Goal: Task Accomplishment & Management: Manage account settings

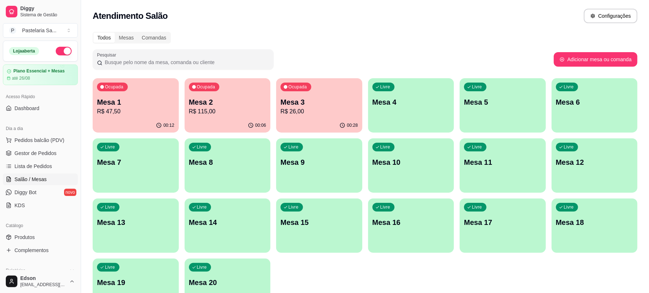
click at [341, 94] on div "Ocupada Mesa 3 R$ 26,00" at bounding box center [319, 98] width 86 height 40
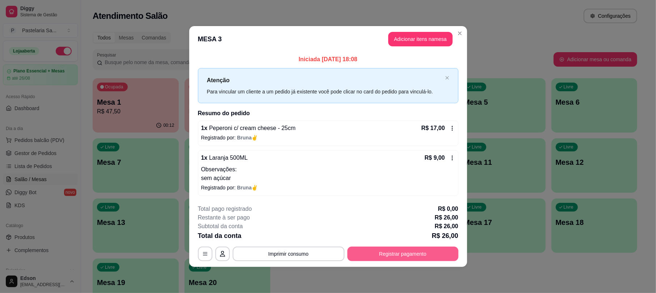
click at [426, 254] on button "Registrar pagamento" at bounding box center [402, 253] width 111 height 14
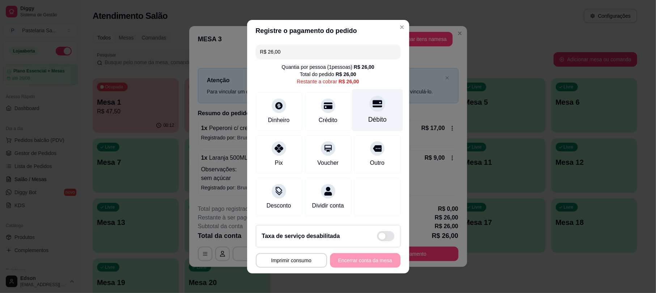
click at [369, 105] on div at bounding box center [377, 103] width 16 height 16
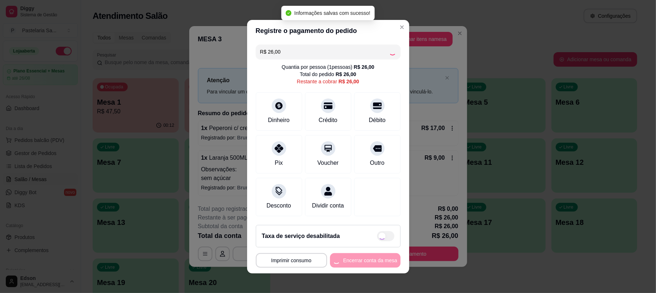
click at [349, 267] on div "**********" at bounding box center [328, 260] width 145 height 14
type input "R$ 0,00"
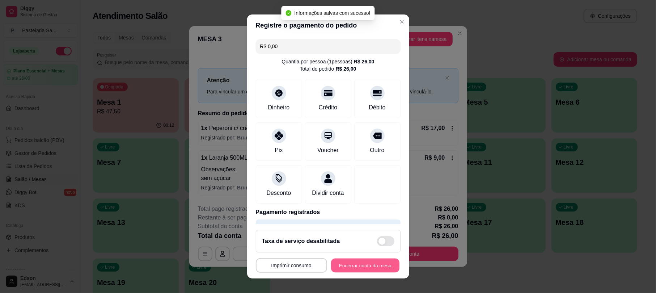
click at [349, 269] on button "Encerrar conta da mesa" at bounding box center [365, 265] width 68 height 14
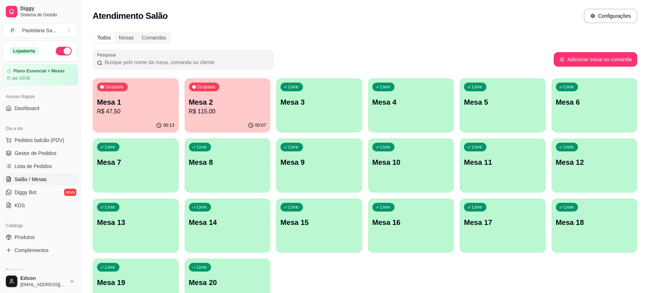
click at [28, 131] on div "Dia a dia" at bounding box center [40, 129] width 75 height 12
click at [31, 137] on span "Pedidos balcão (PDV)" at bounding box center [39, 139] width 50 height 7
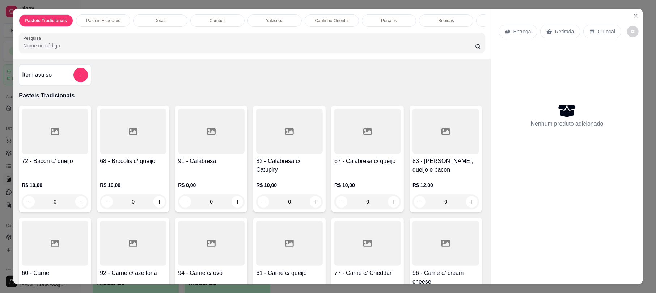
click at [165, 49] on input "Pesquisa" at bounding box center [249, 45] width 452 height 7
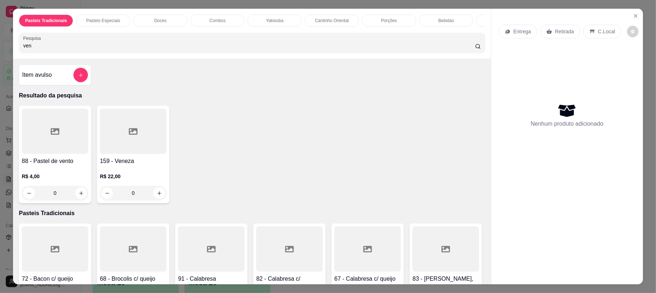
type input "ven"
click at [156, 165] on h4 "159 - Veneza" at bounding box center [133, 161] width 67 height 9
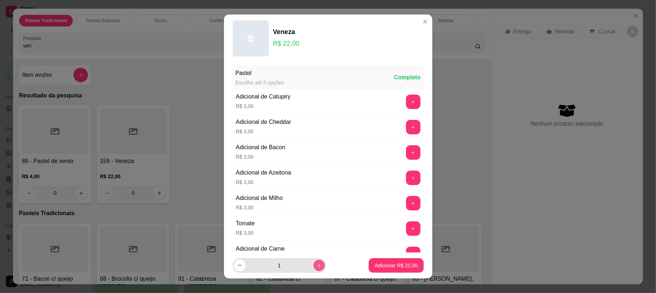
click at [316, 263] on icon "increase-product-quantity" at bounding box center [318, 264] width 5 height 5
type input "2"
click at [377, 271] on button "Adicionar R$ 44,00" at bounding box center [396, 265] width 55 height 14
type input "2"
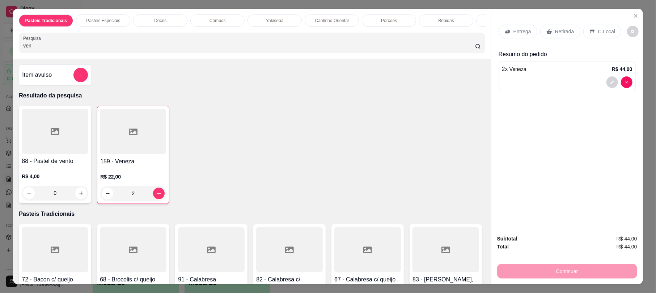
click at [507, 41] on div "Entrega Retirada C.Local" at bounding box center [566, 31] width 137 height 25
click at [507, 36] on div "Entrega" at bounding box center [517, 32] width 39 height 14
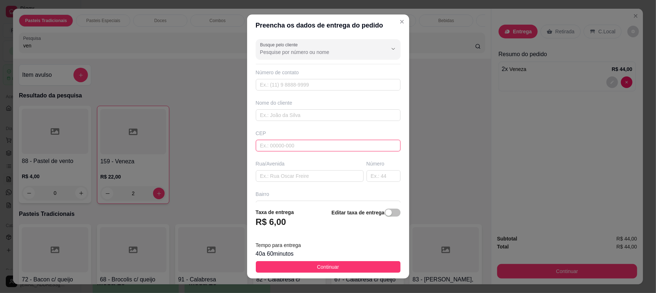
click at [300, 151] on input "text" at bounding box center [328, 146] width 145 height 12
click at [300, 182] on input "text" at bounding box center [310, 176] width 108 height 12
type input "[PERSON_NAME]"
click at [366, 177] on input "text" at bounding box center [383, 176] width 34 height 12
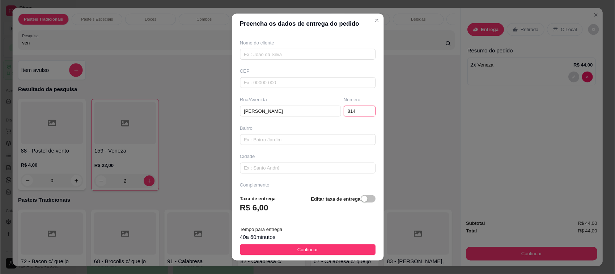
scroll to position [80, 0]
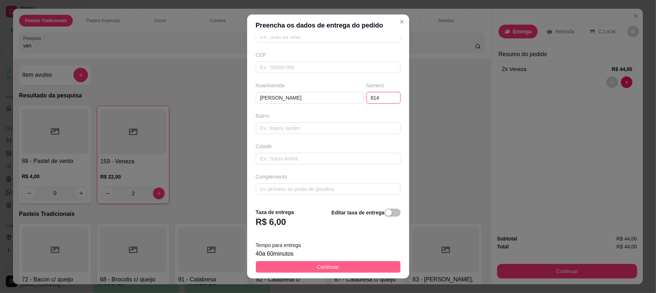
type input "814"
click at [352, 261] on button "Continuar" at bounding box center [328, 267] width 145 height 12
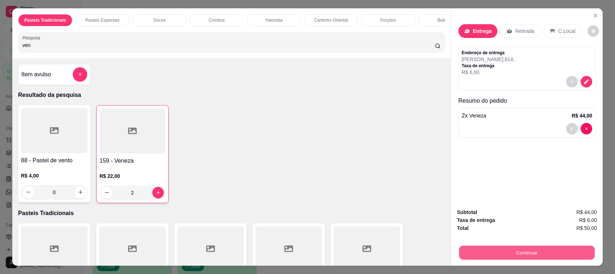
click at [551, 257] on button "Continuar" at bounding box center [527, 253] width 136 height 14
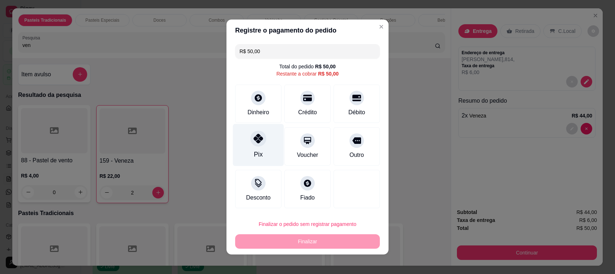
click at [247, 147] on div "Pix" at bounding box center [258, 145] width 51 height 42
type input "R$ 0,00"
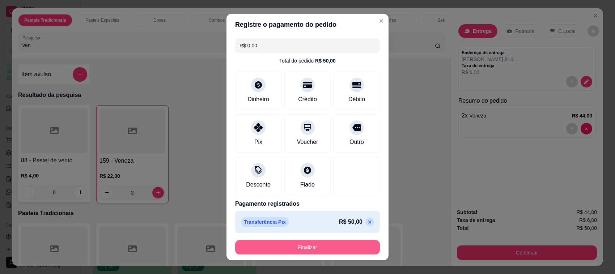
click at [306, 247] on button "Finalizar" at bounding box center [307, 247] width 145 height 14
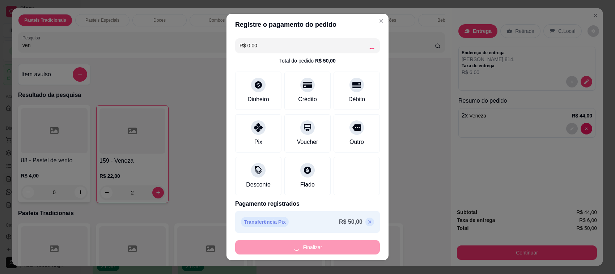
type input "0"
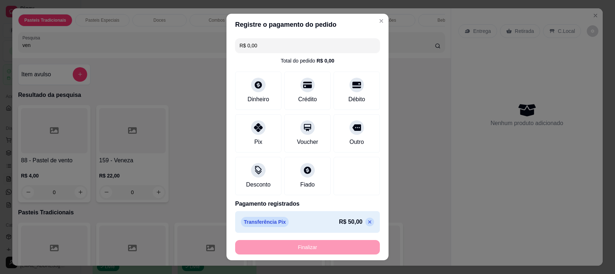
type input "-R$ 50,00"
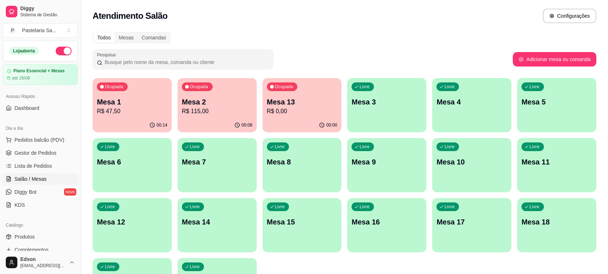
click at [317, 119] on div "00:00" at bounding box center [302, 125] width 79 height 14
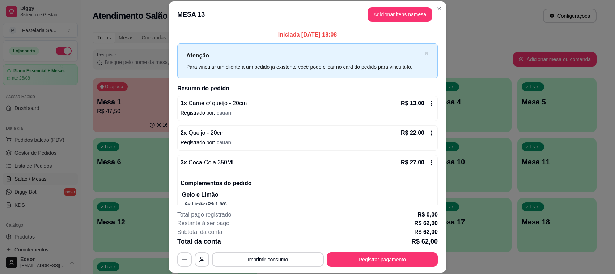
scroll to position [19, 0]
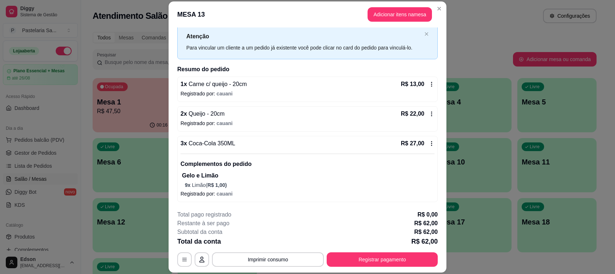
click at [223, 187] on p "9 x Limão ( R$ 1,00 )" at bounding box center [310, 185] width 250 height 7
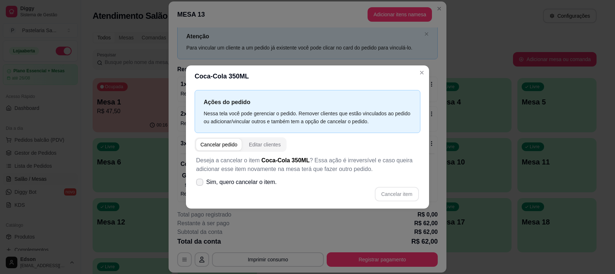
click at [246, 184] on span "Sim, quero cancelar o item." at bounding box center [241, 182] width 71 height 9
click at [200, 184] on input "Sim, quero cancelar o item." at bounding box center [198, 186] width 5 height 5
checkbox input "true"
click at [396, 189] on button "Cancelar item" at bounding box center [396, 194] width 43 height 14
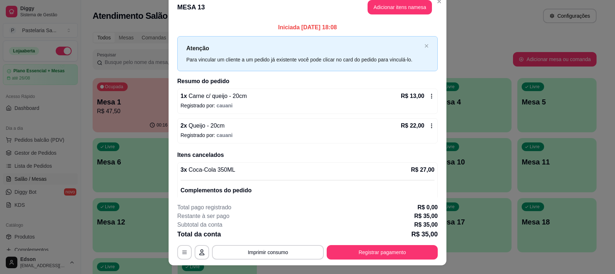
scroll to position [0, 0]
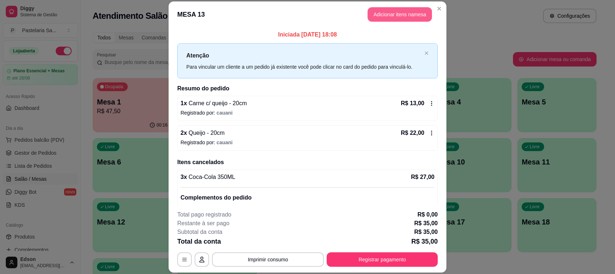
click at [374, 9] on button "Adicionar itens na mesa" at bounding box center [400, 14] width 64 height 14
click at [209, 44] on div at bounding box center [231, 42] width 418 height 14
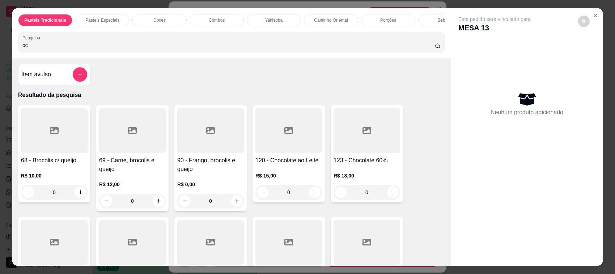
type input "o"
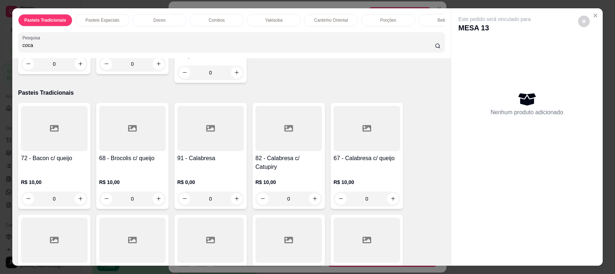
scroll to position [176, 0]
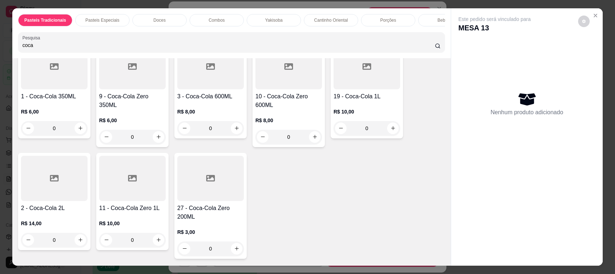
type input "coca"
click at [61, 75] on div at bounding box center [54, 66] width 67 height 45
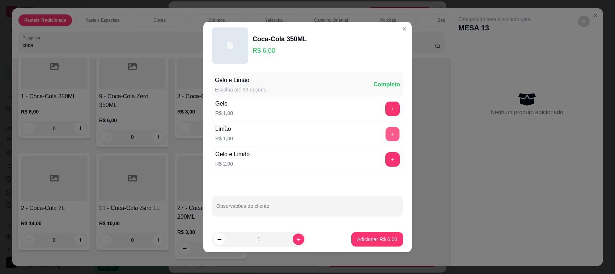
click at [386, 129] on button "+" at bounding box center [393, 134] width 14 height 14
click at [293, 241] on button "increase-product-quantity" at bounding box center [299, 240] width 12 height 12
click at [293, 241] on button "increase-product-quantity" at bounding box center [298, 239] width 11 height 11
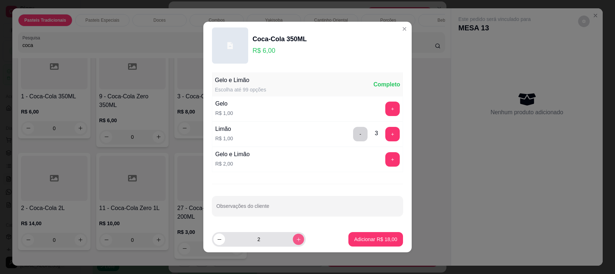
type input "3"
click at [369, 232] on footer "3 Adicionar R$ 27,00" at bounding box center [307, 239] width 208 height 26
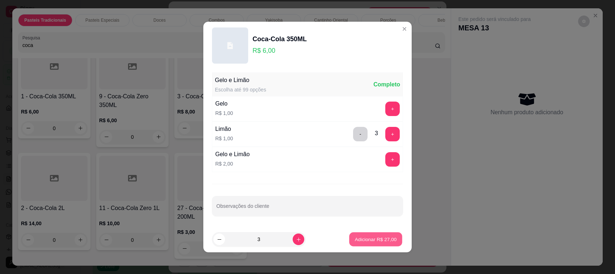
click at [373, 238] on p "Adicionar R$ 27,00" at bounding box center [376, 239] width 42 height 7
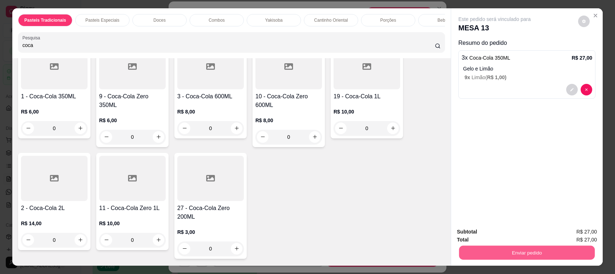
click at [552, 254] on button "Enviar pedido" at bounding box center [527, 253] width 136 height 14
click at [522, 244] on div "Enviar pedido" at bounding box center [527, 252] width 140 height 16
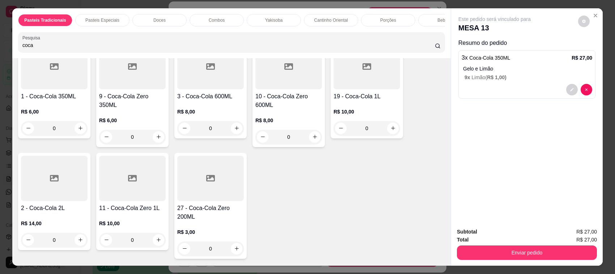
click at [521, 239] on div "Total R$ 27,00" at bounding box center [527, 240] width 140 height 8
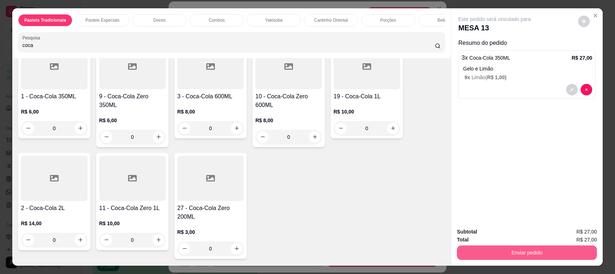
click at [522, 247] on button "Enviar pedido" at bounding box center [527, 253] width 140 height 14
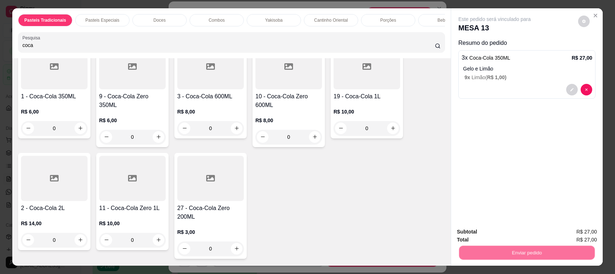
click at [520, 234] on button "Não registrar e enviar pedido" at bounding box center [502, 235] width 73 height 13
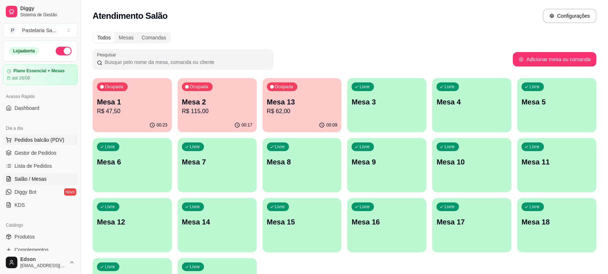
click at [61, 141] on span "Pedidos balcão (PDV)" at bounding box center [39, 139] width 50 height 7
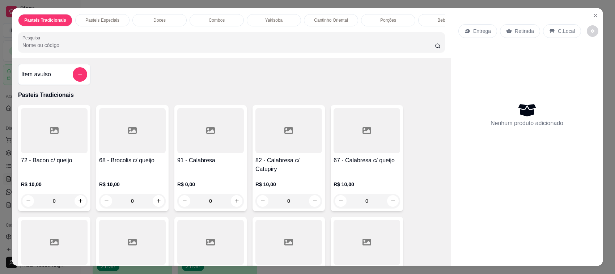
click at [522, 33] on p "Retirada" at bounding box center [524, 30] width 19 height 7
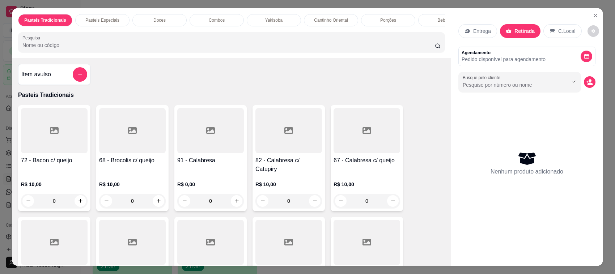
click at [0, 178] on div "Pasteis Tradicionais Pasteis Especiais Doces Combos Yakisoba Cantinho Oriental …" at bounding box center [307, 137] width 615 height 274
click at [593, 13] on icon "Close" at bounding box center [596, 16] width 6 height 6
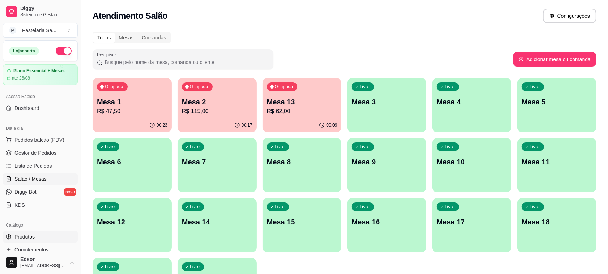
click at [41, 241] on link "Produtos" at bounding box center [40, 237] width 75 height 12
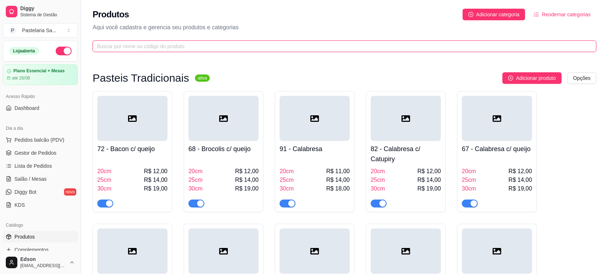
click at [202, 48] on input "text" at bounding box center [341, 46] width 489 height 8
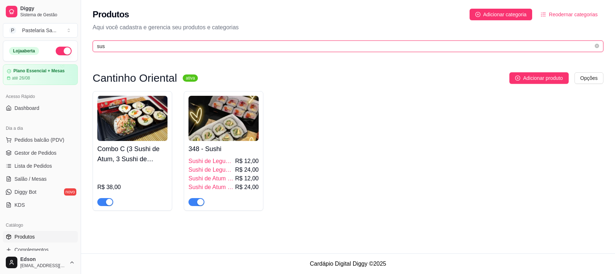
type input "sus"
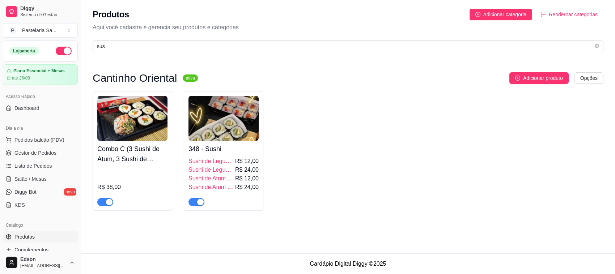
click at [110, 205] on div "button" at bounding box center [109, 202] width 7 height 7
click at [228, 155] on div "348 - Sushi Sushi de Legumes (4 unidades) R$ 12,00 Sushi de Legumes (8 unidades…" at bounding box center [223, 173] width 70 height 65
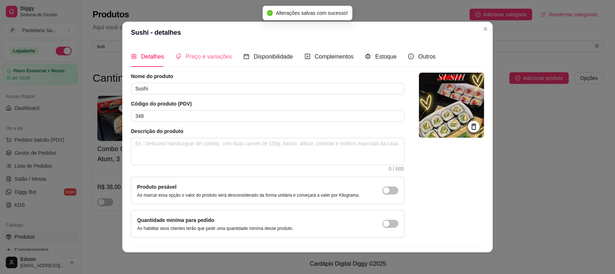
click at [204, 51] on div "Preço e variações" at bounding box center [203, 56] width 56 height 21
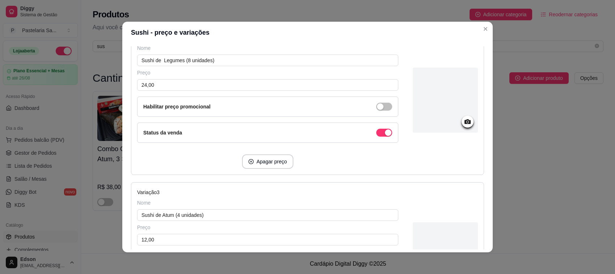
scroll to position [249, 0]
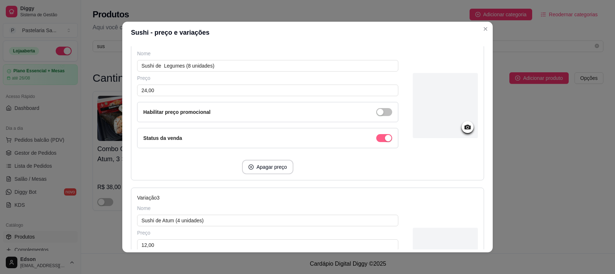
click at [376, 137] on span "button" at bounding box center [384, 138] width 16 height 8
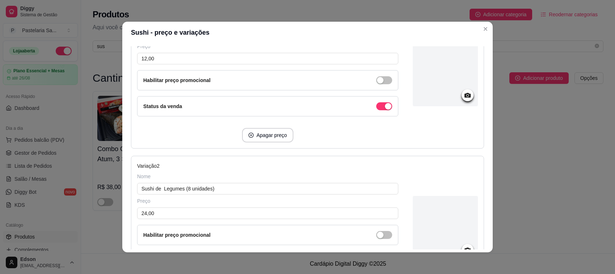
scroll to position [123, 0]
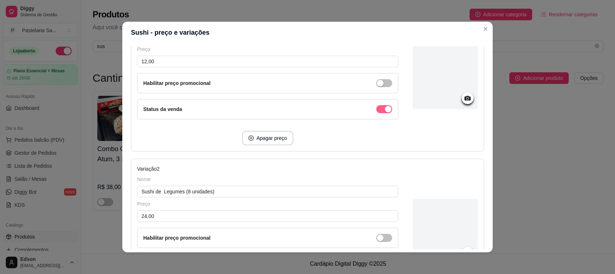
click at [376, 106] on span "button" at bounding box center [384, 109] width 16 height 8
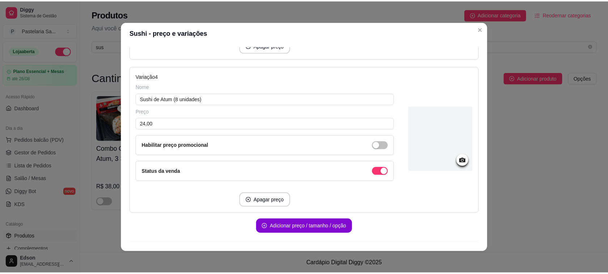
scroll to position [545, 0]
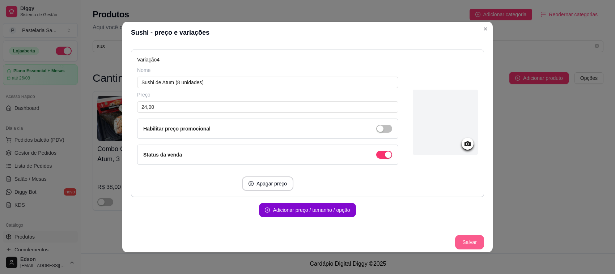
click at [457, 242] on button "Salvar" at bounding box center [469, 242] width 29 height 14
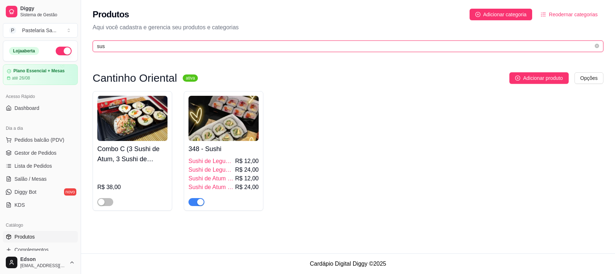
click at [138, 48] on input "sus" at bounding box center [345, 46] width 496 height 8
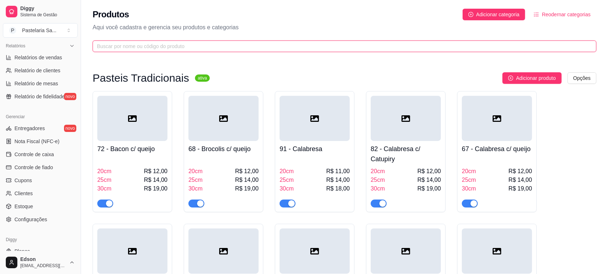
scroll to position [228, 0]
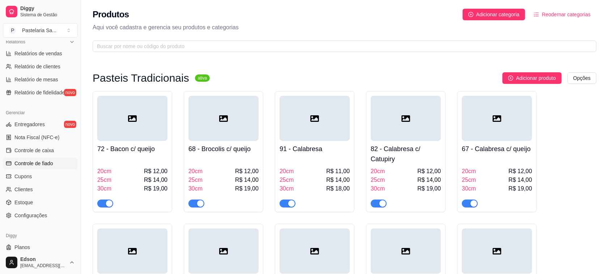
click at [45, 165] on span "Controle de fiado" at bounding box center [33, 163] width 39 height 7
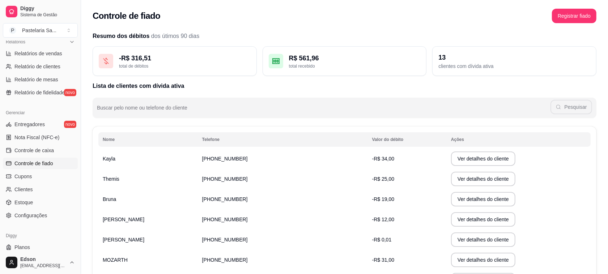
click at [275, 160] on td "[PHONE_NUMBER]" at bounding box center [283, 159] width 170 height 20
click at [465, 164] on button "Ver detalhes do cliente" at bounding box center [483, 159] width 64 height 14
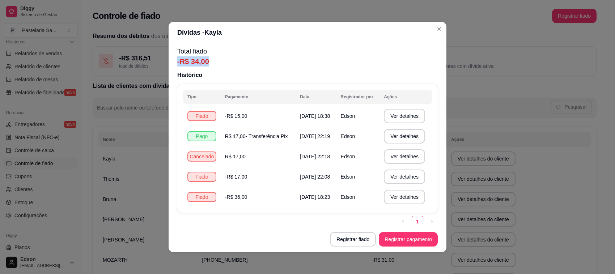
drag, startPoint x: 230, startPoint y: 56, endPoint x: 171, endPoint y: 59, distance: 59.4
click at [171, 59] on div "Total fiado -R$ 34,00 Histórico Tipo Pagamento Data Registrador por Ações Fiado…" at bounding box center [308, 134] width 278 height 183
click at [413, 237] on button "Registrar pagamento" at bounding box center [408, 239] width 59 height 14
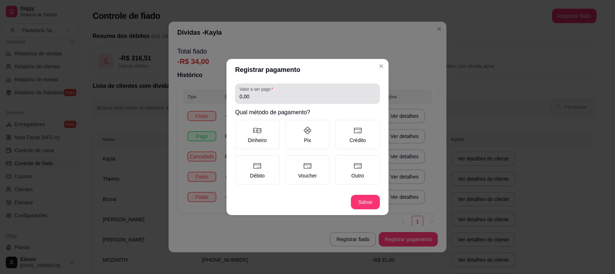
click at [274, 101] on div "0,00" at bounding box center [307, 93] width 136 height 14
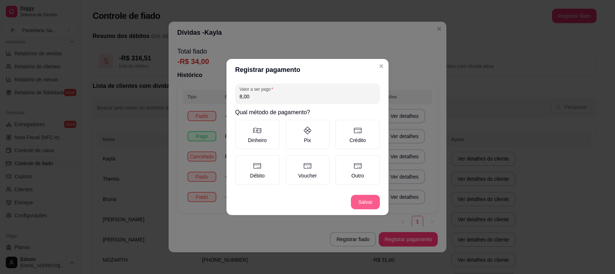
type input "8,00"
click at [335, 57] on div "Registrar pagamento Valor a ser pago 8,00 Qual método de pagamento? Dinheiro Pi…" at bounding box center [307, 137] width 615 height 274
click at [360, 129] on icon at bounding box center [357, 130] width 9 height 9
click at [341, 125] on button "Crédito" at bounding box center [338, 122] width 6 height 6
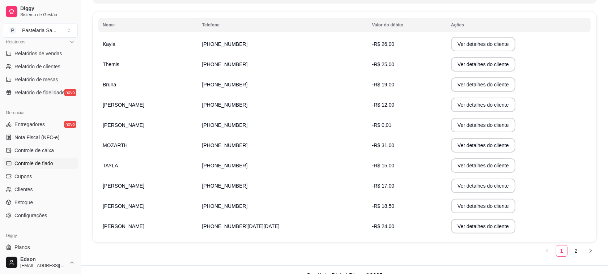
scroll to position [127, 0]
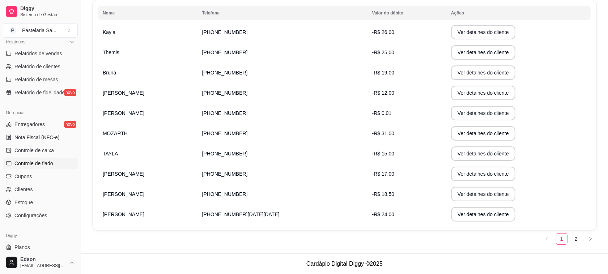
click at [138, 73] on td "Bruna" at bounding box center [147, 73] width 99 height 20
click at [470, 73] on button "Ver detalhes do cliente" at bounding box center [483, 72] width 64 height 14
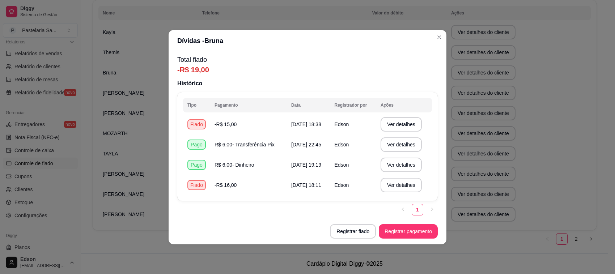
click at [413, 236] on button "Registrar pagamento" at bounding box center [408, 231] width 59 height 14
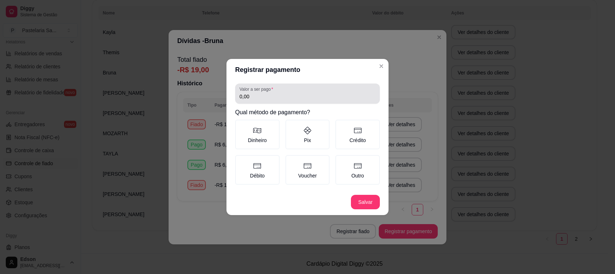
click at [297, 99] on input "0,00" at bounding box center [307, 96] width 136 height 7
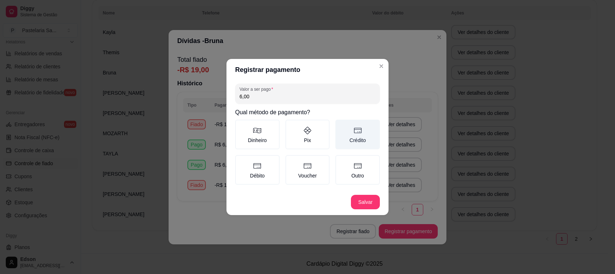
type input "6,00"
click at [354, 138] on label "Crédito" at bounding box center [357, 135] width 44 height 30
click at [341, 125] on button "Crédito" at bounding box center [338, 122] width 6 height 6
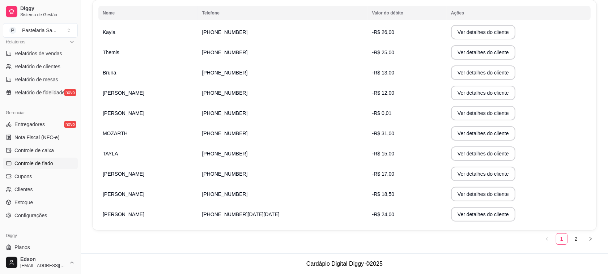
scroll to position [0, 0]
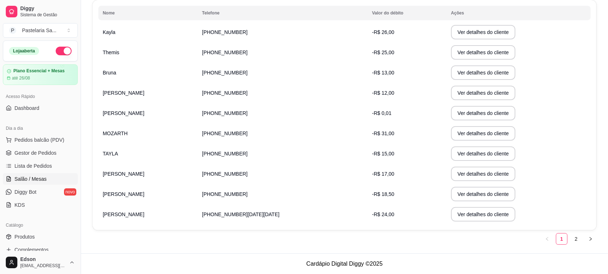
click at [46, 177] on link "Salão / Mesas" at bounding box center [40, 179] width 75 height 12
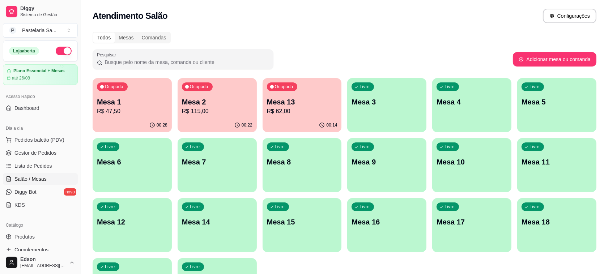
click at [105, 112] on p "R$ 47,50" at bounding box center [132, 111] width 71 height 9
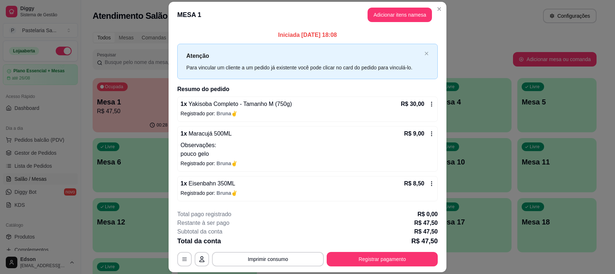
scroll to position [21, 0]
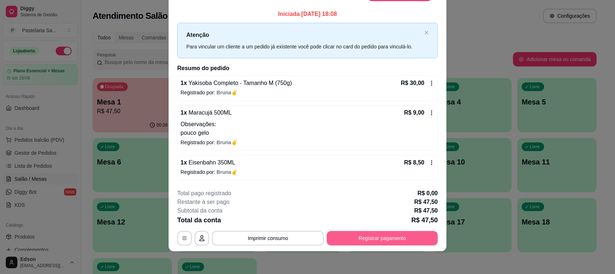
click at [375, 241] on button "Registrar pagamento" at bounding box center [382, 238] width 111 height 14
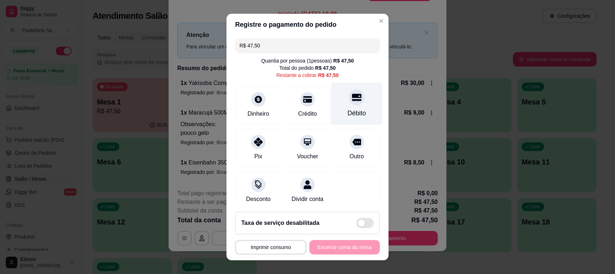
click at [344, 105] on div "Débito" at bounding box center [356, 104] width 51 height 42
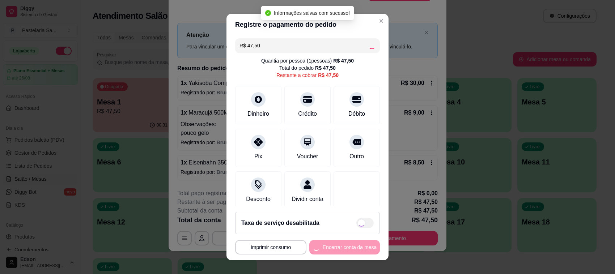
type input "R$ 0,00"
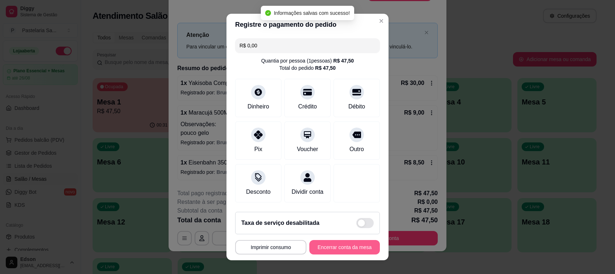
click at [351, 249] on button "Encerrar conta da mesa" at bounding box center [344, 247] width 71 height 14
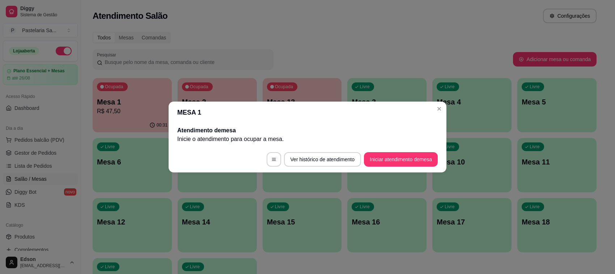
scroll to position [0, 0]
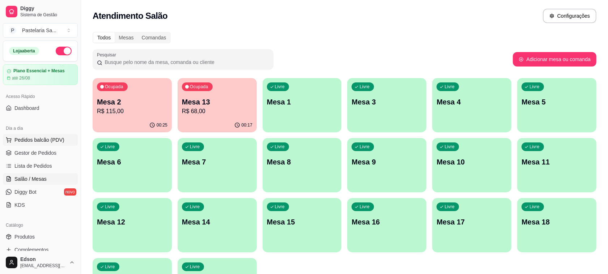
click at [31, 140] on span "Pedidos balcão (PDV)" at bounding box center [39, 139] width 50 height 7
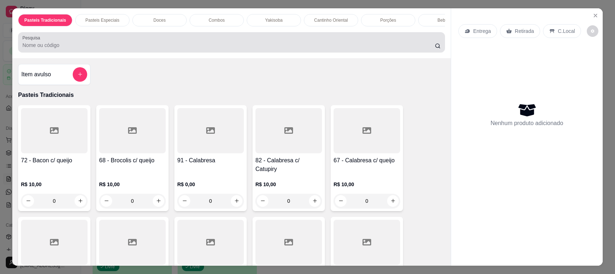
click at [328, 58] on div "Pasteis Tradicionais Pasteis Especiais Doces Combos Yakisoba Cantinho Oriental …" at bounding box center [231, 33] width 438 height 50
click at [330, 52] on div "Pesquisa" at bounding box center [231, 42] width 427 height 20
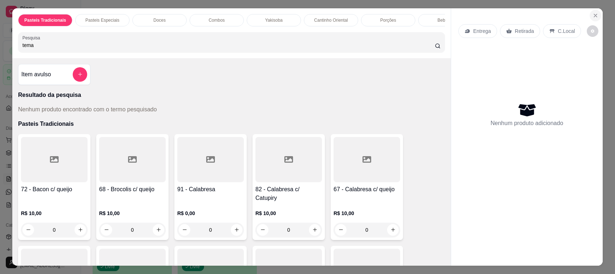
type input "tema"
click at [593, 18] on icon "Close" at bounding box center [596, 16] width 6 height 6
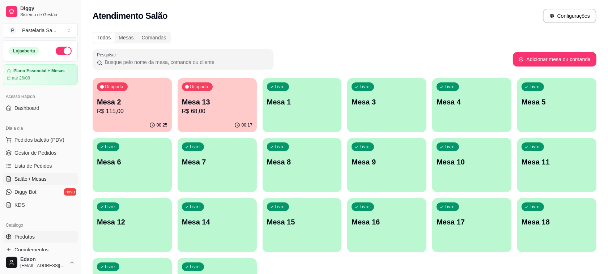
click at [42, 238] on link "Produtos" at bounding box center [40, 237] width 75 height 12
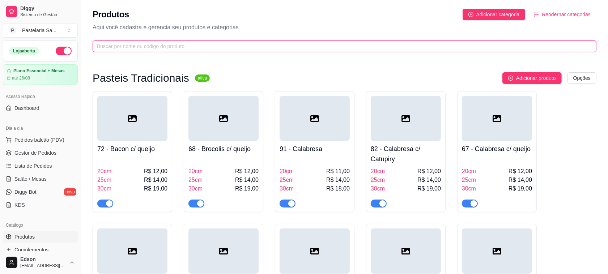
click at [158, 48] on input "text" at bounding box center [341, 46] width 489 height 8
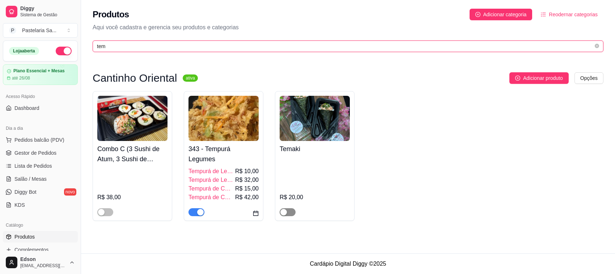
type input "tem"
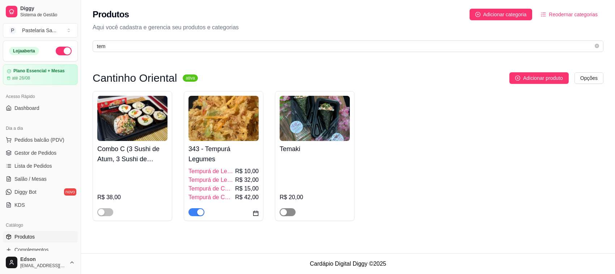
click at [290, 211] on span "button" at bounding box center [288, 212] width 16 height 8
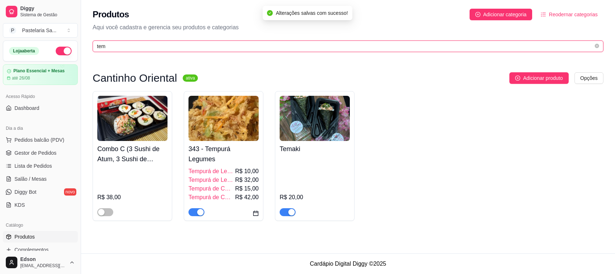
click at [134, 47] on input "tem" at bounding box center [345, 46] width 496 height 8
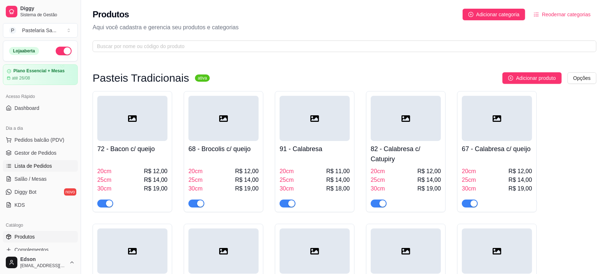
click at [28, 164] on span "Lista de Pedidos" at bounding box center [33, 165] width 38 height 7
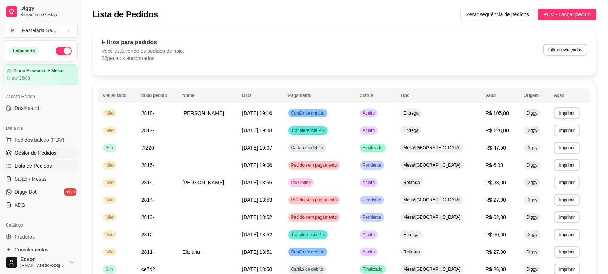
click at [28, 157] on link "Gestor de Pedidos" at bounding box center [40, 153] width 75 height 12
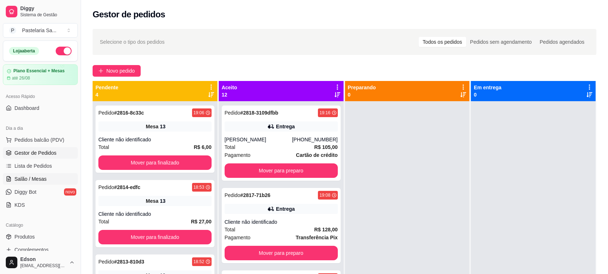
click at [45, 175] on span "Salão / Mesas" at bounding box center [30, 178] width 32 height 7
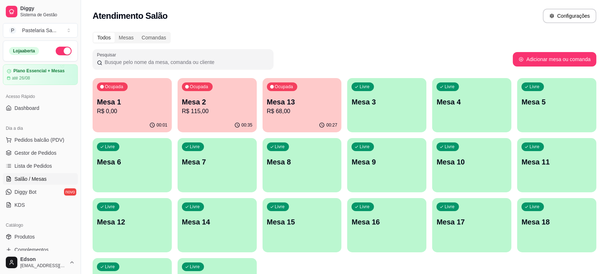
click at [118, 110] on p "R$ 0,00" at bounding box center [132, 111] width 71 height 9
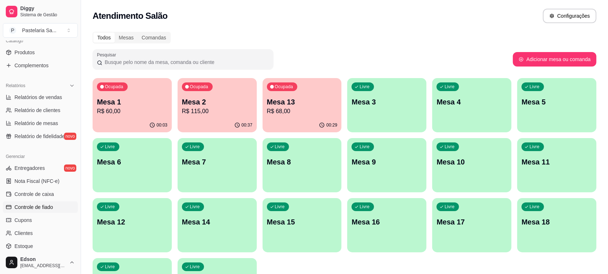
click at [55, 205] on link "Controle de fiado" at bounding box center [40, 207] width 75 height 12
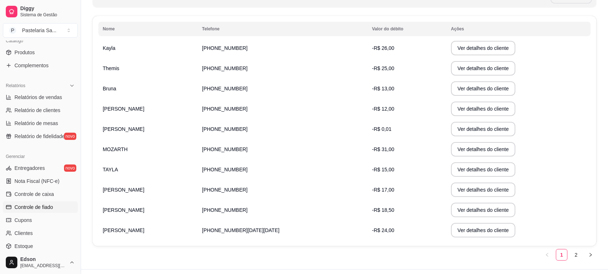
scroll to position [127, 0]
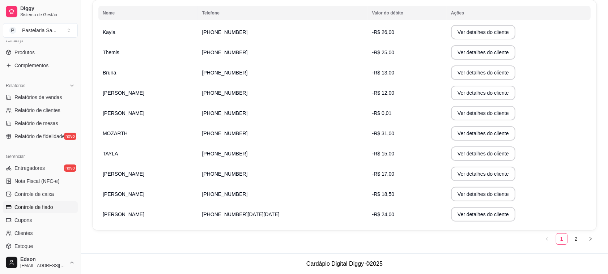
click at [153, 178] on td "[PERSON_NAME]" at bounding box center [147, 174] width 99 height 20
click at [458, 173] on button "Ver detalhes do cliente" at bounding box center [483, 174] width 64 height 14
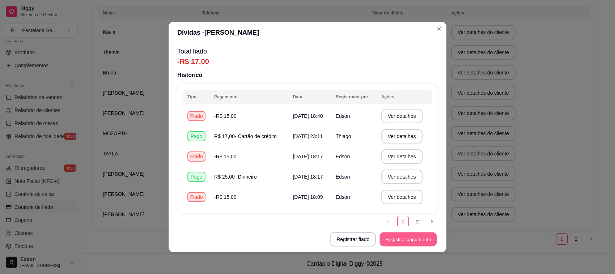
click at [395, 245] on button "Registrar pagamento" at bounding box center [408, 240] width 57 height 14
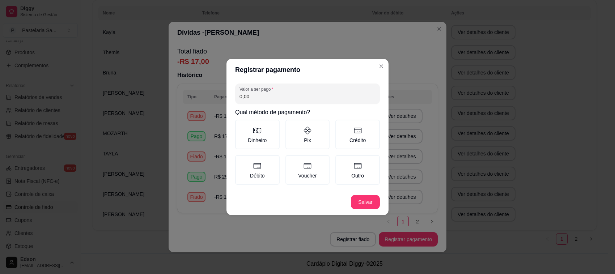
click at [277, 98] on input "0,00" at bounding box center [307, 96] width 136 height 7
type input "8,00"
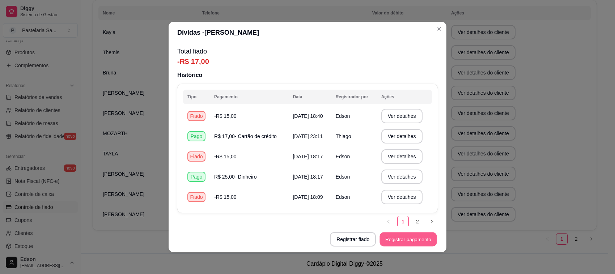
click at [401, 246] on button "Registrar pagamento" at bounding box center [408, 240] width 57 height 14
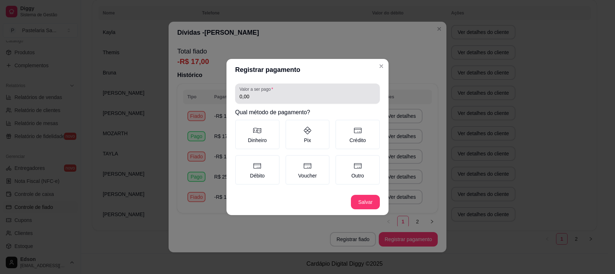
click at [261, 93] on div "Valor a ser pago 0,00" at bounding box center [307, 94] width 145 height 20
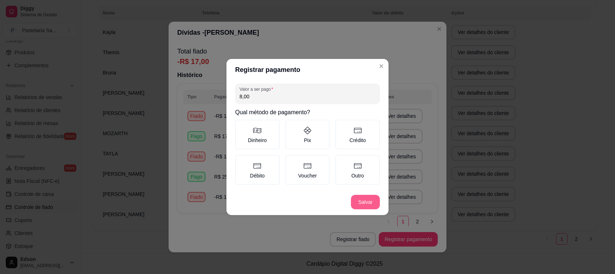
type input "8,00"
click at [366, 205] on button "Salvar" at bounding box center [365, 202] width 29 height 14
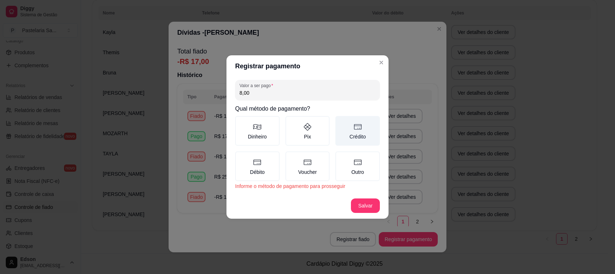
click at [354, 135] on label "Crédito" at bounding box center [357, 131] width 44 height 30
click at [341, 122] on button "Crédito" at bounding box center [338, 119] width 6 height 6
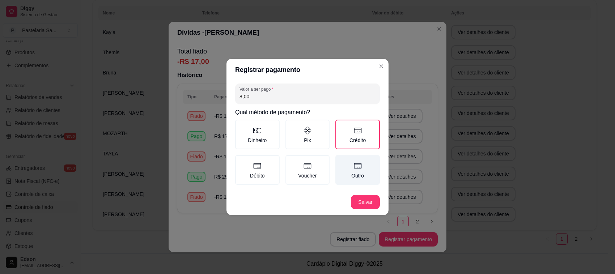
click at [355, 174] on label "Outro" at bounding box center [357, 170] width 44 height 30
click at [341, 161] on button "Outro" at bounding box center [338, 158] width 6 height 6
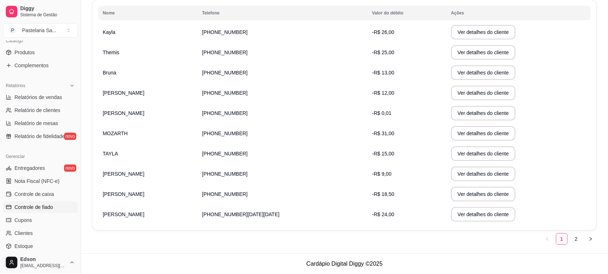
scroll to position [0, 0]
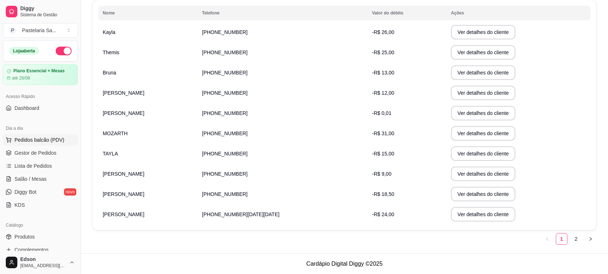
click at [33, 141] on span "Pedidos balcão (PDV)" at bounding box center [39, 139] width 50 height 7
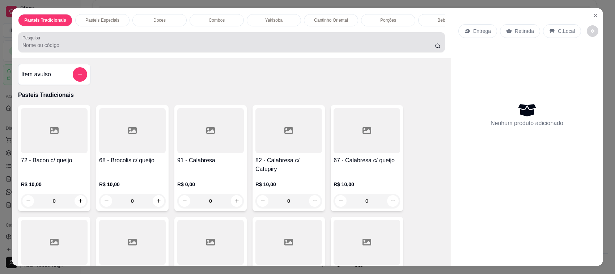
click at [111, 46] on div at bounding box center [231, 42] width 418 height 14
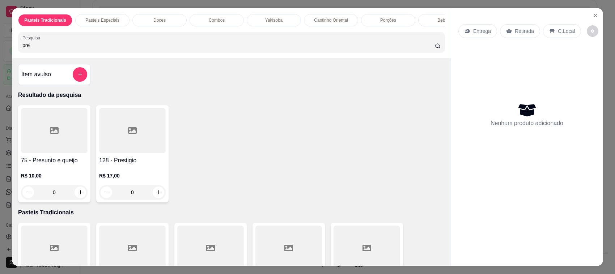
type input "pre"
click at [57, 145] on div at bounding box center [54, 130] width 67 height 45
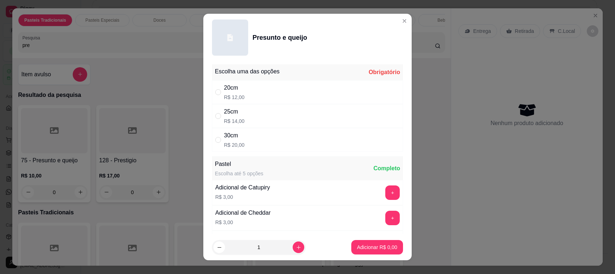
click at [270, 119] on div "25cm R$ 14,00" at bounding box center [307, 116] width 191 height 24
radio input "true"
click at [361, 252] on button "Adicionar R$ 14,00" at bounding box center [375, 248] width 53 height 14
type input "1"
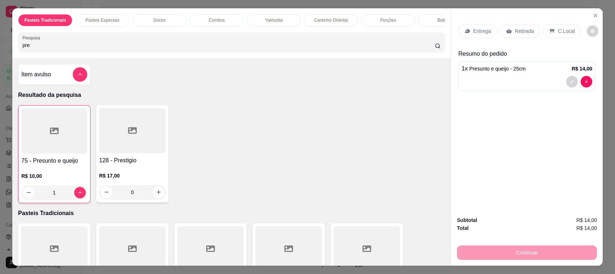
click at [515, 33] on p "Retirada" at bounding box center [524, 30] width 19 height 7
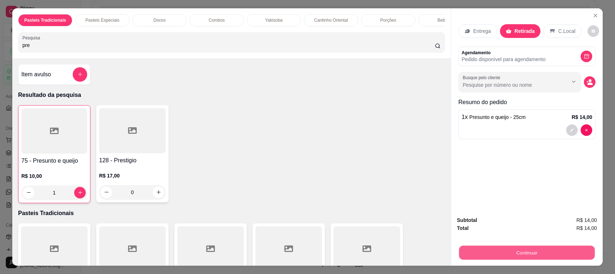
click at [518, 254] on button "Continuar" at bounding box center [527, 253] width 136 height 14
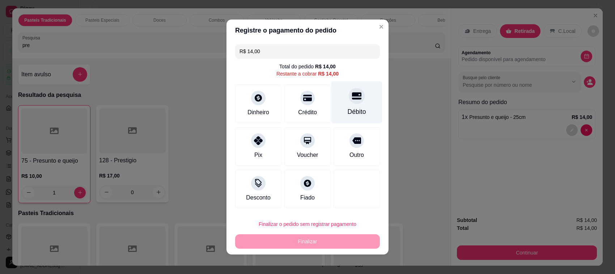
click at [353, 107] on div "Débito" at bounding box center [356, 102] width 51 height 42
type input "R$ 0,00"
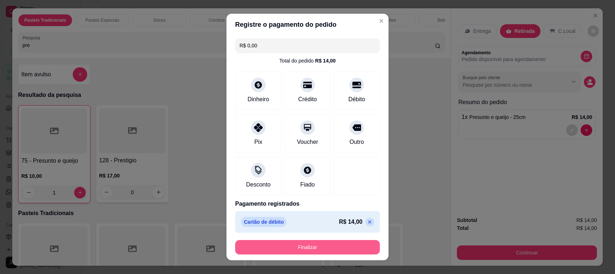
click at [347, 247] on button "Finalizar" at bounding box center [307, 247] width 145 height 14
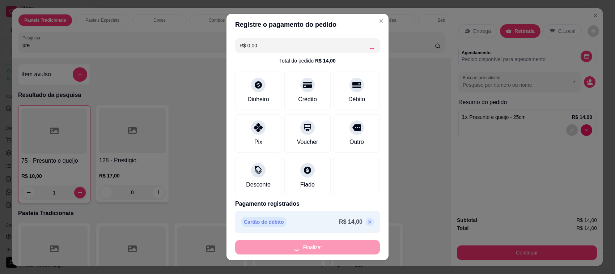
type input "0"
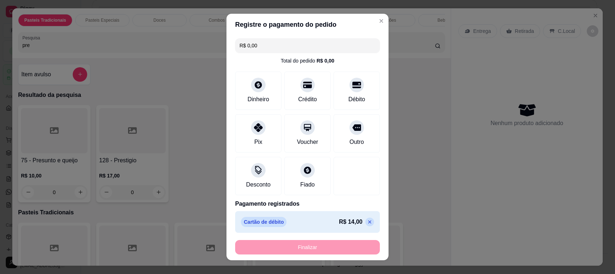
type input "-R$ 14,00"
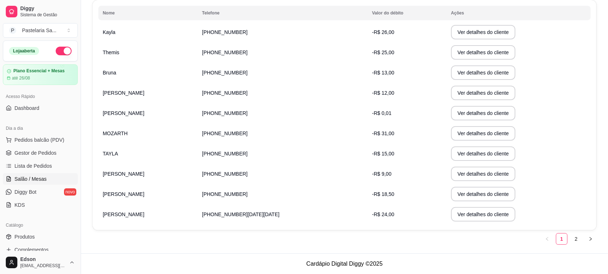
click at [37, 178] on span "Salão / Mesas" at bounding box center [30, 178] width 32 height 7
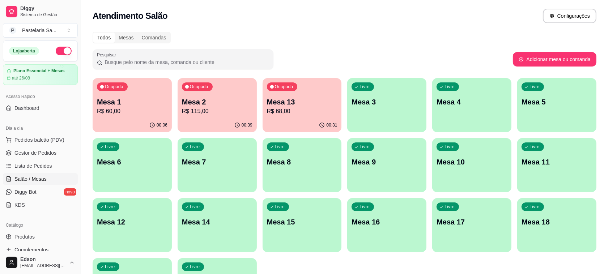
click at [238, 109] on p "R$ 115,00" at bounding box center [217, 111] width 71 height 9
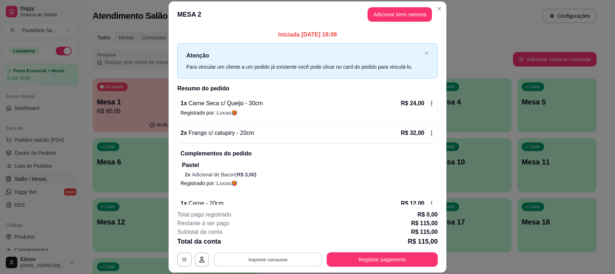
click at [301, 257] on button "Imprimir consumo" at bounding box center [268, 260] width 109 height 14
click at [279, 243] on button "Balcão" at bounding box center [266, 243] width 51 height 11
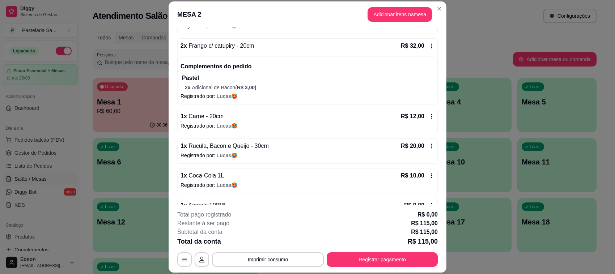
scroll to position [80, 0]
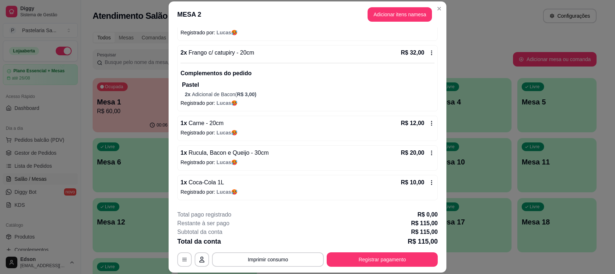
click at [271, 165] on div "MESA 2 Adicionar itens na mesa Iniciada [DATE] 18:08 Atenção Para vincular um c…" at bounding box center [307, 137] width 615 height 274
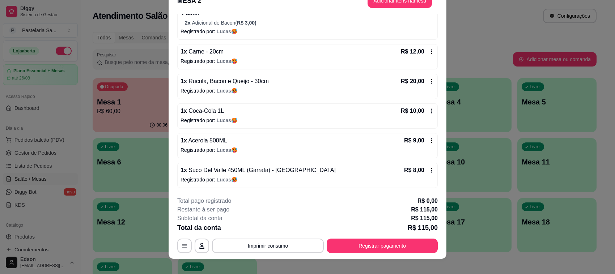
scroll to position [22, 0]
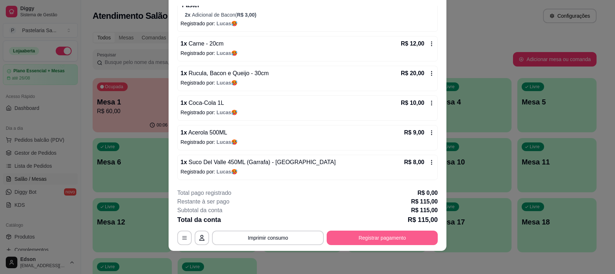
click at [396, 243] on button "Registrar pagamento" at bounding box center [382, 238] width 111 height 14
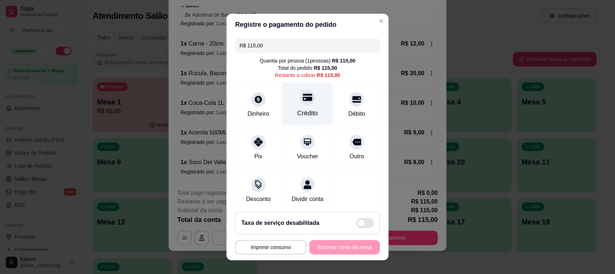
click at [300, 102] on div at bounding box center [308, 97] width 16 height 16
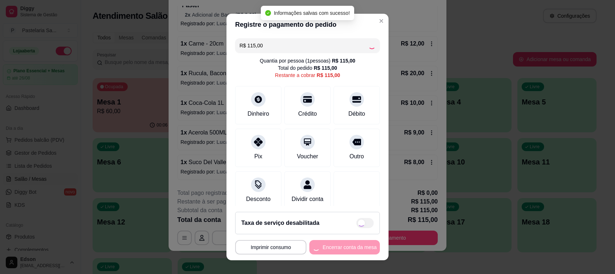
type input "R$ 0,00"
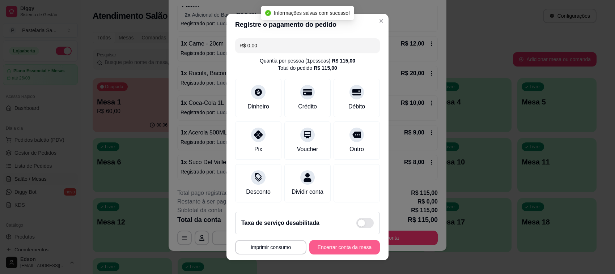
click at [342, 249] on button "Encerrar conta da mesa" at bounding box center [344, 247] width 71 height 14
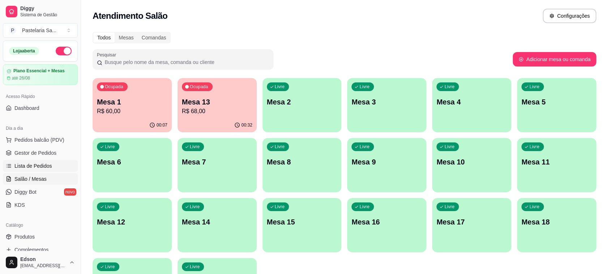
click at [47, 166] on span "Lista de Pedidos" at bounding box center [33, 165] width 38 height 7
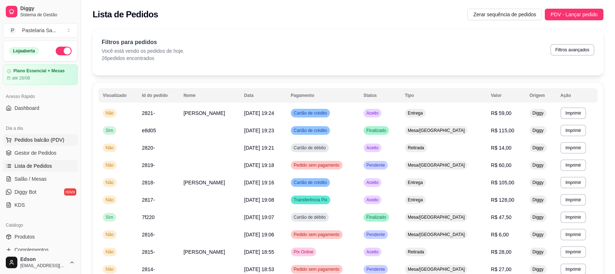
click at [49, 144] on button "Pedidos balcão (PDV)" at bounding box center [40, 140] width 75 height 12
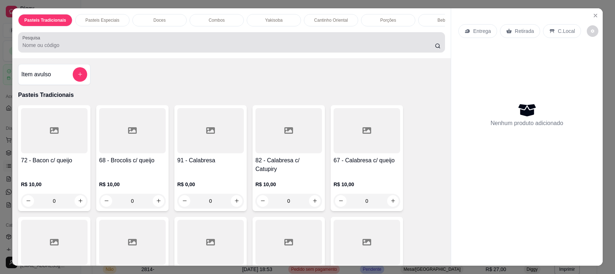
click at [349, 49] on input "Pesquisa" at bounding box center [228, 45] width 412 height 7
click at [373, 42] on div at bounding box center [231, 42] width 418 height 14
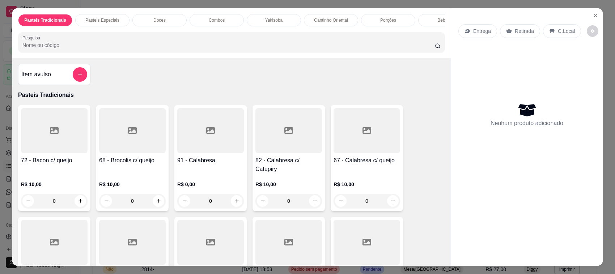
click at [3, 102] on div "Pasteis Tradicionais Pasteis Especiais Doces Combos Yakisoba Cantinho Oriental …" at bounding box center [307, 137] width 615 height 274
click at [594, 16] on icon "Close" at bounding box center [595, 15] width 3 height 3
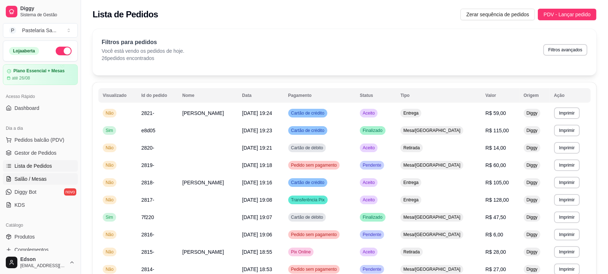
click at [31, 182] on span "Salão / Mesas" at bounding box center [30, 178] width 32 height 7
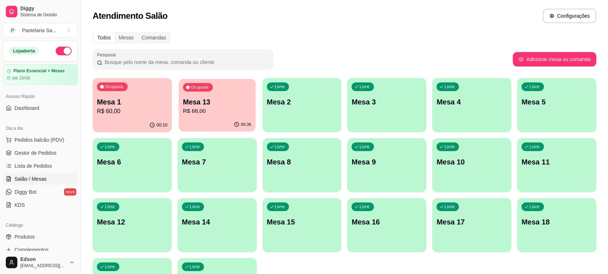
click at [225, 113] on p "R$ 68,00" at bounding box center [217, 111] width 68 height 8
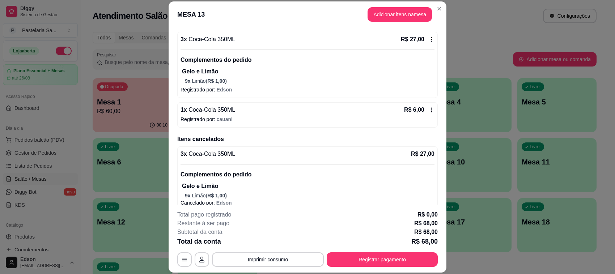
scroll to position [131, 0]
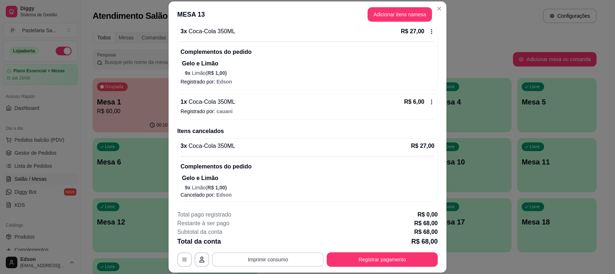
click at [283, 259] on button "Imprimir consumo" at bounding box center [268, 259] width 112 height 14
click at [337, 69] on body "Diggy Sistema de Gestão P Pastelaria Sa ... Loja aberta Plano Essencial + Mesas…" at bounding box center [304, 137] width 608 height 274
click at [411, 260] on button "Registrar pagamento" at bounding box center [382, 259] width 111 height 14
click at [365, 255] on button "Registrar pagamento" at bounding box center [382, 260] width 108 height 14
click at [352, 98] on icon at bounding box center [356, 97] width 9 height 9
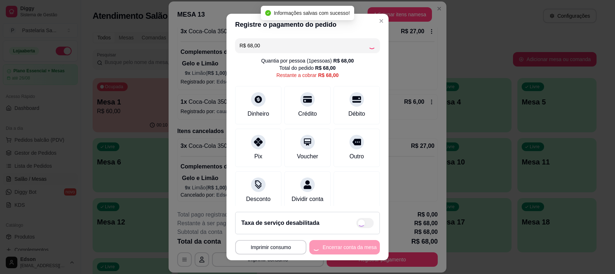
type input "R$ 0,00"
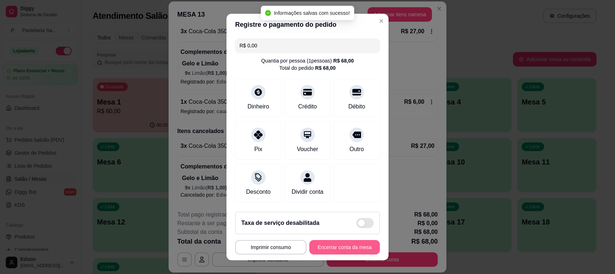
click at [348, 247] on button "Encerrar conta da mesa" at bounding box center [344, 247] width 71 height 14
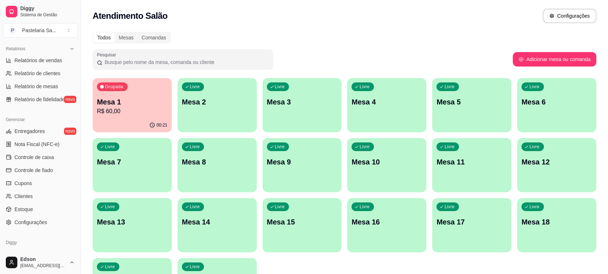
scroll to position [246, 0]
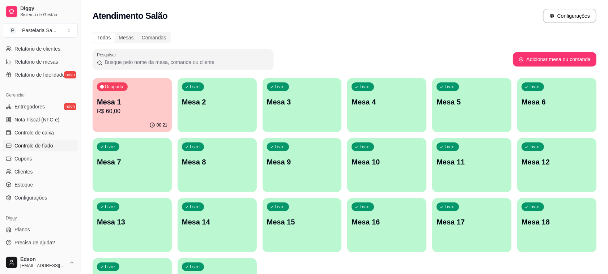
click at [59, 146] on link "Controle de fiado" at bounding box center [40, 146] width 75 height 12
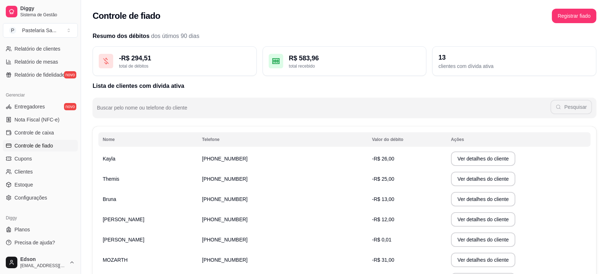
click at [203, 220] on td "[PHONE_NUMBER]" at bounding box center [283, 219] width 170 height 20
click at [312, 223] on td "[PHONE_NUMBER]" at bounding box center [283, 219] width 170 height 20
click at [451, 217] on button "Ver detalhes do cliente" at bounding box center [483, 219] width 64 height 14
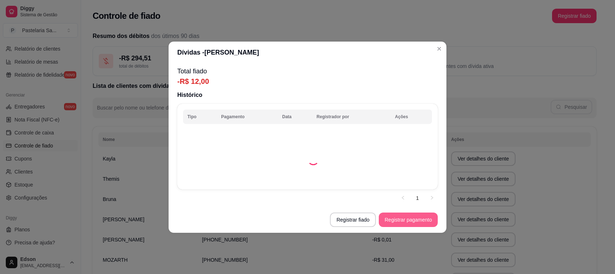
click at [415, 224] on button "Registrar pagamento" at bounding box center [408, 220] width 59 height 14
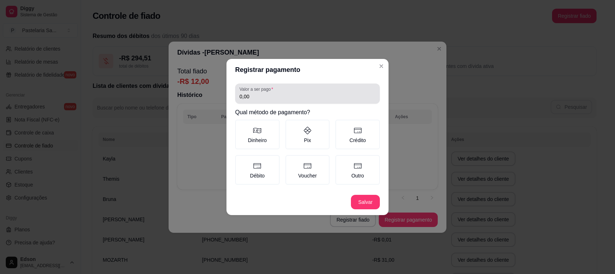
click at [256, 89] on label "Valor a ser pago" at bounding box center [257, 89] width 36 height 6
click at [256, 93] on input "0,00" at bounding box center [307, 96] width 136 height 7
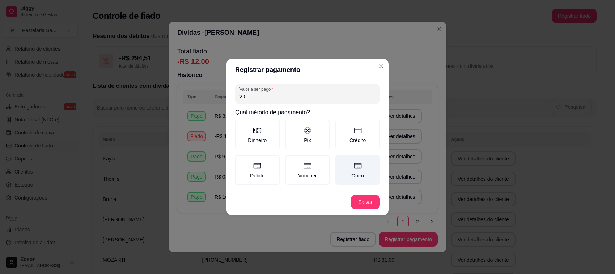
type input "2,00"
click at [347, 172] on label "Outro" at bounding box center [357, 170] width 44 height 30
click at [341, 161] on button "Outro" at bounding box center [338, 158] width 6 height 6
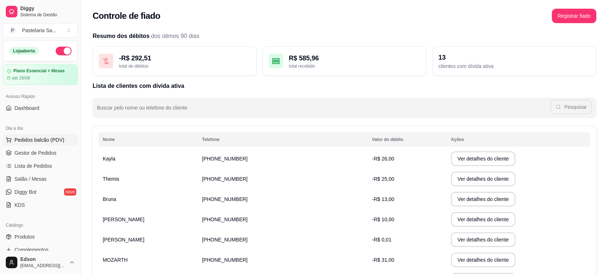
click at [38, 139] on span "Pedidos balcão (PDV)" at bounding box center [39, 139] width 50 height 7
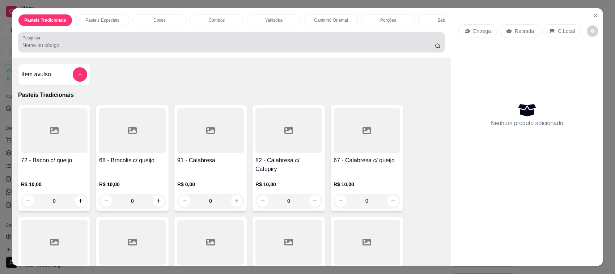
click at [81, 49] on input "Pesquisa" at bounding box center [228, 45] width 412 height 7
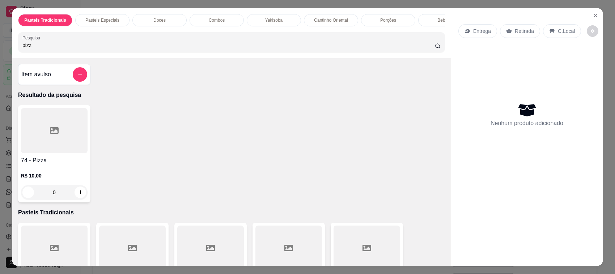
type input "pizz"
click at [24, 165] on h4 "74 - Pizza" at bounding box center [54, 160] width 67 height 9
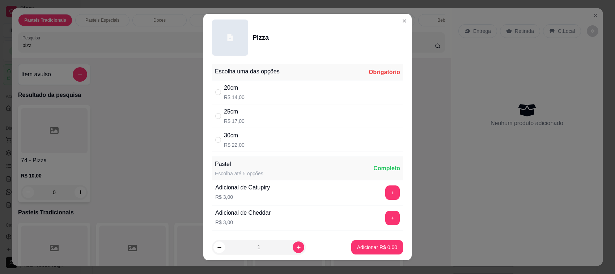
click at [278, 114] on div "25cm R$ 17,00" at bounding box center [307, 116] width 191 height 24
radio input "true"
click at [296, 247] on icon "increase-product-quantity" at bounding box center [298, 247] width 5 height 5
type input "2"
click at [382, 250] on p "Adicionar R$ 34,00" at bounding box center [376, 247] width 42 height 7
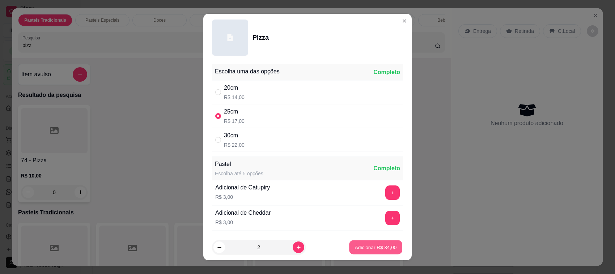
type input "2"
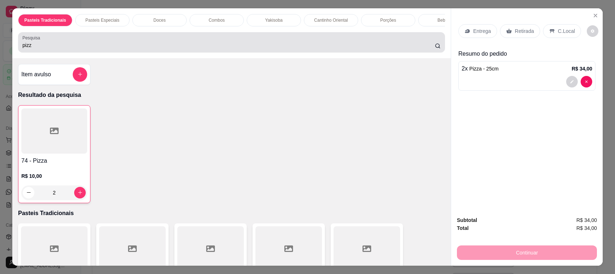
click at [425, 49] on input "pizz" at bounding box center [228, 45] width 412 height 7
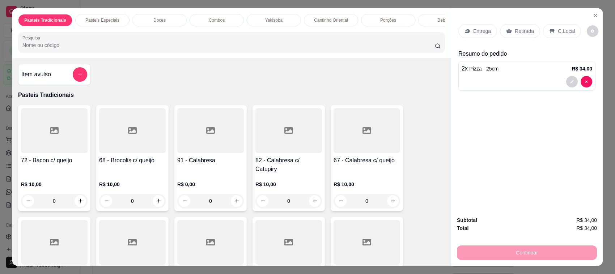
click at [375, 44] on div at bounding box center [231, 42] width 418 height 14
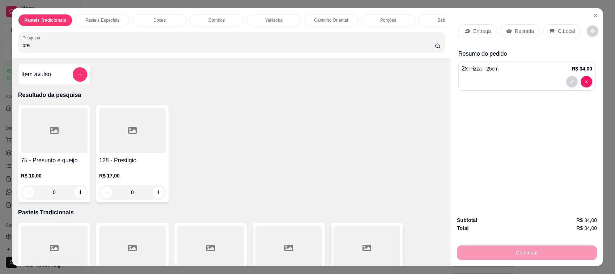
type input "pre"
click at [50, 135] on icon at bounding box center [54, 130] width 9 height 9
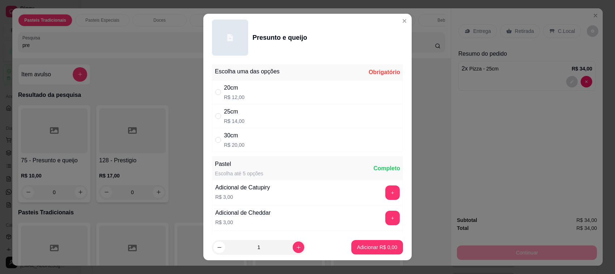
click at [295, 113] on div "25cm R$ 14,00" at bounding box center [307, 116] width 191 height 24
radio input "true"
click at [296, 250] on icon "increase-product-quantity" at bounding box center [298, 247] width 5 height 5
type input "2"
click at [372, 248] on p "Adicionar R$ 28,00" at bounding box center [376, 247] width 42 height 7
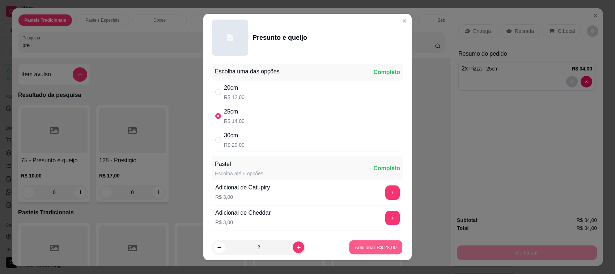
type input "2"
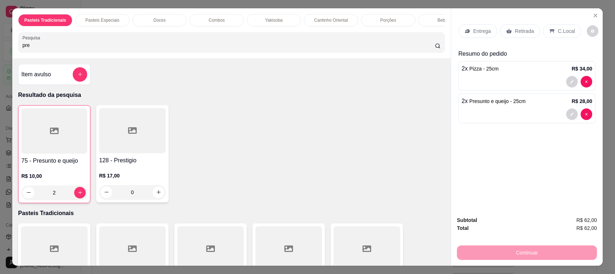
click at [509, 36] on div "Retirada" at bounding box center [520, 31] width 40 height 14
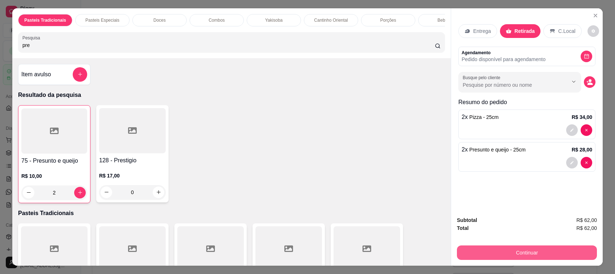
click at [489, 258] on button "Continuar" at bounding box center [527, 253] width 140 height 14
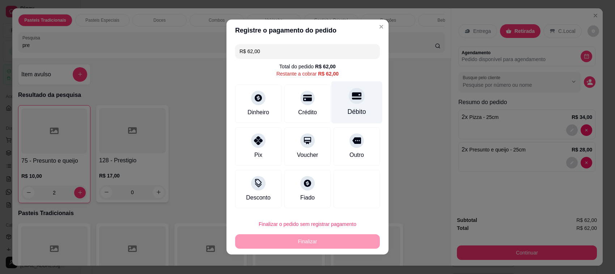
click at [358, 95] on div "Débito" at bounding box center [356, 102] width 51 height 42
type input "R$ 0,00"
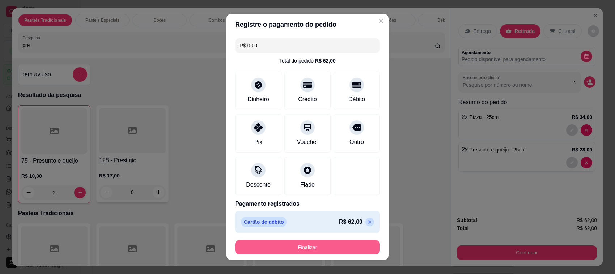
click at [348, 249] on button "Finalizar" at bounding box center [307, 247] width 145 height 14
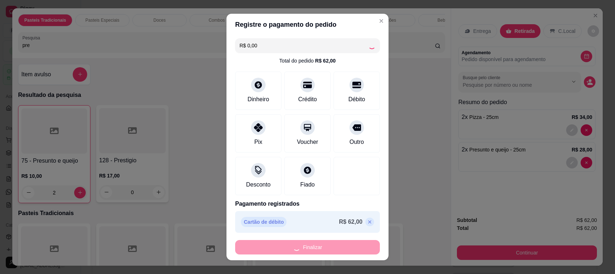
type input "0"
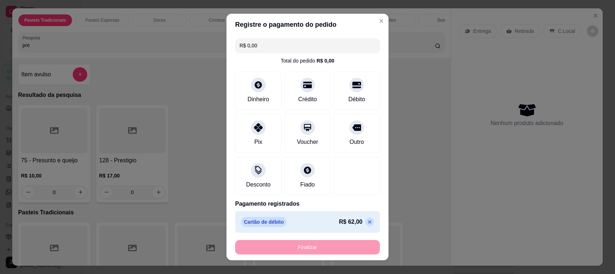
type input "-R$ 62,00"
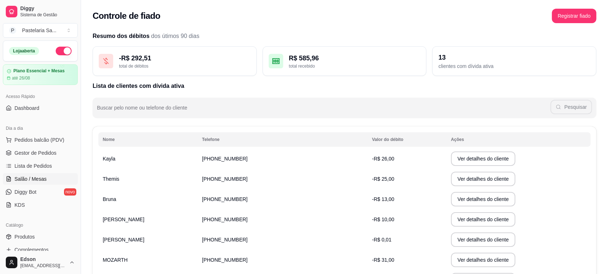
click at [29, 176] on span "Salão / Mesas" at bounding box center [30, 178] width 32 height 7
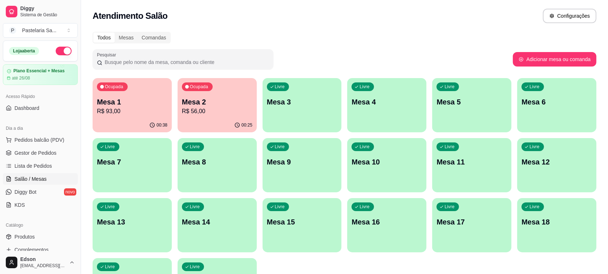
click at [148, 119] on div "00:38" at bounding box center [132, 125] width 79 height 14
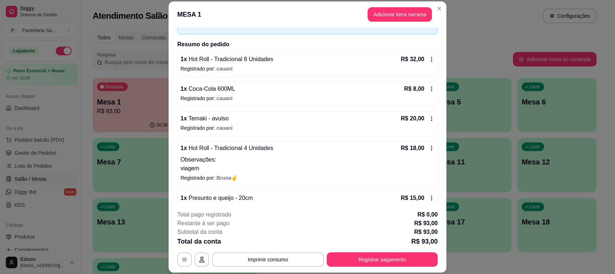
scroll to position [43, 0]
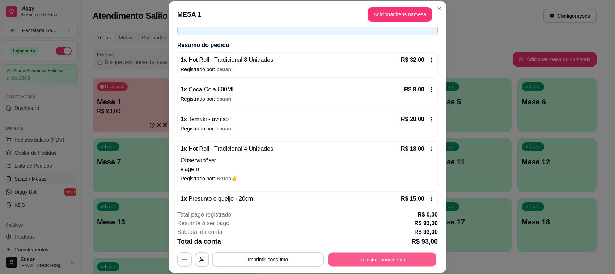
click at [402, 255] on button "Registrar pagamento" at bounding box center [382, 260] width 108 height 14
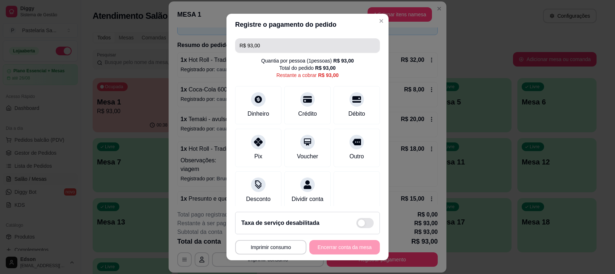
click at [266, 43] on input "R$ 93,00" at bounding box center [307, 45] width 136 height 14
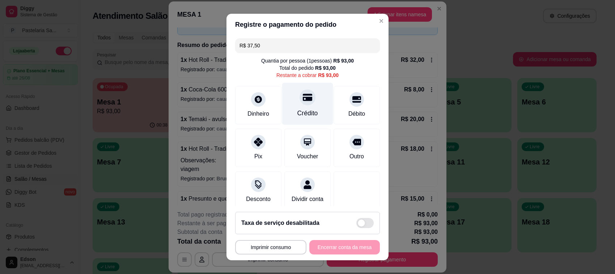
click at [300, 93] on div at bounding box center [308, 97] width 16 height 16
click at [297, 109] on div "Crédito" at bounding box center [307, 113] width 21 height 9
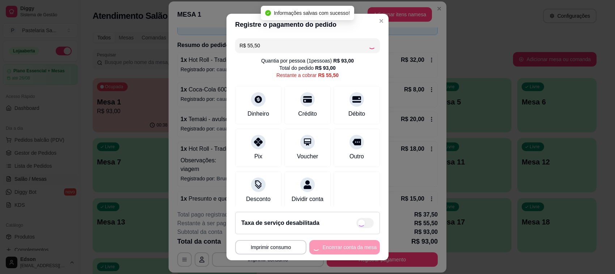
type input "R$ 0,00"
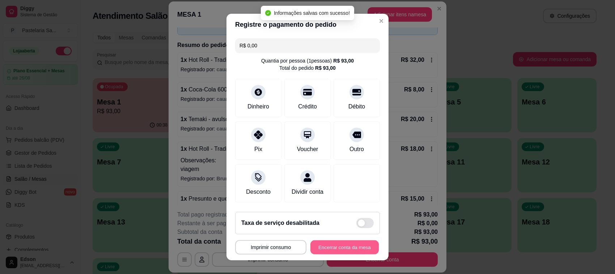
click at [339, 253] on button "Encerrar conta da mesa" at bounding box center [344, 248] width 68 height 14
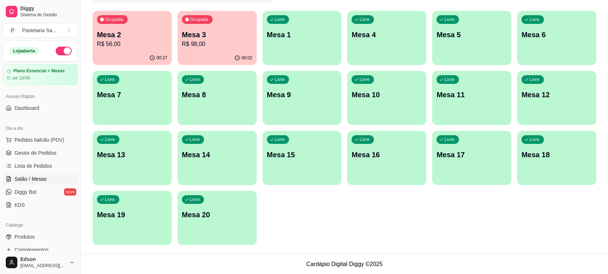
scroll to position [246, 0]
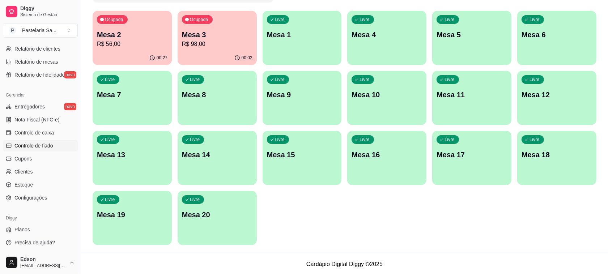
click at [43, 150] on link "Controle de fiado" at bounding box center [40, 146] width 75 height 12
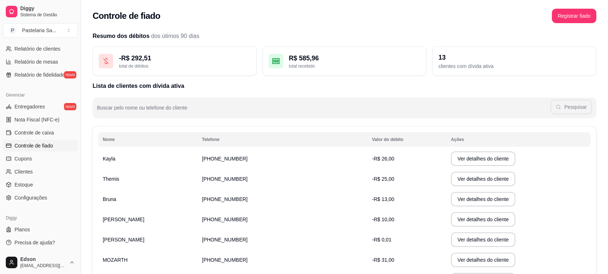
click at [162, 196] on td "Bruna" at bounding box center [147, 199] width 99 height 20
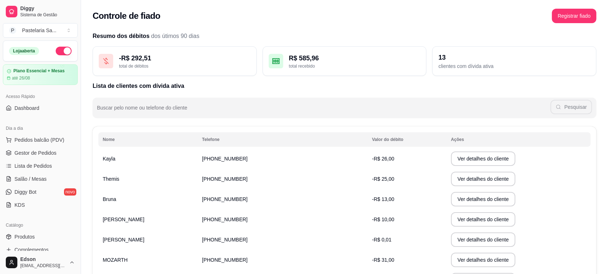
click at [302, 194] on td "[PHONE_NUMBER]" at bounding box center [283, 199] width 170 height 20
click at [456, 198] on button "Ver detalhes do cliente" at bounding box center [483, 199] width 62 height 14
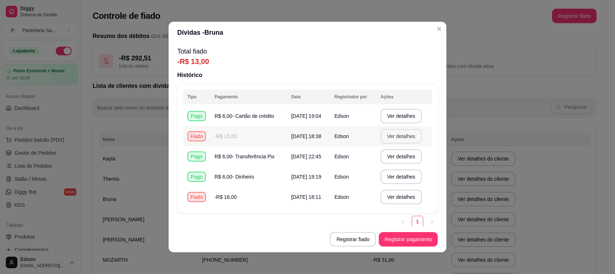
click at [395, 138] on button "Ver detalhes" at bounding box center [401, 136] width 41 height 14
click at [411, 240] on button "Registrar pagamento" at bounding box center [408, 239] width 59 height 14
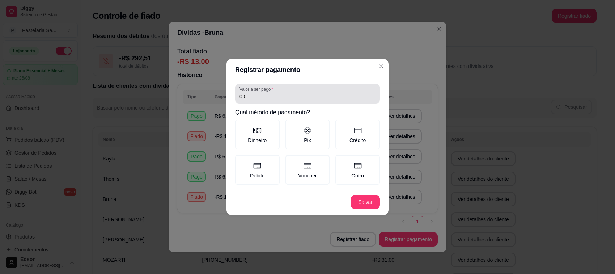
click at [290, 99] on input "0,00" at bounding box center [307, 96] width 136 height 7
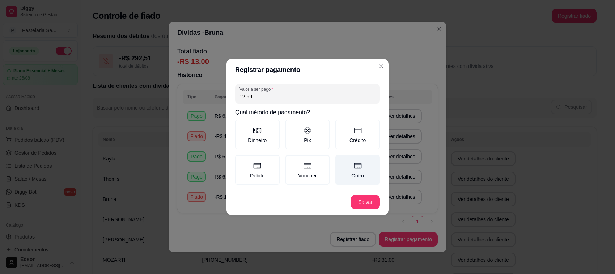
type input "12,99"
click at [362, 175] on label "Outro" at bounding box center [357, 170] width 44 height 30
click at [341, 161] on button "Outro" at bounding box center [338, 158] width 6 height 6
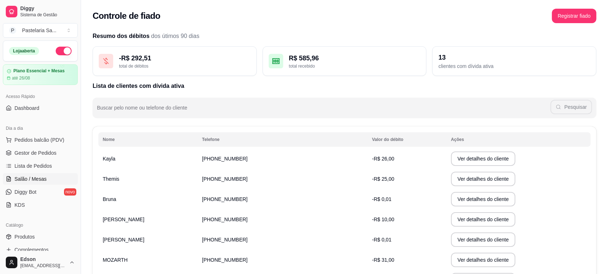
click at [37, 180] on span "Salão / Mesas" at bounding box center [30, 178] width 32 height 7
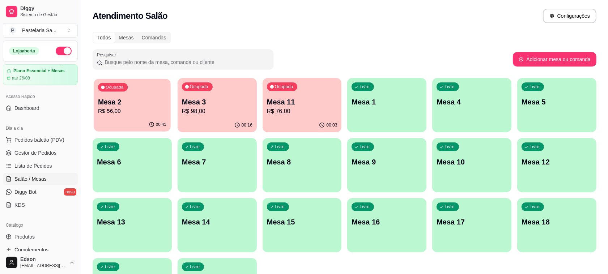
click at [117, 122] on div "00:41" at bounding box center [132, 125] width 77 height 14
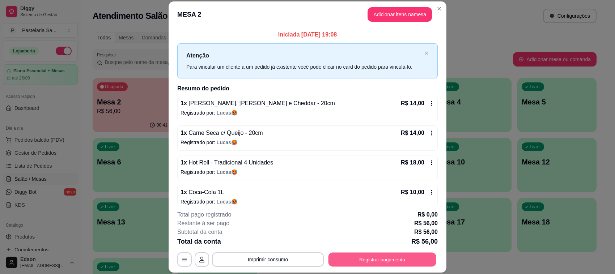
click at [375, 262] on button "Registrar pagamento" at bounding box center [382, 260] width 108 height 14
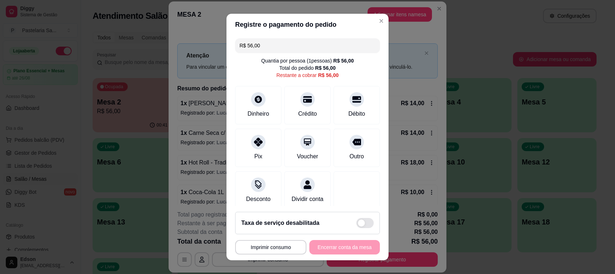
click at [340, 82] on div "R$ 56,00 Quantia por pessoa ( 1 pessoas) R$ 56,00 Total do pedido R$ 56,00 Rest…" at bounding box center [307, 120] width 162 height 171
click at [349, 93] on div at bounding box center [357, 97] width 16 height 16
type input "R$ 0,00"
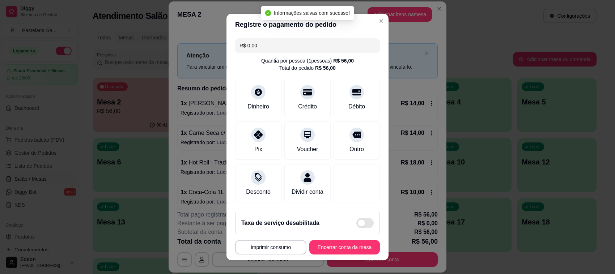
click at [326, 238] on footer "**********" at bounding box center [307, 233] width 162 height 54
click at [351, 249] on button "Encerrar conta da mesa" at bounding box center [344, 247] width 71 height 14
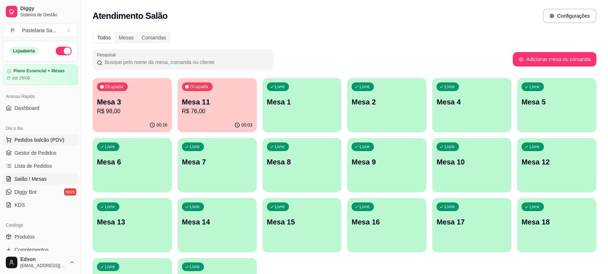
click at [66, 136] on button "Pedidos balcão (PDV)" at bounding box center [40, 140] width 75 height 12
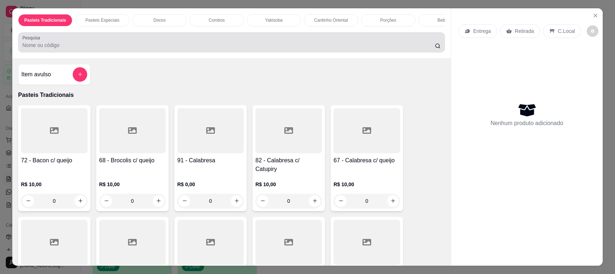
click at [129, 44] on div at bounding box center [231, 42] width 418 height 14
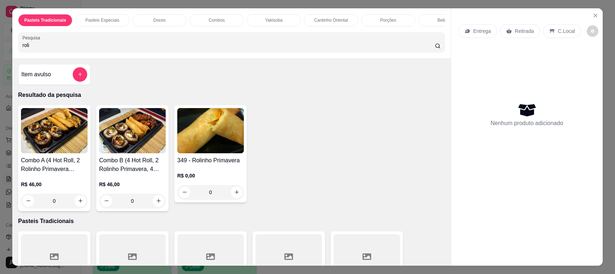
type input "roli"
click at [208, 149] on img at bounding box center [210, 130] width 67 height 45
click at [593, 17] on icon "Close" at bounding box center [596, 16] width 6 height 6
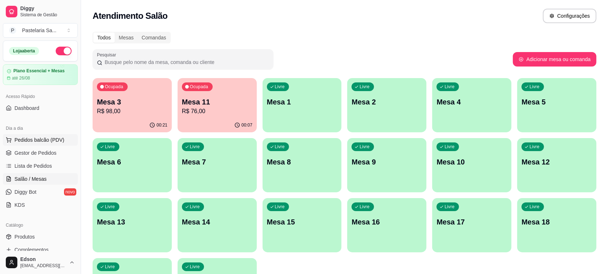
click at [47, 138] on span "Pedidos balcão (PDV)" at bounding box center [39, 139] width 50 height 7
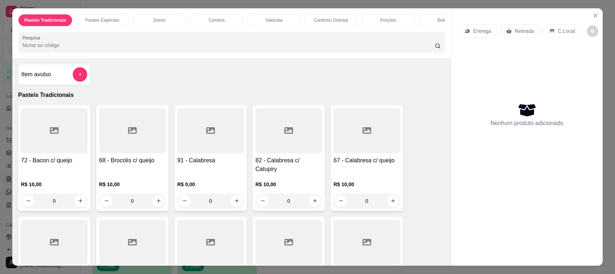
click at [518, 30] on p "Retirada" at bounding box center [524, 30] width 19 height 7
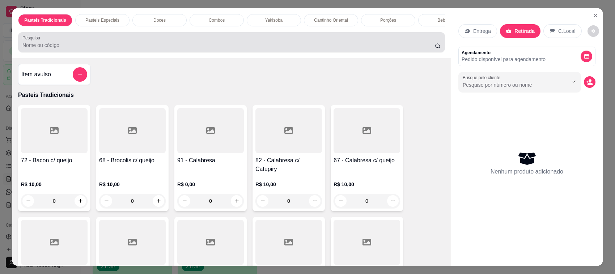
click at [348, 49] on input "Pesquisa" at bounding box center [228, 45] width 412 height 7
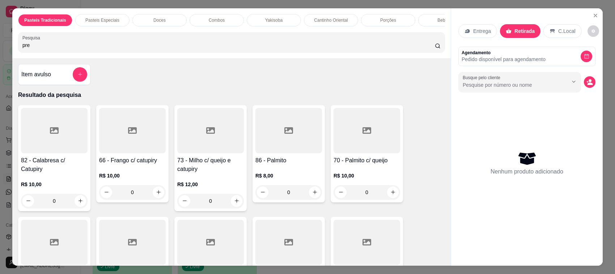
type input "pres"
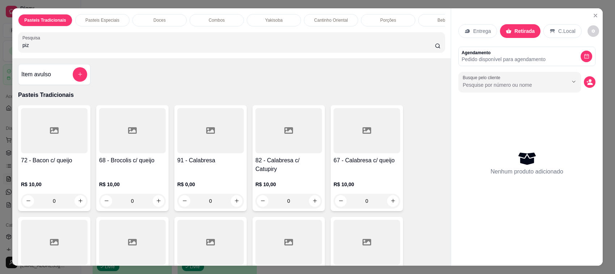
type input "pizz"
type input "pres"
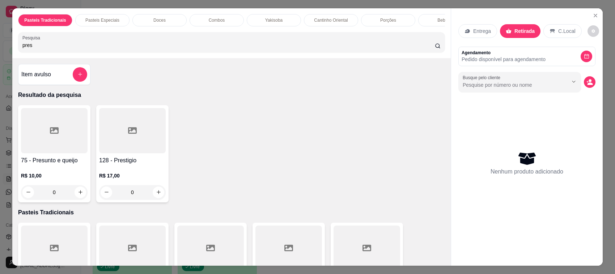
click at [58, 148] on div at bounding box center [54, 130] width 67 height 45
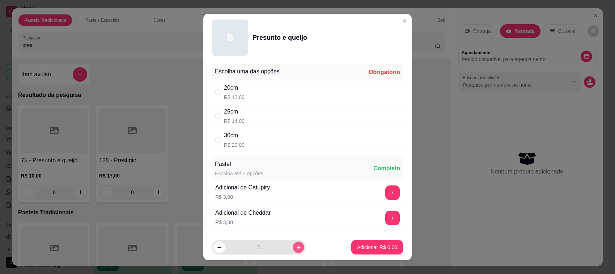
click at [296, 249] on icon "increase-product-quantity" at bounding box center [298, 247] width 5 height 5
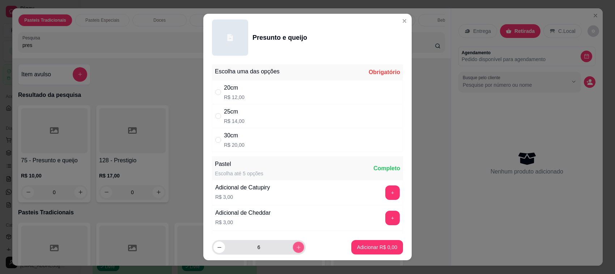
click at [296, 249] on icon "increase-product-quantity" at bounding box center [298, 247] width 5 height 5
type input "8"
click at [254, 91] on div "20cm R$ 12,00" at bounding box center [307, 92] width 191 height 24
radio input "true"
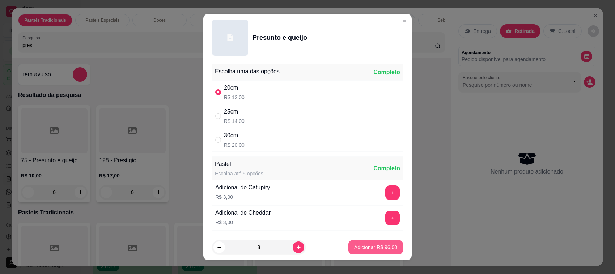
click at [378, 245] on p "Adicionar R$ 96,00" at bounding box center [375, 247] width 43 height 7
type input "8"
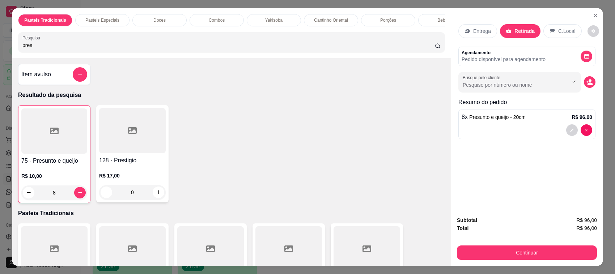
click at [150, 49] on input "pres" at bounding box center [228, 45] width 412 height 7
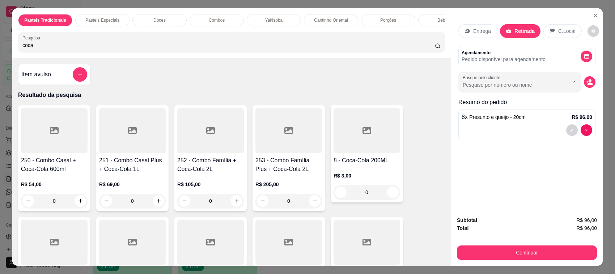
scroll to position [176, 0]
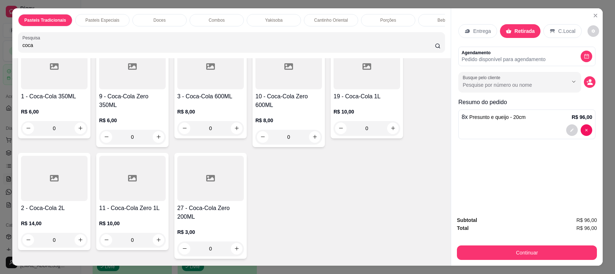
type input "coca"
click at [82, 247] on div "0" at bounding box center [54, 240] width 67 height 14
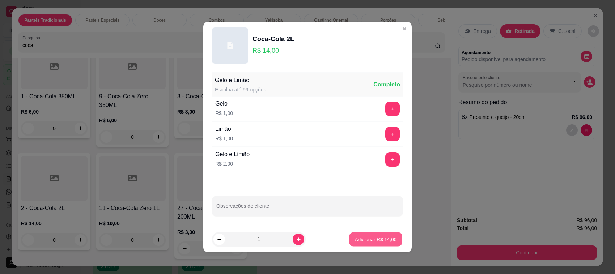
click at [374, 242] on p "Adicionar R$ 14,00" at bounding box center [376, 239] width 42 height 7
type input "1"
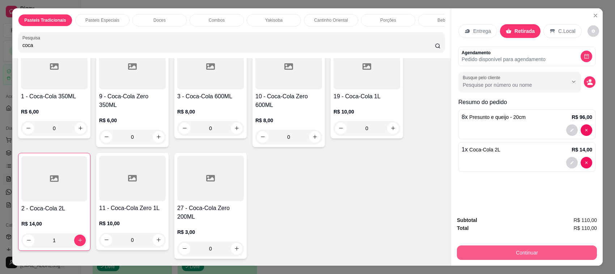
click at [494, 250] on button "Continuar" at bounding box center [527, 253] width 140 height 14
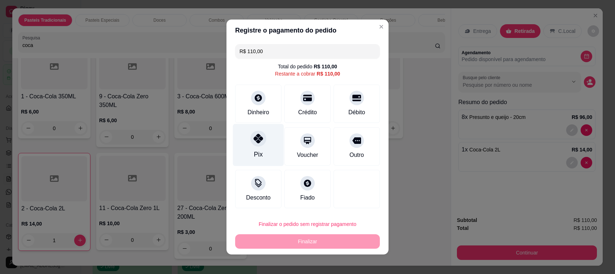
click at [254, 136] on icon at bounding box center [258, 138] width 9 height 9
type input "R$ 0,00"
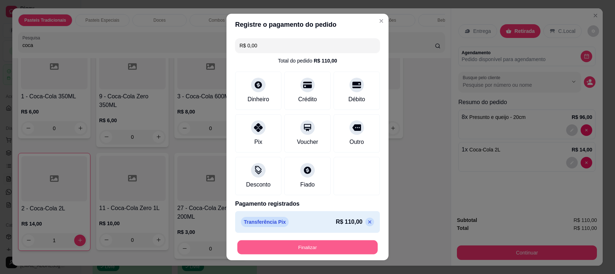
click at [308, 251] on button "Finalizar" at bounding box center [307, 248] width 140 height 14
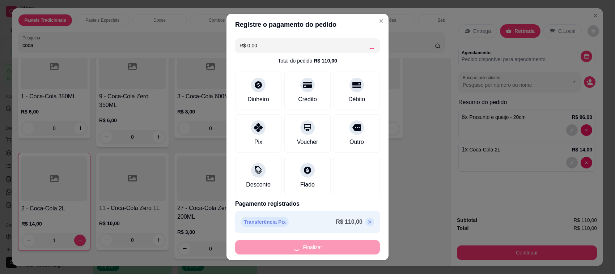
type input "0"
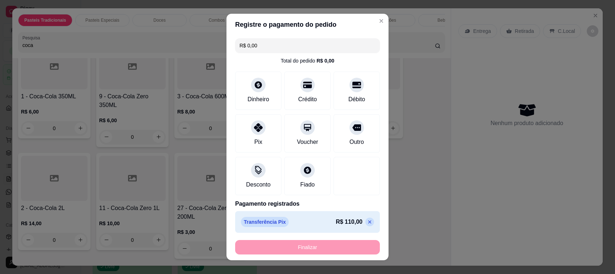
type input "-R$ 110,00"
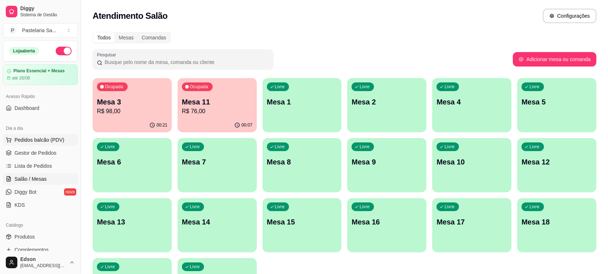
click at [58, 141] on span "Pedidos balcão (PDV)" at bounding box center [39, 139] width 50 height 7
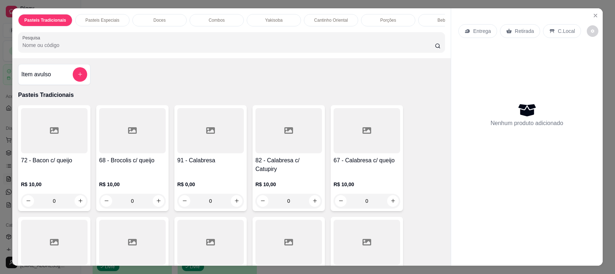
click at [356, 49] on input "Pesquisa" at bounding box center [228, 45] width 412 height 7
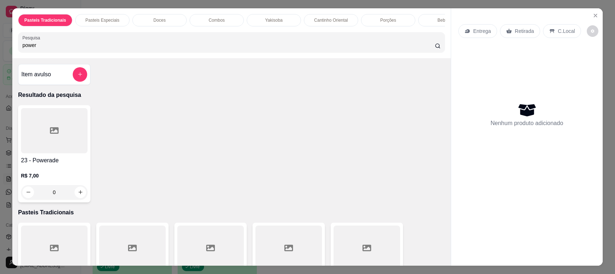
type input "power"
click at [42, 150] on div at bounding box center [54, 130] width 67 height 45
click at [593, 13] on icon "Close" at bounding box center [596, 16] width 6 height 6
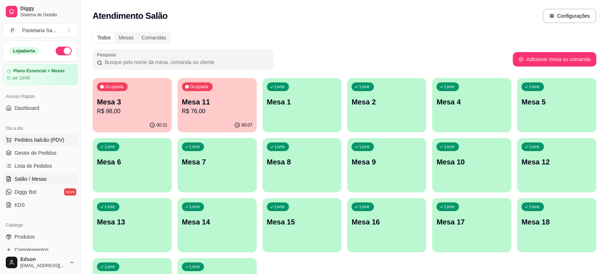
click at [42, 140] on span "Pedidos balcão (PDV)" at bounding box center [39, 139] width 50 height 7
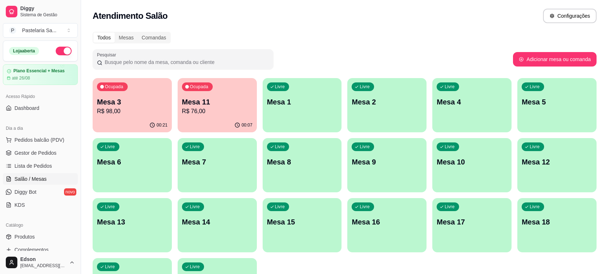
click at [176, 48] on input "Pesquisa" at bounding box center [228, 45] width 412 height 7
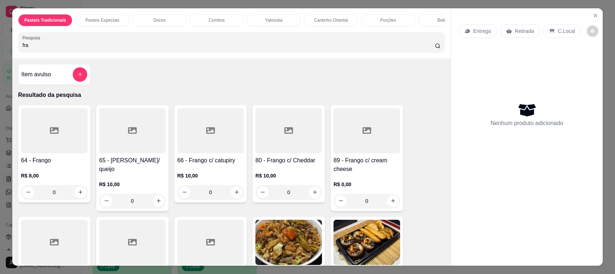
type input "fra"
click at [119, 148] on div at bounding box center [132, 130] width 67 height 45
click at [192, 144] on div at bounding box center [210, 130] width 67 height 45
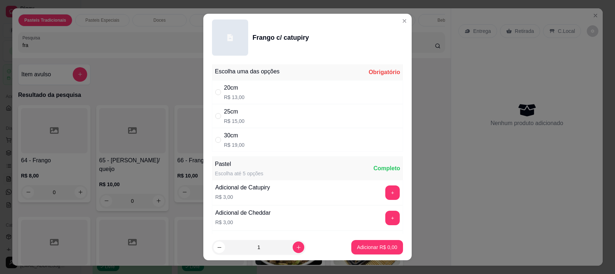
click at [275, 92] on div "20cm R$ 13,00" at bounding box center [307, 92] width 191 height 24
radio input "true"
click at [367, 243] on button "Adicionar R$ 13,00" at bounding box center [375, 247] width 55 height 14
type input "1"
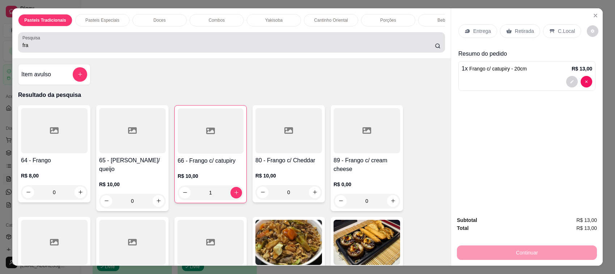
click at [426, 49] on input "fra" at bounding box center [228, 45] width 412 height 7
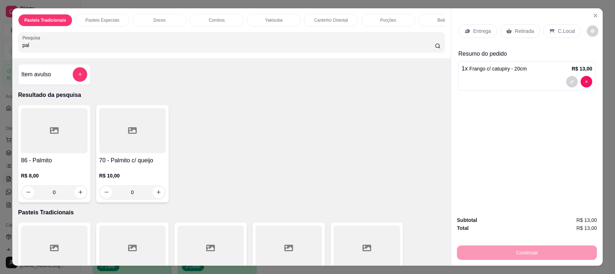
type input "pal"
click at [55, 136] on div at bounding box center [54, 130] width 67 height 45
click at [297, 89] on div "20cm R$ 12,00" at bounding box center [307, 92] width 191 height 24
radio input "true"
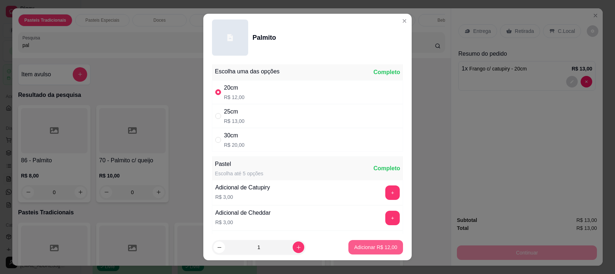
click at [366, 248] on p "Adicionar R$ 12,00" at bounding box center [375, 247] width 43 height 7
type input "1"
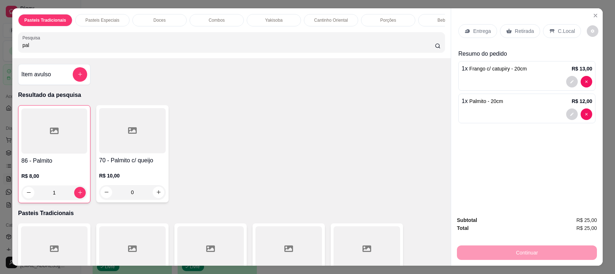
click at [426, 49] on input "pal" at bounding box center [228, 45] width 412 height 7
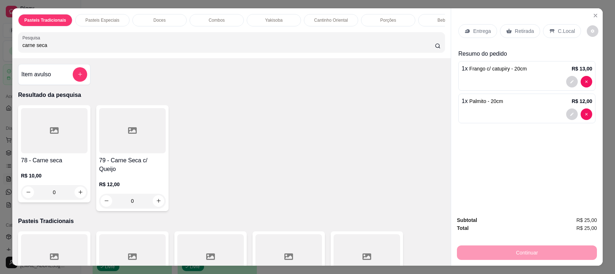
type input "carne seca"
click at [143, 151] on div at bounding box center [132, 130] width 67 height 45
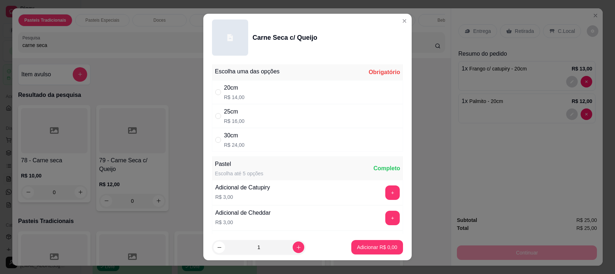
drag, startPoint x: 317, startPoint y: 88, endPoint x: 377, endPoint y: 136, distance: 76.9
click at [314, 90] on div "20cm R$ 14,00" at bounding box center [307, 92] width 191 height 24
radio input "true"
click at [391, 245] on button "Adicionar R$ 14,00" at bounding box center [375, 248] width 53 height 14
type input "1"
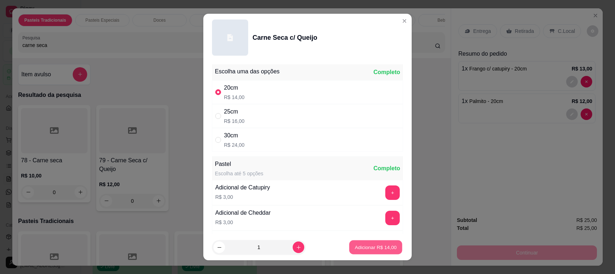
type input "1"
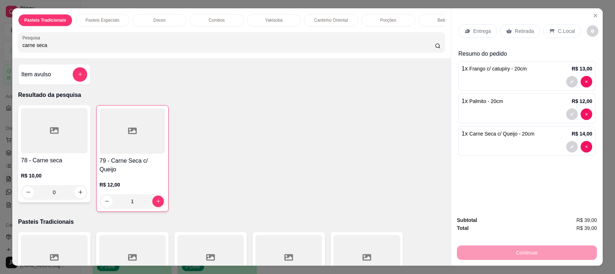
click at [428, 49] on input "carne seca" at bounding box center [228, 45] width 412 height 7
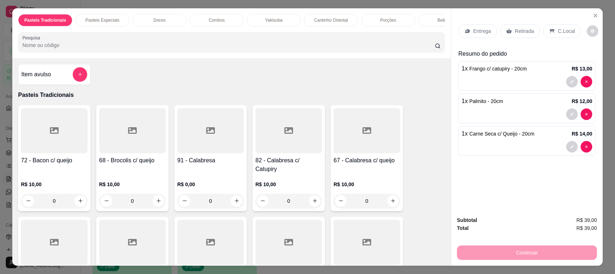
click at [518, 28] on p "Retirada" at bounding box center [524, 30] width 19 height 7
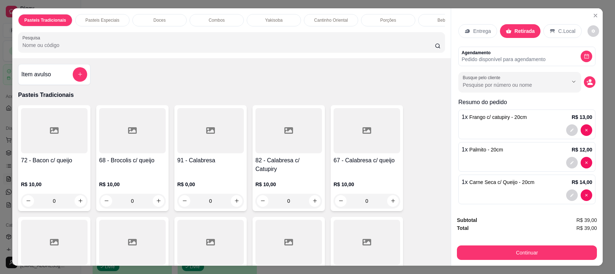
click at [523, 263] on div "Subtotal R$ 39,00 Total R$ 39,00 Continuar" at bounding box center [527, 238] width 152 height 55
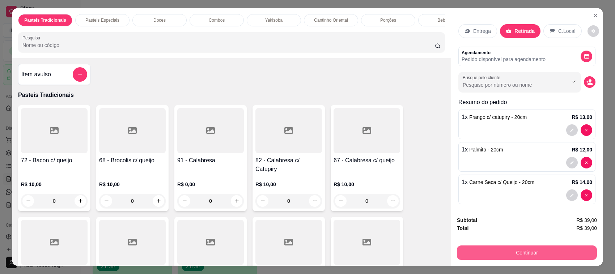
click at [523, 253] on button "Continuar" at bounding box center [527, 253] width 140 height 14
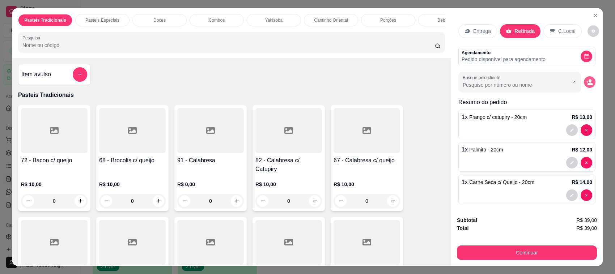
click at [589, 80] on circle "decrease-product-quantity" at bounding box center [590, 80] width 3 height 3
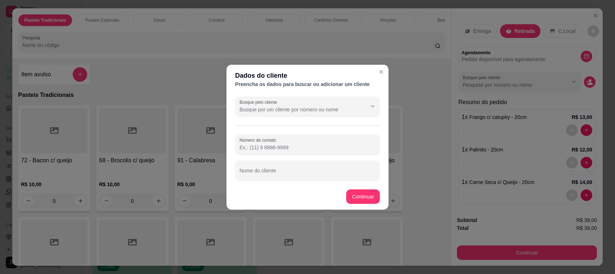
drag, startPoint x: 284, startPoint y: 181, endPoint x: 279, endPoint y: 178, distance: 6.5
click at [283, 180] on div "Busque pelo cliente Número de contato Nome do cliente" at bounding box center [307, 139] width 162 height 90
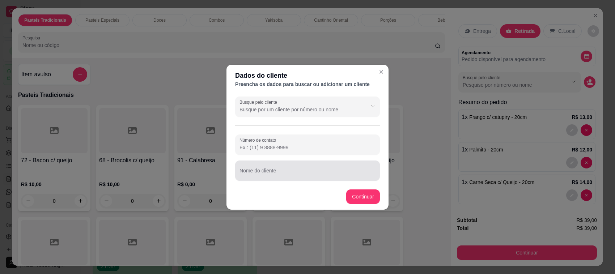
click at [279, 178] on div "Nome do cliente" at bounding box center [307, 171] width 145 height 20
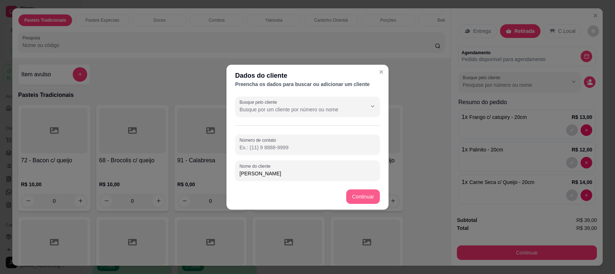
type input "[PERSON_NAME]"
click at [353, 209] on footer "Continuar" at bounding box center [307, 197] width 162 height 26
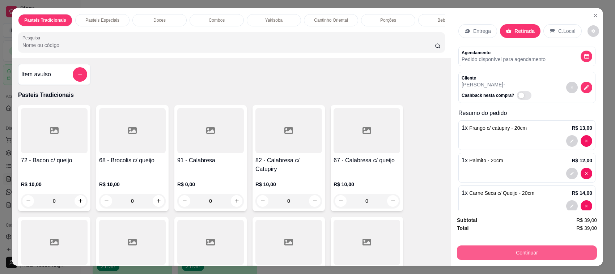
click at [510, 256] on button "Continuar" at bounding box center [527, 253] width 140 height 14
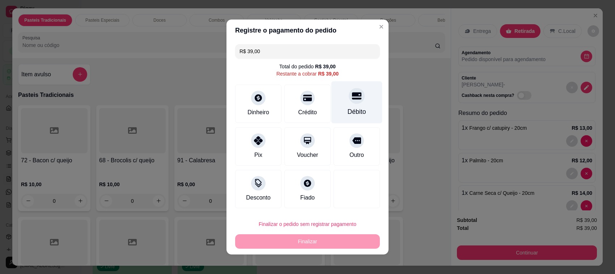
click at [338, 103] on div "Débito" at bounding box center [356, 102] width 51 height 42
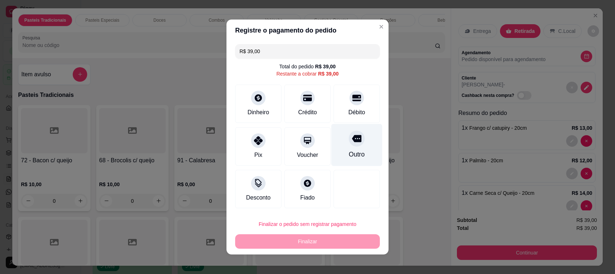
type input "R$ 0,00"
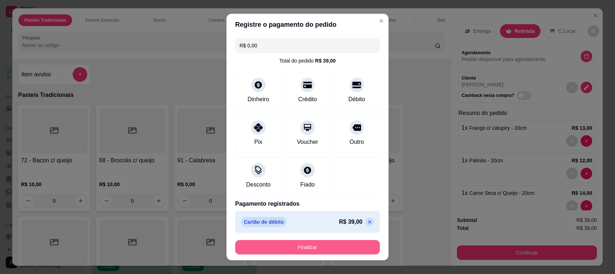
click at [318, 243] on button "Finalizar" at bounding box center [307, 247] width 145 height 14
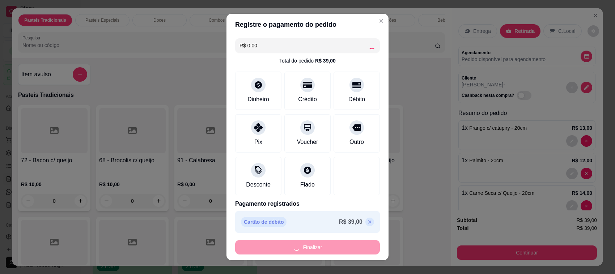
type input "0"
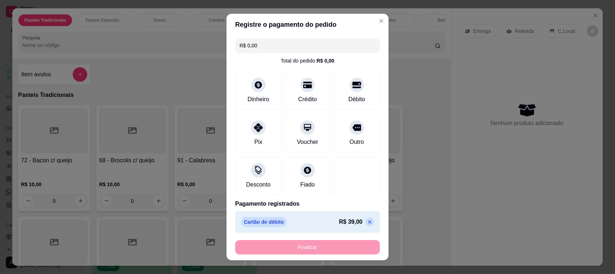
type input "-R$ 39,00"
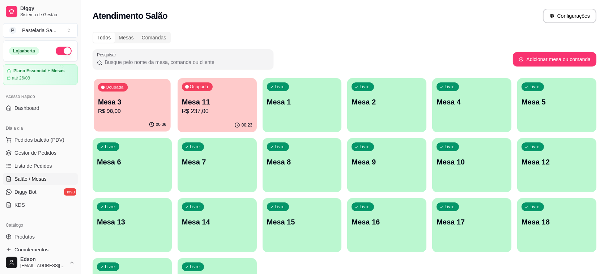
click at [128, 117] on div "Ocupada Mesa 3 R$ 98,00" at bounding box center [132, 98] width 77 height 39
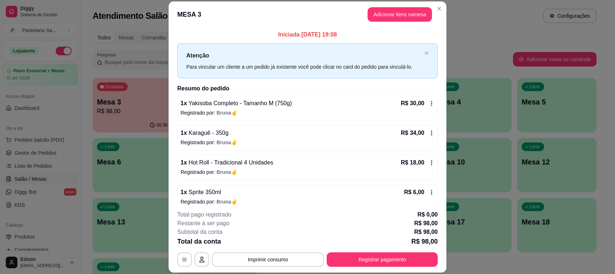
scroll to position [38, 0]
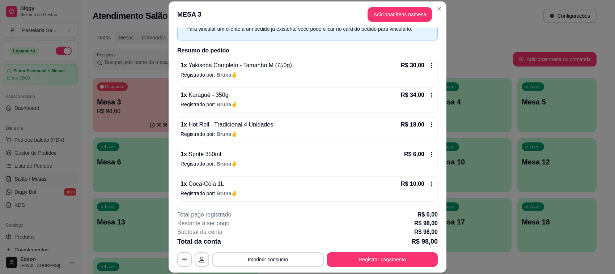
click at [381, 272] on footer "**********" at bounding box center [308, 239] width 278 height 68
click at [381, 266] on button "Registrar pagamento" at bounding box center [382, 259] width 111 height 14
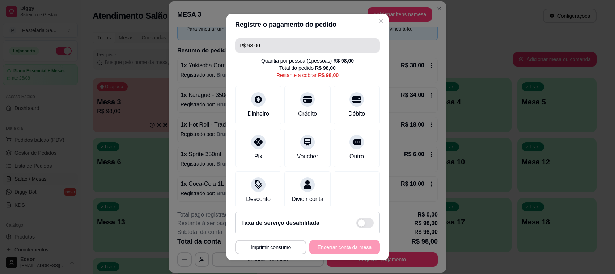
click at [307, 46] on input "R$ 98,00" at bounding box center [307, 45] width 136 height 14
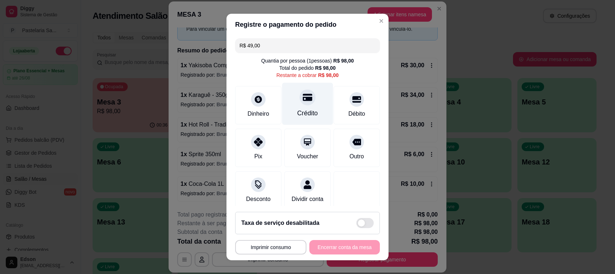
click at [305, 105] on div "Crédito" at bounding box center [307, 104] width 51 height 42
click at [305, 106] on div "Crédito" at bounding box center [307, 104] width 51 height 42
type input "R$ 0,00"
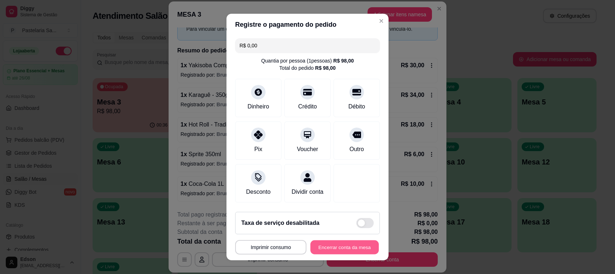
click at [336, 243] on button "Encerrar conta da mesa" at bounding box center [344, 248] width 68 height 14
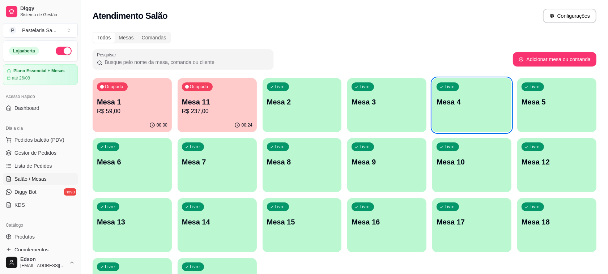
click at [335, 25] on div "Atendimento Salão Configurações" at bounding box center [344, 13] width 527 height 27
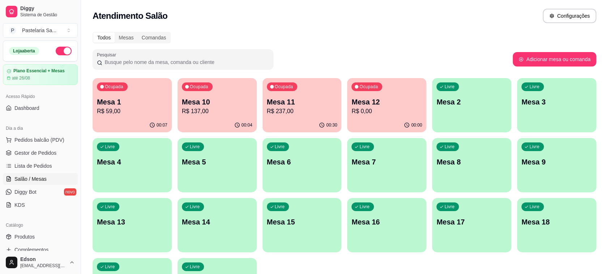
click at [211, 116] on div "Ocupada Mesa 10 R$ 137,00" at bounding box center [217, 98] width 79 height 40
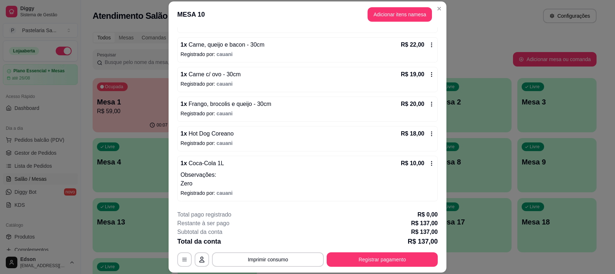
scroll to position [188, 0]
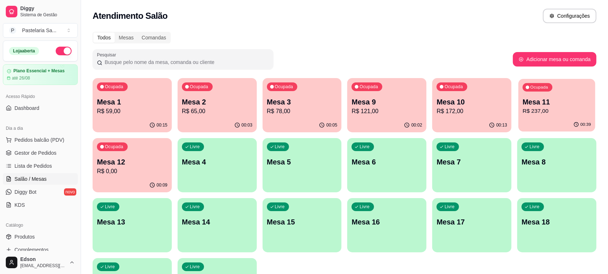
click at [558, 95] on div "Ocupada Mesa 11 R$ 237,00" at bounding box center [556, 98] width 77 height 39
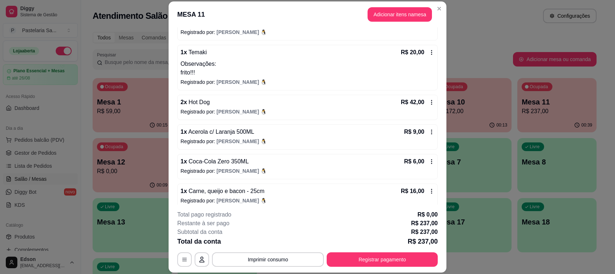
scroll to position [132, 0]
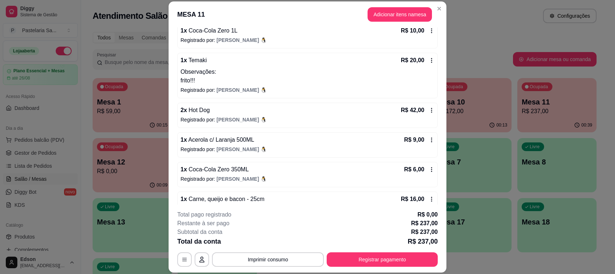
click at [429, 111] on icon at bounding box center [432, 110] width 6 height 6
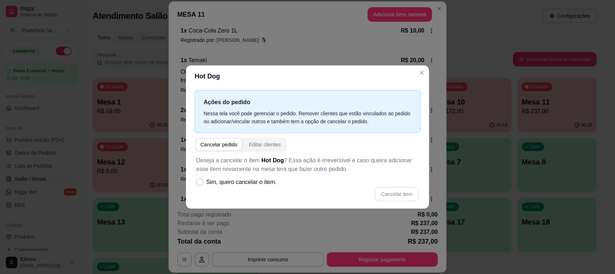
click at [264, 208] on div "Ações do pedido Nessa tela você pode gerenciar o pedido. Remover clientes que e…" at bounding box center [307, 148] width 243 height 122
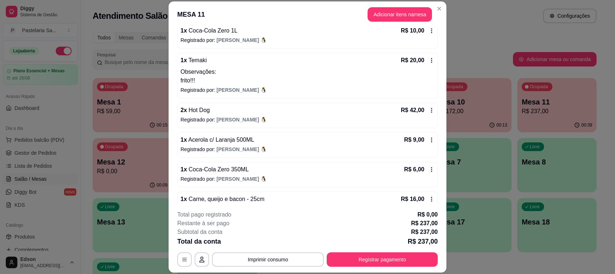
click at [413, 109] on p "R$ 42,00" at bounding box center [413, 110] width 24 height 9
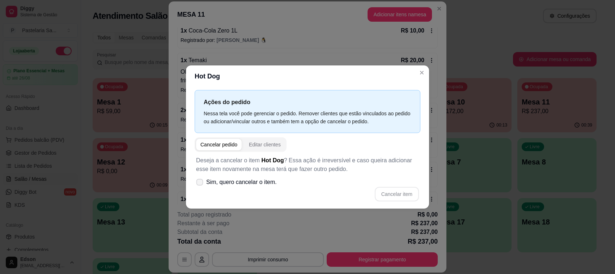
click at [274, 187] on span "Sim, quero cancelar o item." at bounding box center [241, 182] width 71 height 9
click at [200, 187] on input "Sim, quero cancelar o item." at bounding box center [198, 186] width 5 height 5
checkbox input "true"
click at [378, 193] on button "Cancelar item" at bounding box center [396, 194] width 43 height 14
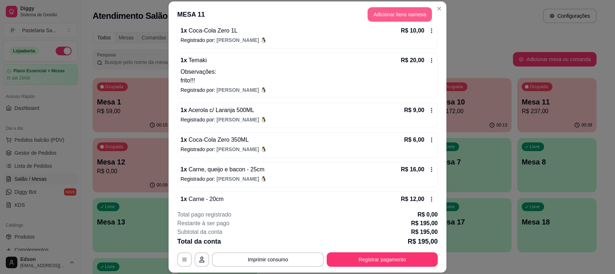
click at [394, 16] on button "Adicionar itens na mesa" at bounding box center [400, 14] width 64 height 14
click at [192, 37] on div "Pasteis Tradicionais Pasteis Especiais Doces Combos Yakisoba Cantinho Oriental …" at bounding box center [231, 33] width 438 height 50
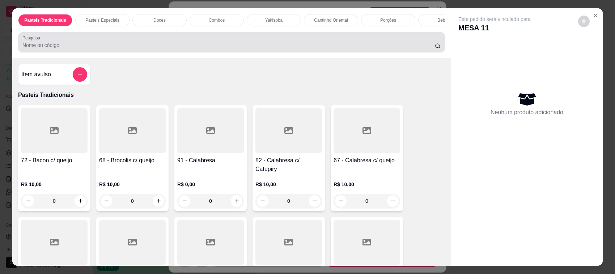
click at [190, 48] on div at bounding box center [231, 42] width 418 height 14
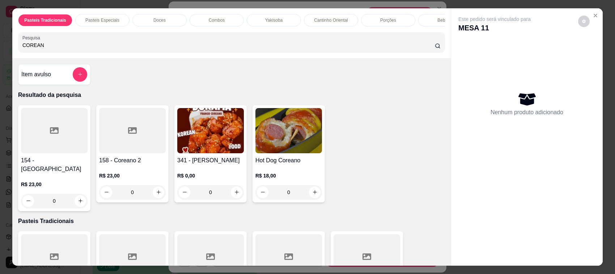
type input "COREAN"
click at [295, 143] on img at bounding box center [288, 130] width 67 height 45
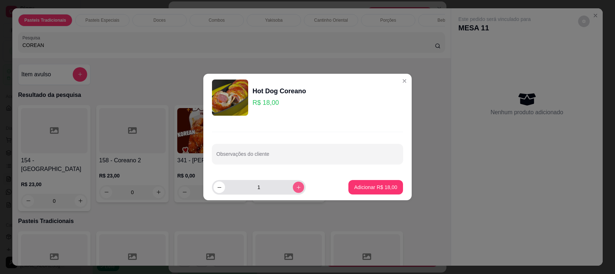
click at [296, 187] on icon "increase-product-quantity" at bounding box center [298, 187] width 5 height 5
type input "2"
click at [382, 192] on button "Adicionar R$ 36,00" at bounding box center [375, 187] width 55 height 14
type input "2"
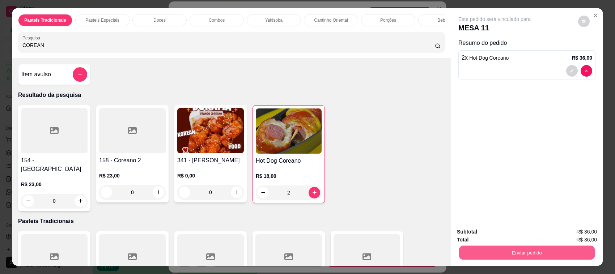
click at [524, 250] on button "Enviar pedido" at bounding box center [527, 253] width 136 height 14
click at [514, 236] on button "Não registrar e enviar pedido" at bounding box center [502, 236] width 75 height 14
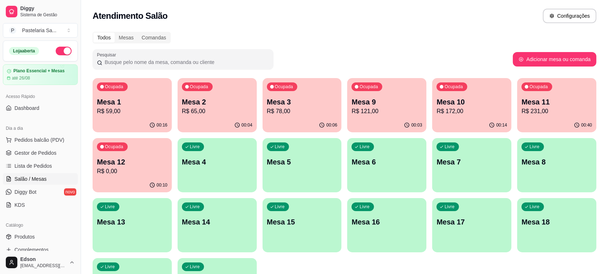
click at [376, 107] on p "R$ 121,00" at bounding box center [387, 111] width 71 height 9
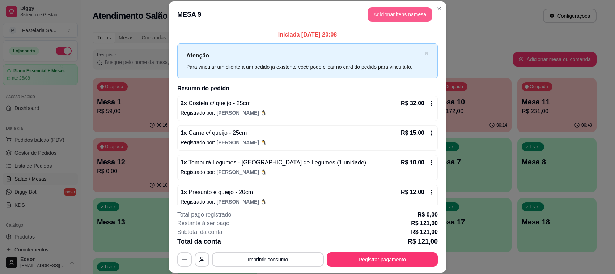
click at [378, 13] on button "Adicionar itens na mesa" at bounding box center [400, 14] width 64 height 14
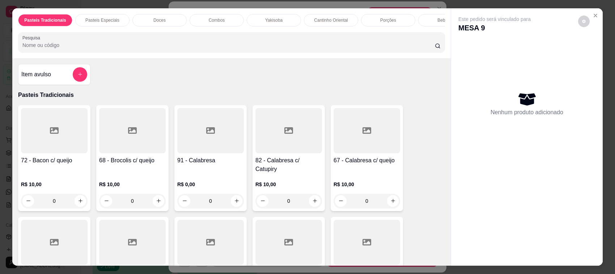
click at [85, 76] on div "Item avulso" at bounding box center [54, 74] width 72 height 21
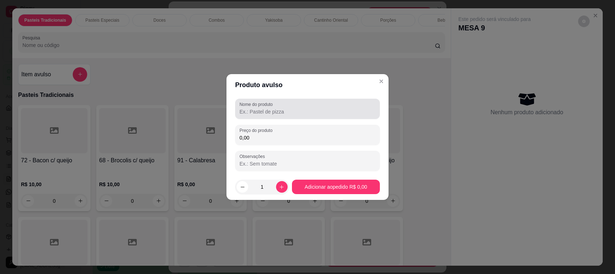
click at [337, 103] on div at bounding box center [307, 109] width 136 height 14
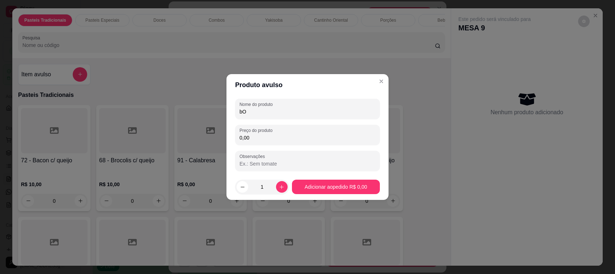
type input "b"
type input "BonBon"
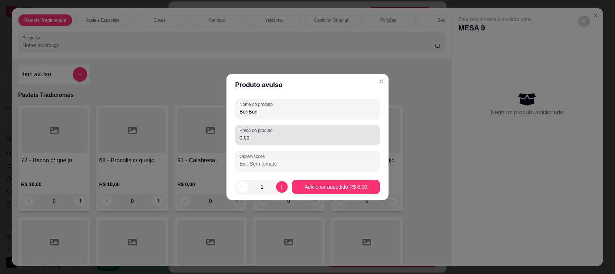
click at [308, 134] on div "0,00" at bounding box center [307, 135] width 136 height 14
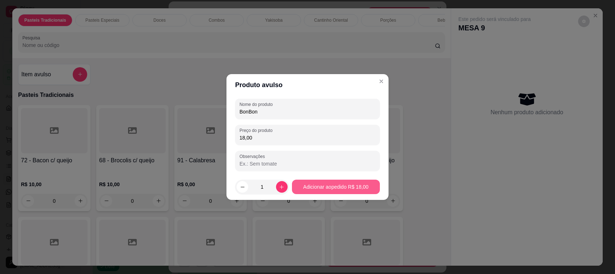
type input "18,00"
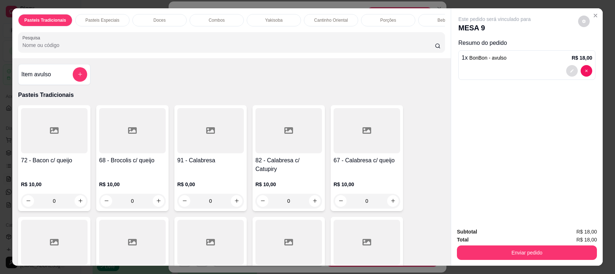
click at [566, 70] on button "decrease-product-quantity" at bounding box center [572, 71] width 12 height 12
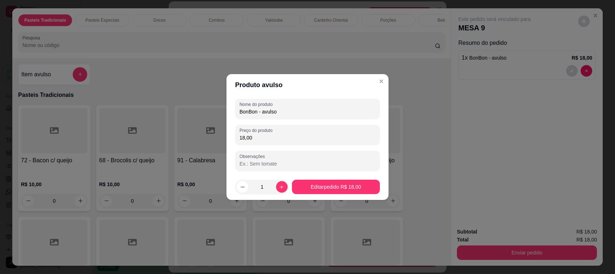
click at [288, 109] on input "BonBon - avulso" at bounding box center [307, 111] width 136 height 7
type input "BonBon"
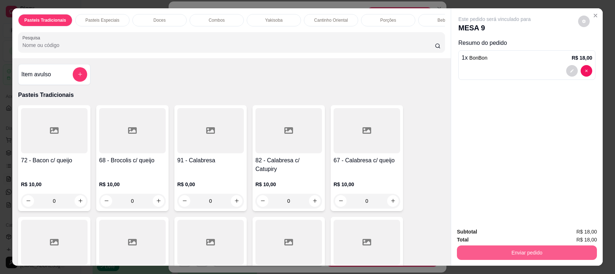
click at [503, 251] on button "Enviar pedido" at bounding box center [527, 253] width 140 height 14
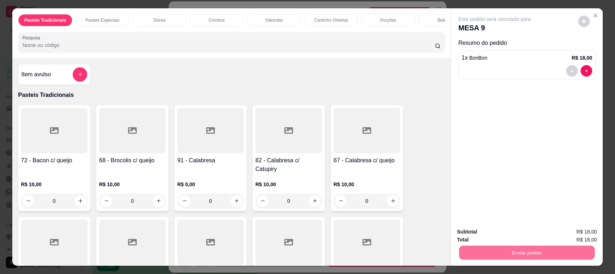
click at [504, 234] on button "Não registrar e enviar pedido" at bounding box center [502, 236] width 75 height 14
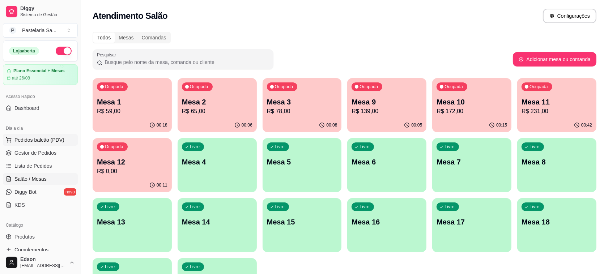
click at [52, 138] on span "Pedidos balcão (PDV)" at bounding box center [39, 139] width 50 height 7
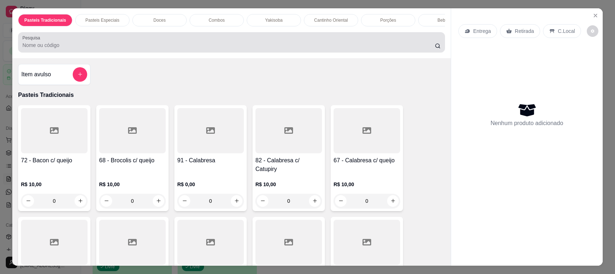
click at [102, 49] on input "Pesquisa" at bounding box center [228, 45] width 412 height 7
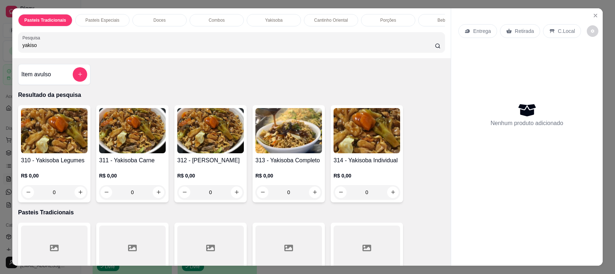
type input "yakiso"
click at [289, 163] on div "313 - Yakisoba Completo R$ 0,00 0" at bounding box center [288, 153] width 72 height 97
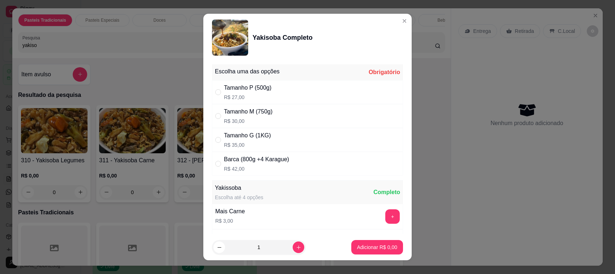
click at [260, 137] on div "Tamanho G (1KG)" at bounding box center [247, 135] width 47 height 9
radio input "true"
click at [357, 241] on button "Adicionar R$ 35,00" at bounding box center [375, 247] width 55 height 14
type input "1"
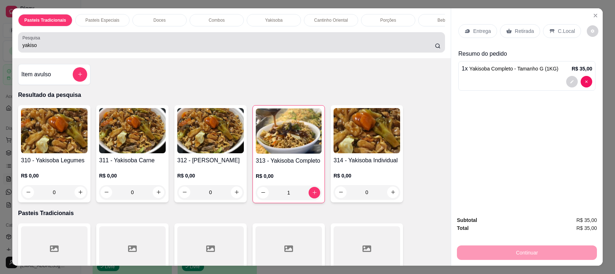
click at [40, 48] on div "yakiso" at bounding box center [231, 42] width 418 height 14
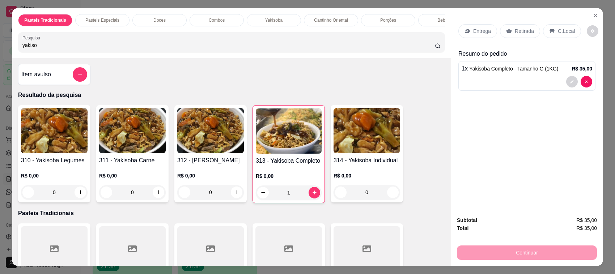
click at [40, 49] on input "yakiso" at bounding box center [228, 45] width 412 height 7
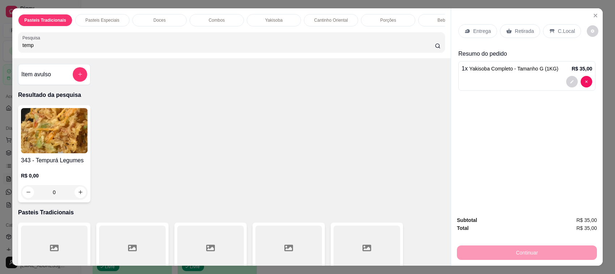
type input "temp"
click at [82, 162] on div "343 - Tempurá Legumes R$ 0,00 0" at bounding box center [54, 153] width 72 height 97
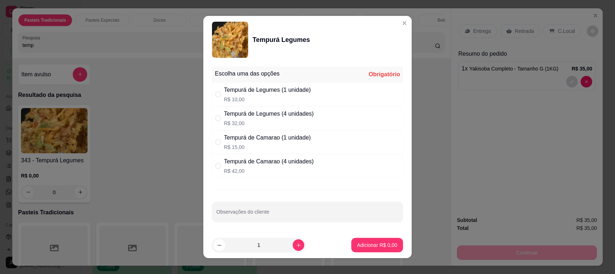
click at [273, 134] on div "Tempurá de Camarao (1 unidade)" at bounding box center [267, 137] width 87 height 9
radio input "true"
click at [296, 246] on icon "increase-product-quantity" at bounding box center [298, 245] width 5 height 5
type input "2"
click at [358, 245] on p "Adicionar R$ 30,00" at bounding box center [375, 245] width 43 height 7
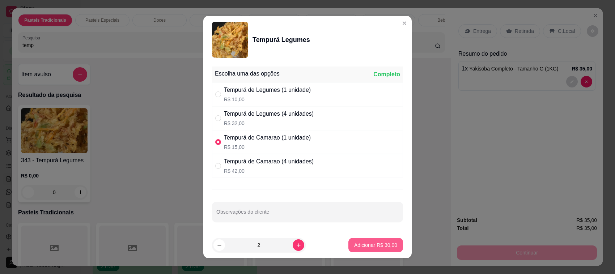
type input "2"
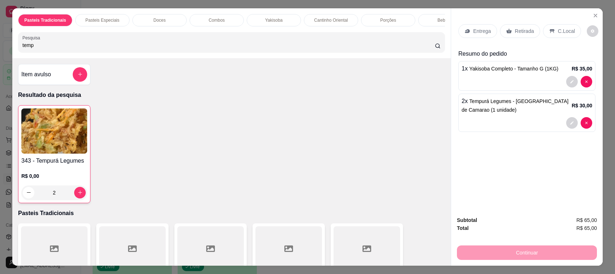
click at [523, 31] on p "Retirada" at bounding box center [524, 30] width 19 height 7
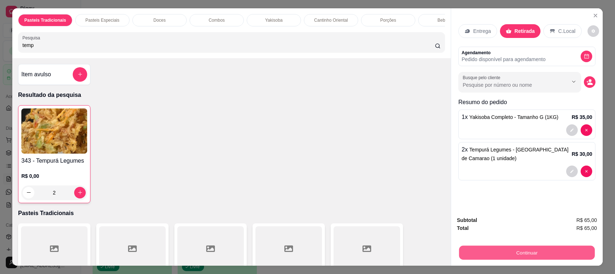
click at [492, 249] on button "Continuar" at bounding box center [527, 253] width 136 height 14
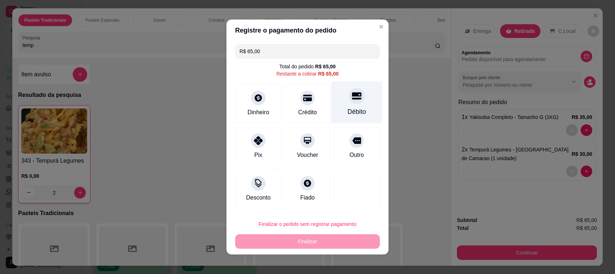
click at [339, 102] on div "Débito" at bounding box center [356, 102] width 51 height 42
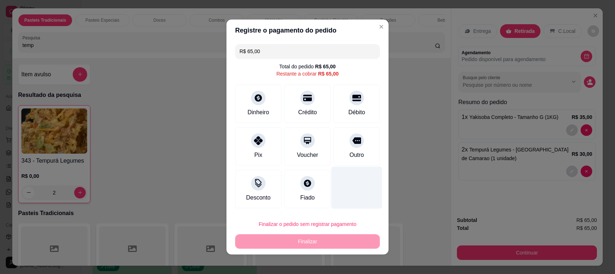
type input "R$ 0,00"
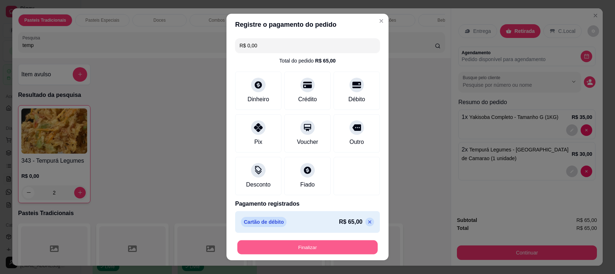
click at [320, 244] on button "Finalizar" at bounding box center [307, 248] width 140 height 14
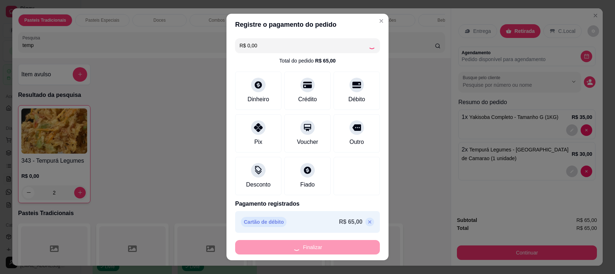
type input "0"
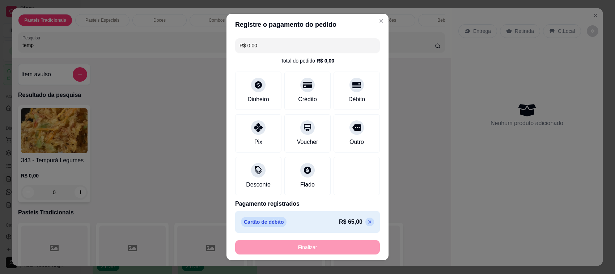
type input "-R$ 65,00"
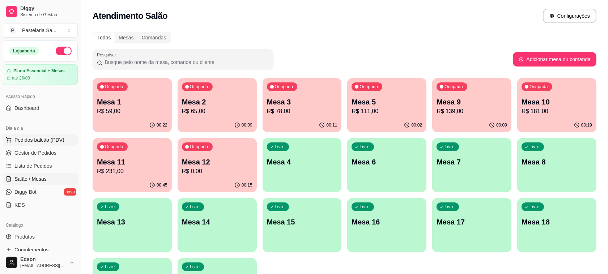
click at [61, 141] on span "Pedidos balcão (PDV)" at bounding box center [39, 139] width 50 height 7
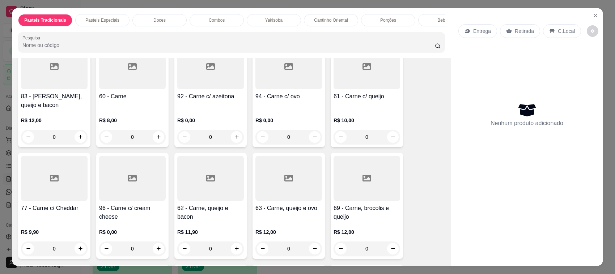
scroll to position [352, 0]
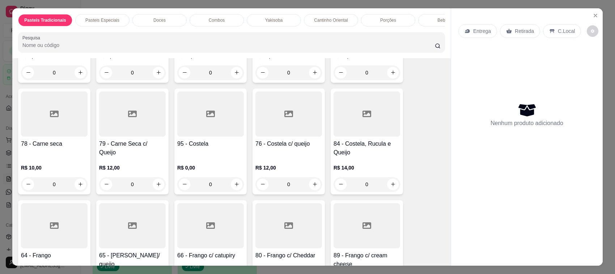
click at [216, 242] on div at bounding box center [210, 225] width 67 height 45
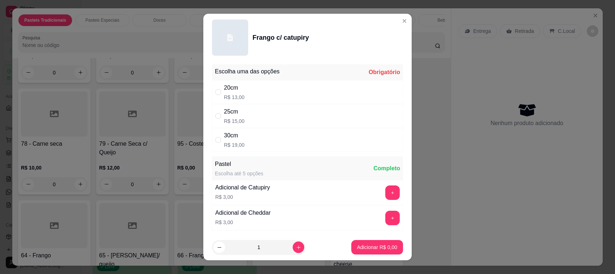
click at [273, 118] on div "25cm R$ 15,00" at bounding box center [307, 116] width 191 height 24
radio input "true"
click at [296, 247] on icon "increase-product-quantity" at bounding box center [298, 247] width 5 height 5
type input "2"
click at [362, 249] on p "Adicionar R$ 30,00" at bounding box center [375, 247] width 43 height 7
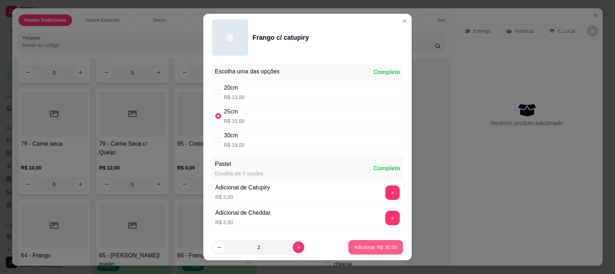
type input "2"
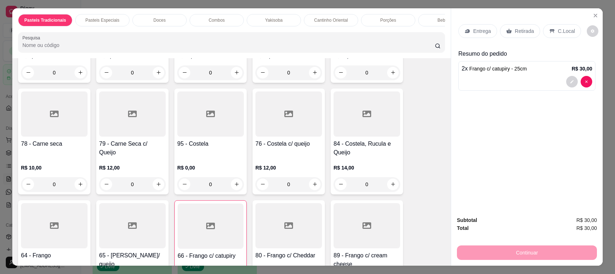
click at [523, 30] on p "Retirada" at bounding box center [524, 30] width 19 height 7
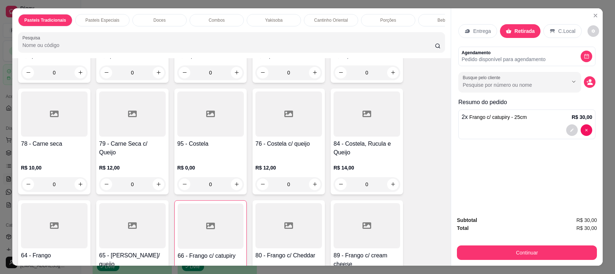
click at [491, 259] on button "Continuar" at bounding box center [527, 253] width 140 height 14
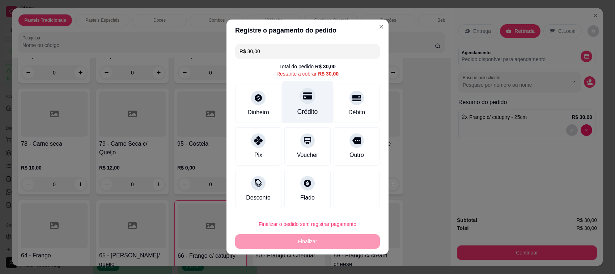
click at [289, 106] on div "Crédito" at bounding box center [307, 102] width 51 height 42
type input "R$ 0,00"
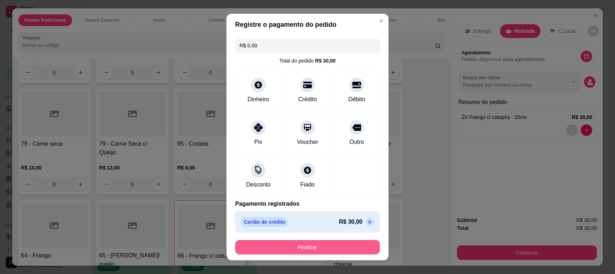
click at [346, 254] on button "Finalizar" at bounding box center [307, 247] width 145 height 14
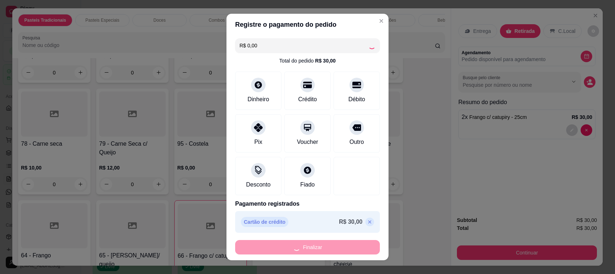
type input "0"
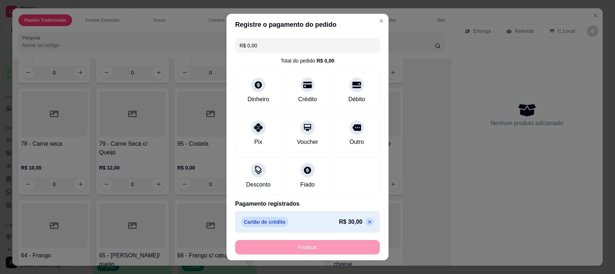
type input "-R$ 30,00"
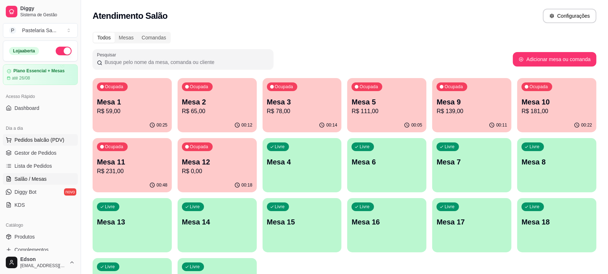
click at [35, 136] on button "Pedidos balcão (PDV)" at bounding box center [40, 140] width 75 height 12
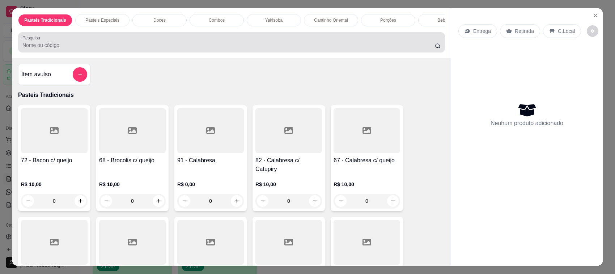
click at [161, 43] on div at bounding box center [231, 42] width 418 height 14
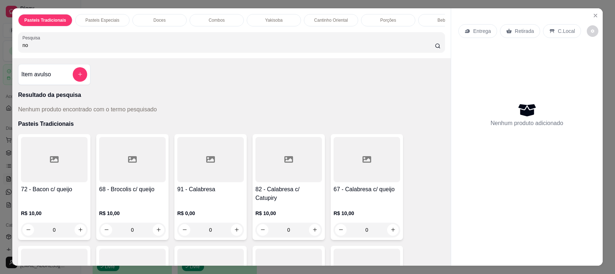
type input "n"
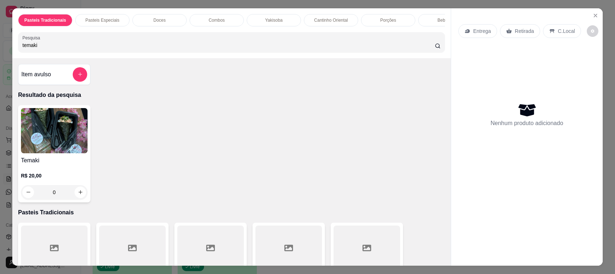
type input "temaki"
click at [46, 144] on img at bounding box center [54, 130] width 67 height 45
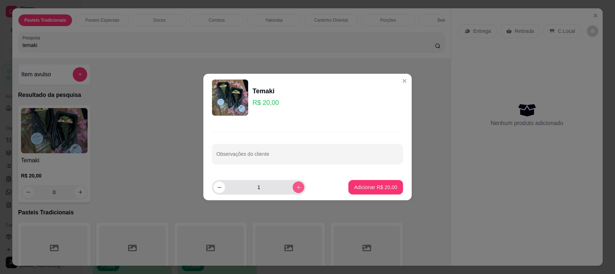
click at [296, 184] on button "increase-product-quantity" at bounding box center [299, 188] width 12 height 12
click at [296, 184] on button "increase-product-quantity" at bounding box center [298, 187] width 11 height 11
type input "3"
click at [377, 182] on button "Adicionar R$ 60,00" at bounding box center [375, 188] width 53 height 14
type input "3"
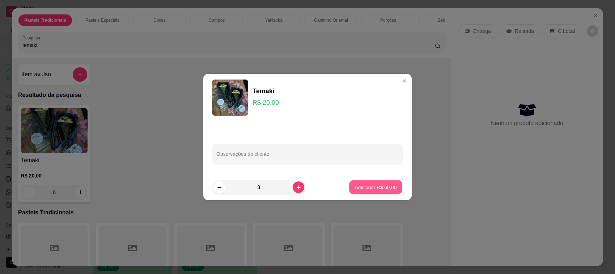
type input "3"
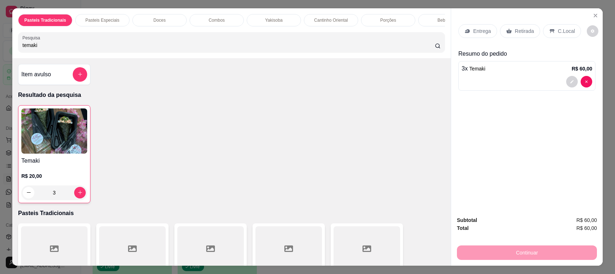
click at [528, 31] on p "Retirada" at bounding box center [524, 30] width 19 height 7
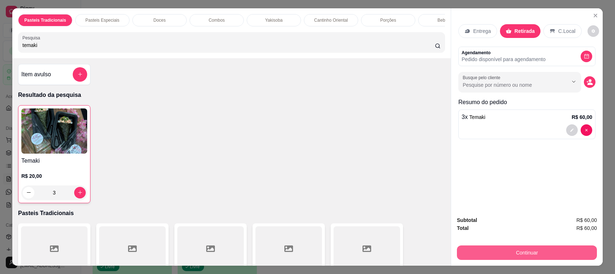
click at [498, 252] on button "Continuar" at bounding box center [527, 253] width 140 height 14
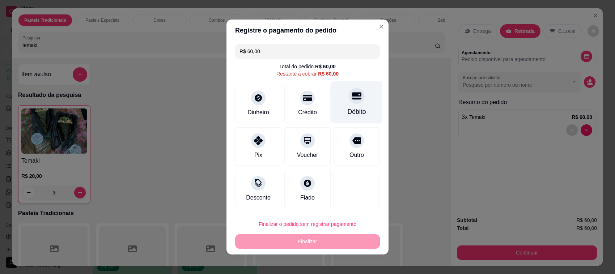
click at [349, 94] on div at bounding box center [357, 96] width 16 height 16
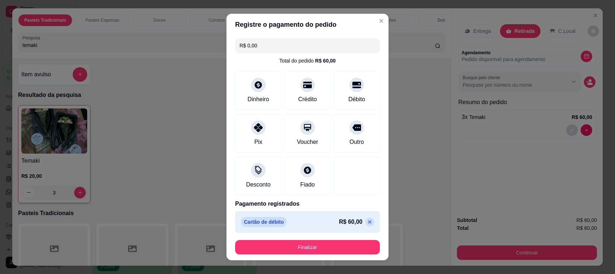
type input "R$ 0,00"
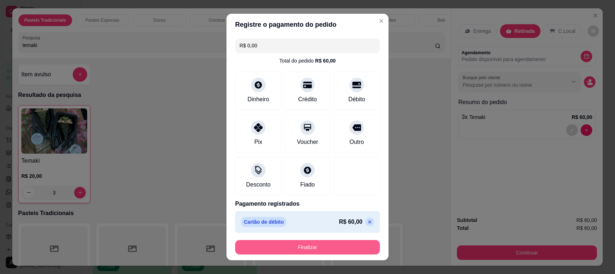
click at [317, 245] on button "Finalizar" at bounding box center [307, 247] width 145 height 14
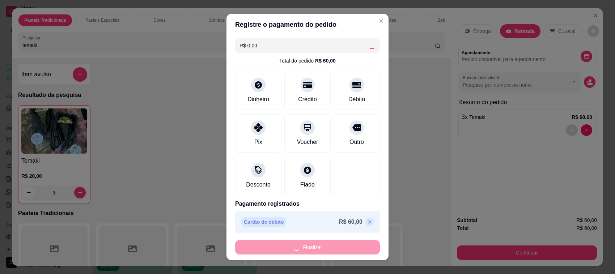
type input "0"
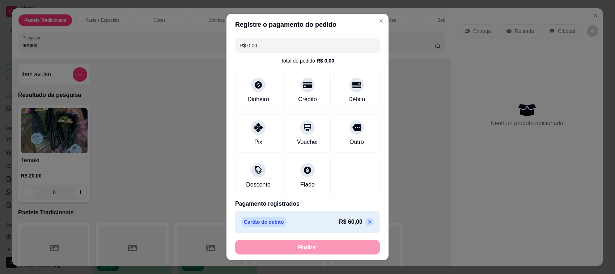
type input "-R$ 60,00"
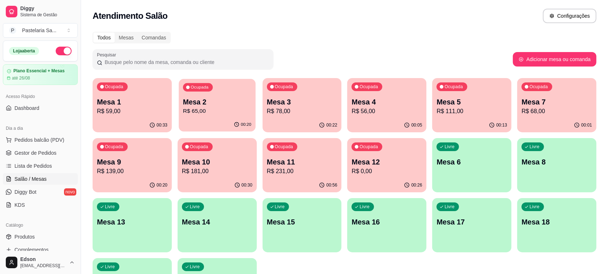
click at [233, 110] on p "R$ 65,00" at bounding box center [217, 111] width 68 height 8
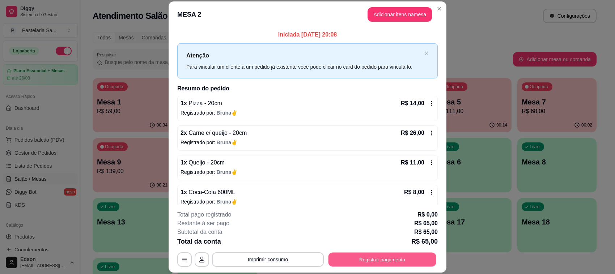
click at [375, 254] on button "Registrar pagamento" at bounding box center [382, 260] width 108 height 14
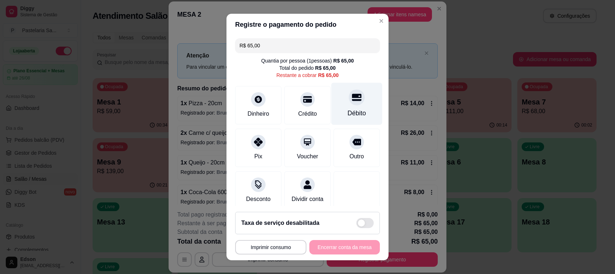
click at [349, 95] on div at bounding box center [357, 97] width 16 height 16
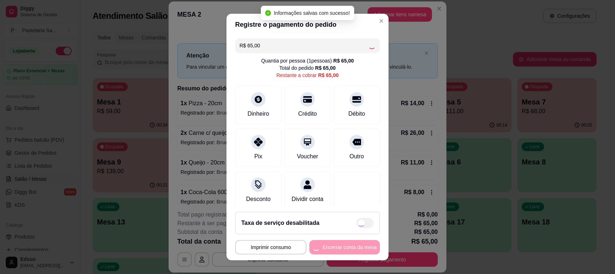
type input "R$ 0,00"
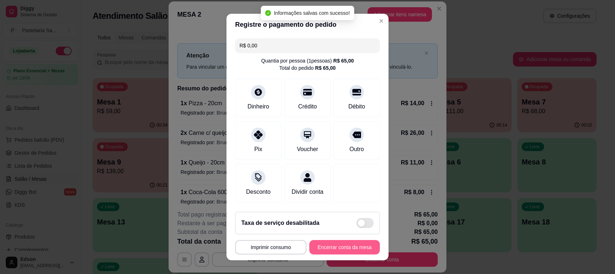
click at [342, 249] on button "Encerrar conta da mesa" at bounding box center [344, 247] width 71 height 14
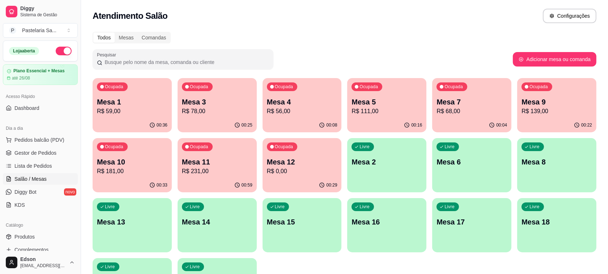
click at [132, 91] on div "Ocupada Mesa 1 R$ 59,00" at bounding box center [132, 98] width 79 height 40
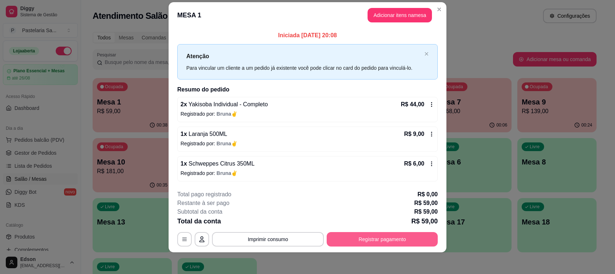
scroll to position [11, 0]
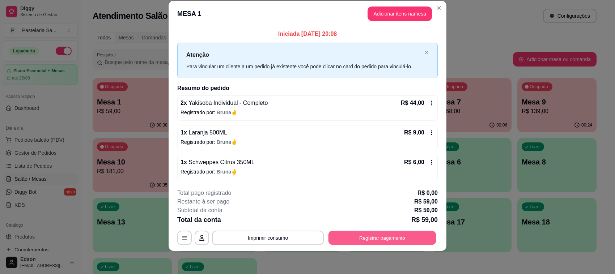
click at [386, 242] on button "Registrar pagamento" at bounding box center [382, 238] width 108 height 14
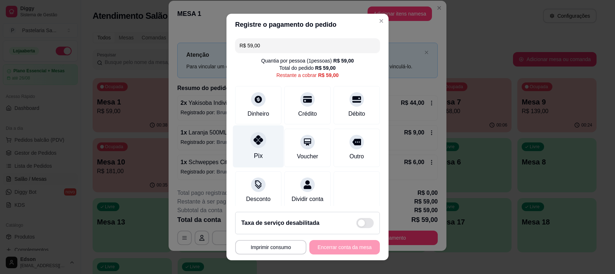
click at [257, 151] on div "Pix" at bounding box center [258, 147] width 51 height 42
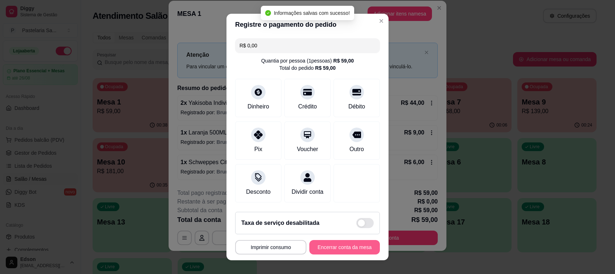
type input "R$ 0,00"
click at [338, 250] on button "Encerrar conta da mesa" at bounding box center [344, 248] width 68 height 14
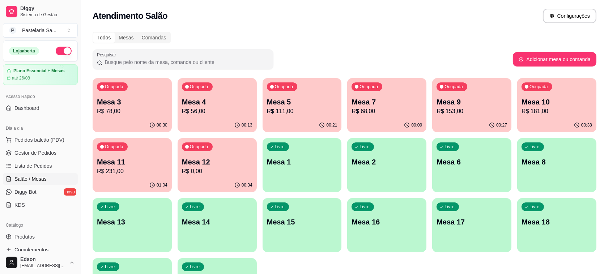
click at [158, 162] on p "Mesa 11" at bounding box center [132, 162] width 71 height 10
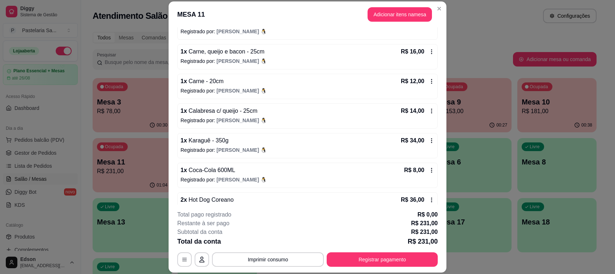
scroll to position [309, 0]
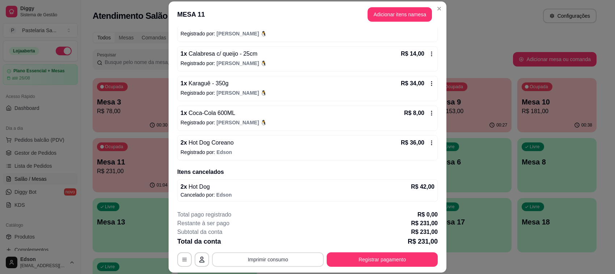
click at [293, 259] on button "Imprimir consumo" at bounding box center [268, 259] width 112 height 14
click at [281, 243] on button "Balcão" at bounding box center [266, 243] width 51 height 11
click at [383, 2] on header "MESA 11 Adicionar itens na mesa" at bounding box center [308, 14] width 278 height 26
click at [383, 11] on button "Adicionar itens na mesa" at bounding box center [400, 14] width 64 height 14
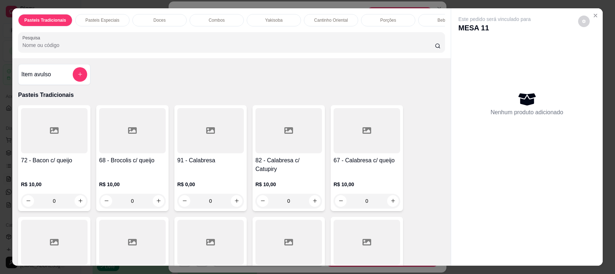
click at [325, 40] on div "Pesquisa" at bounding box center [231, 42] width 427 height 20
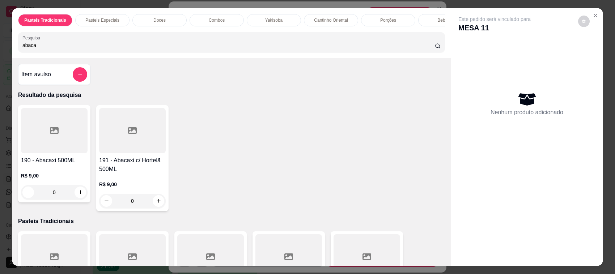
type input "abaca"
click at [58, 160] on div "190 - Abacaxi 500ML R$ 9,00 0" at bounding box center [54, 153] width 72 height 97
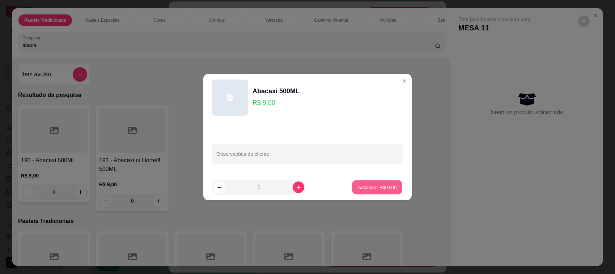
click at [352, 194] on button "Adicionar R$ 9,00" at bounding box center [377, 188] width 50 height 14
type input "1"
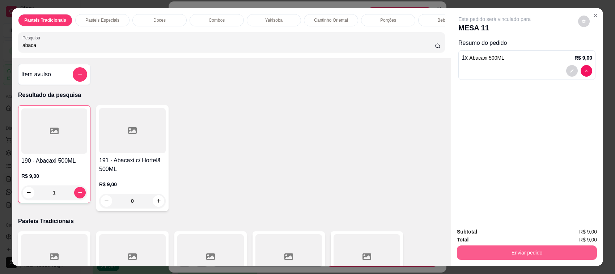
click at [528, 250] on button "Enviar pedido" at bounding box center [527, 253] width 140 height 14
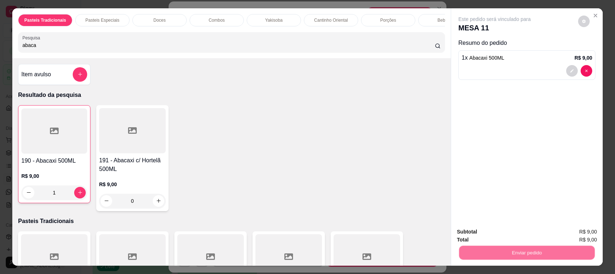
click at [518, 232] on button "Não registrar e enviar pedido" at bounding box center [502, 236] width 75 height 14
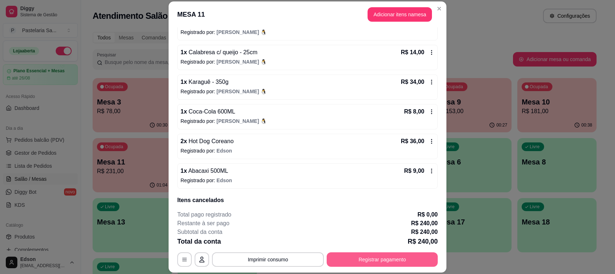
click at [375, 253] on button "Registrar pagamento" at bounding box center [382, 259] width 111 height 14
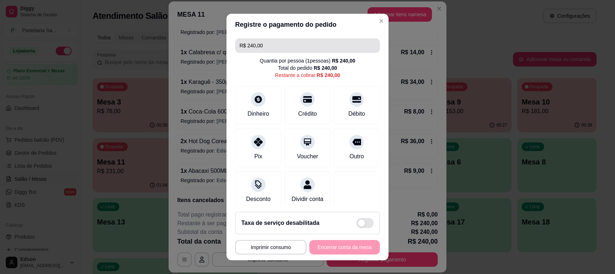
click at [268, 39] on input "R$ 240,00" at bounding box center [307, 45] width 136 height 14
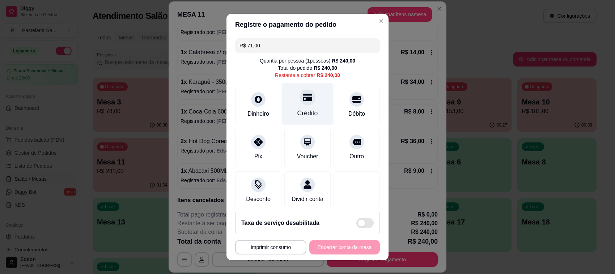
click at [313, 99] on div "Crédito" at bounding box center [307, 104] width 51 height 42
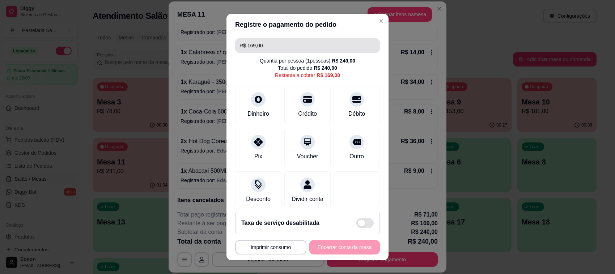
click at [289, 44] on input "R$ 169,00" at bounding box center [307, 45] width 136 height 14
click at [289, 44] on input "R$ 68,00" at bounding box center [307, 45] width 136 height 14
type input "R$ 0,00"
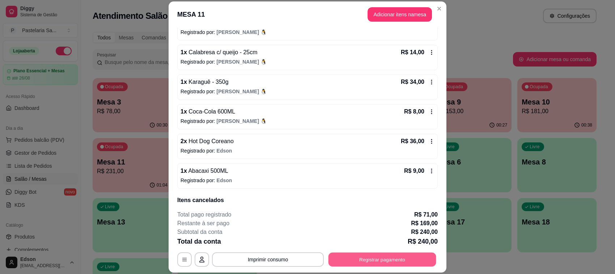
click at [371, 254] on button "Registrar pagamento" at bounding box center [382, 260] width 108 height 14
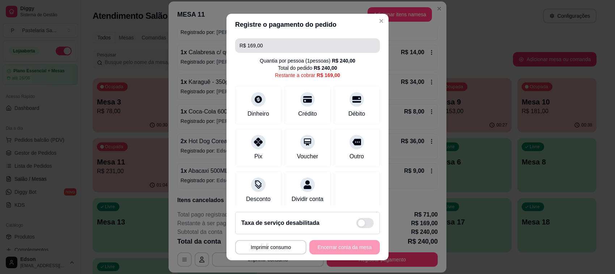
click at [261, 46] on input "R$ 169,00" at bounding box center [307, 45] width 136 height 14
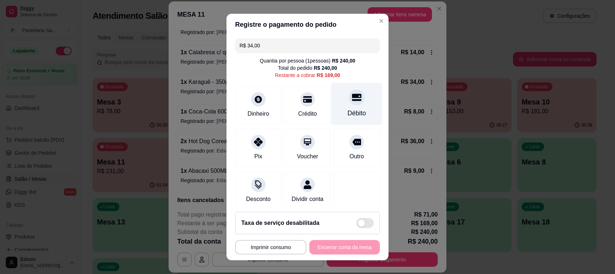
click at [350, 94] on div "Débito" at bounding box center [356, 104] width 51 height 42
click at [312, 37] on div "R$ 135,00 Quantia por pessoa ( 1 pessoas) R$ 240,00 Total do pedido R$ 240,00 R…" at bounding box center [307, 120] width 162 height 171
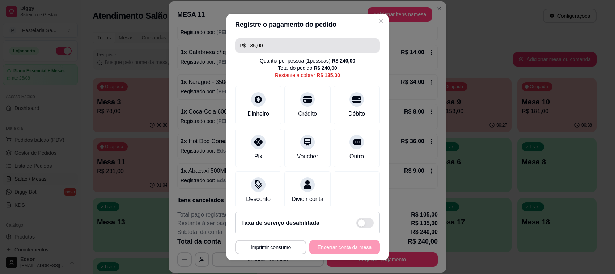
click at [308, 46] on input "R$ 135,00" at bounding box center [307, 45] width 136 height 14
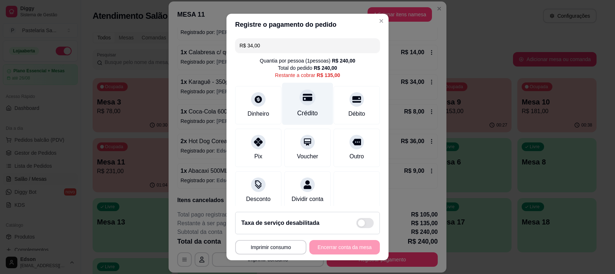
click at [298, 107] on div "Crédito" at bounding box center [307, 104] width 51 height 42
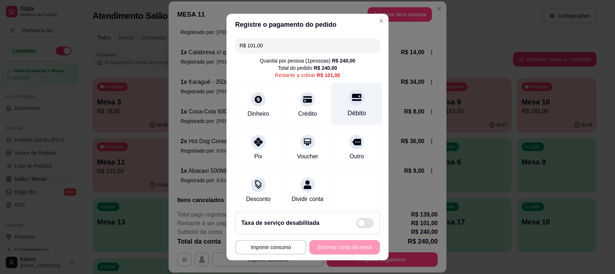
click at [349, 104] on div "Débito" at bounding box center [356, 104] width 51 height 42
type input "R$ 0,00"
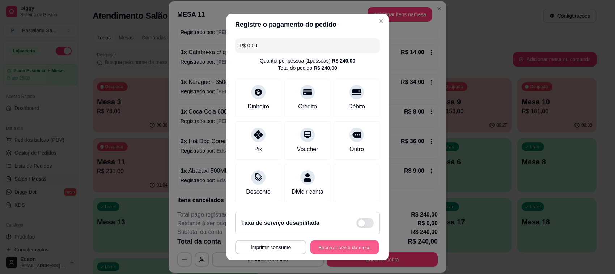
click at [351, 251] on button "Encerrar conta da mesa" at bounding box center [344, 248] width 68 height 14
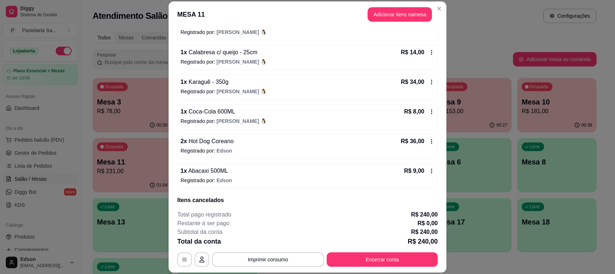
scroll to position [0, 0]
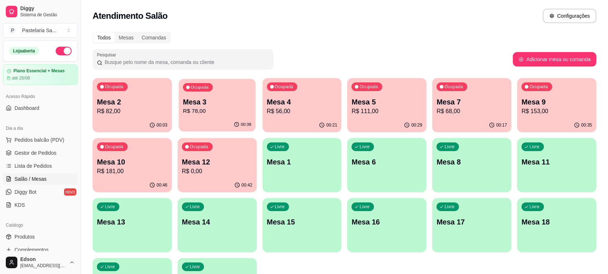
click at [213, 120] on div "00:38" at bounding box center [217, 125] width 77 height 14
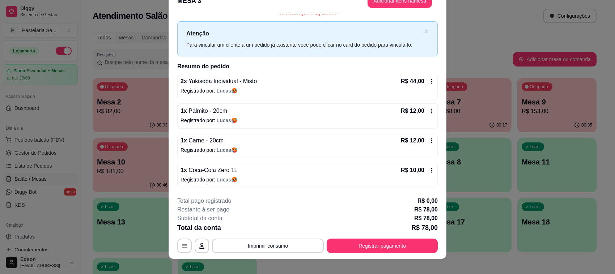
scroll to position [22, 0]
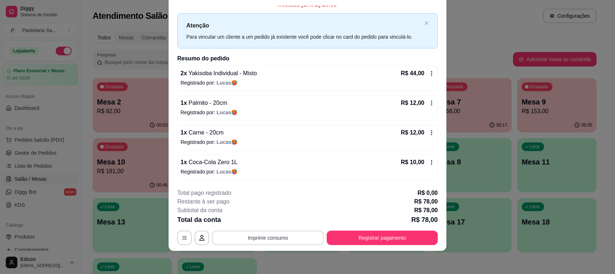
click at [282, 237] on button "Imprimir consumo" at bounding box center [268, 238] width 112 height 14
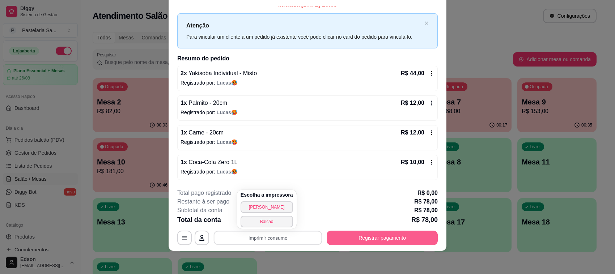
click at [369, 239] on button "Registrar pagamento" at bounding box center [382, 238] width 111 height 14
click at [353, 238] on button "Registrar pagamento" at bounding box center [382, 238] width 111 height 14
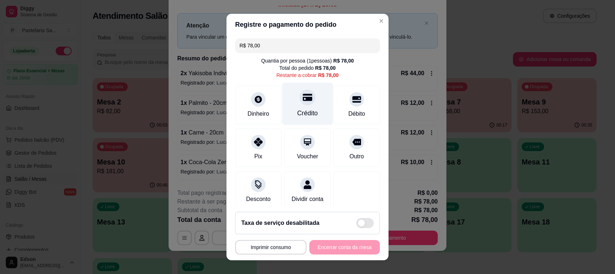
click at [310, 95] on div "Crédito" at bounding box center [307, 104] width 51 height 42
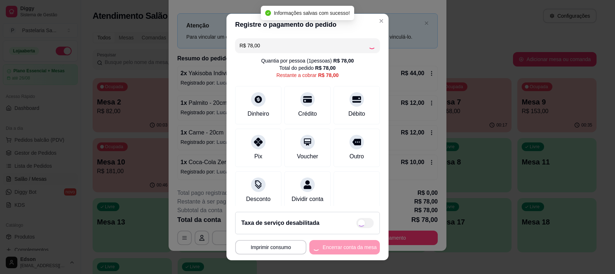
type input "R$ 0,00"
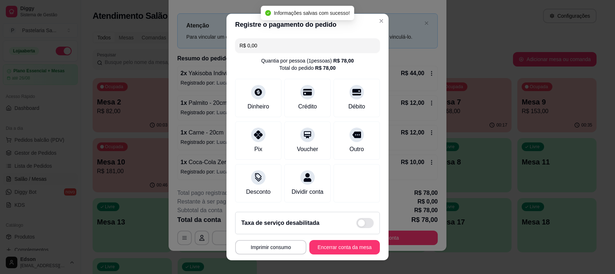
click at [352, 242] on button "Encerrar conta da mesa" at bounding box center [344, 247] width 71 height 14
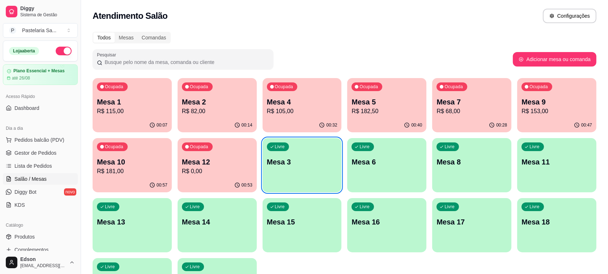
click at [453, 102] on p "Mesa 7" at bounding box center [472, 102] width 71 height 10
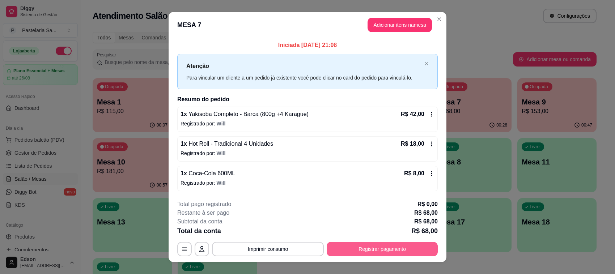
click at [381, 243] on button "Registrar pagamento" at bounding box center [382, 249] width 111 height 14
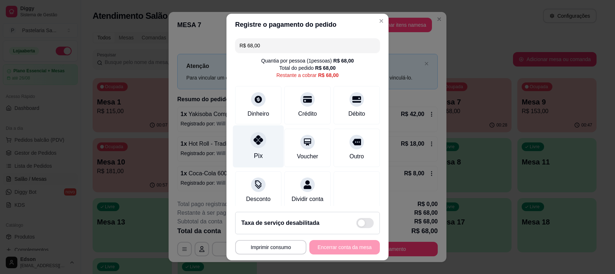
click at [264, 156] on div "Pix" at bounding box center [258, 147] width 51 height 42
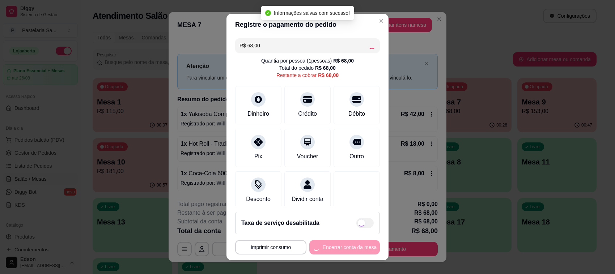
type input "R$ 0,00"
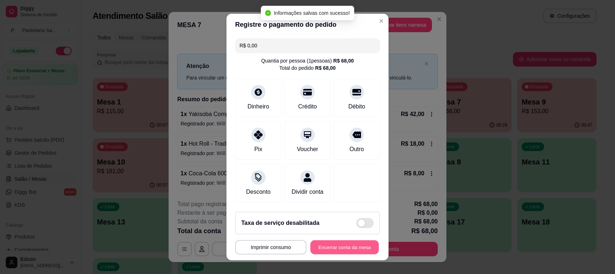
click at [332, 249] on button "Encerrar conta da mesa" at bounding box center [344, 248] width 68 height 14
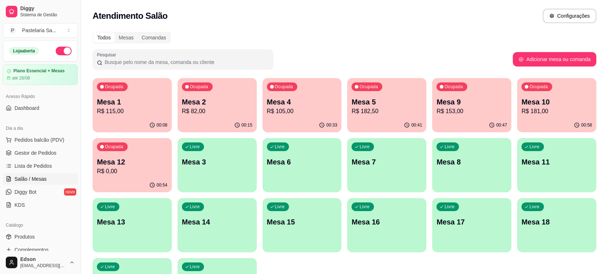
click at [491, 99] on p "Mesa 9" at bounding box center [472, 102] width 71 height 10
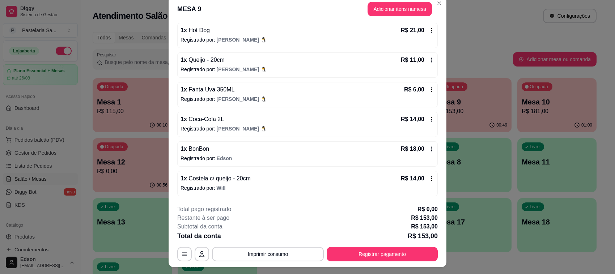
scroll to position [22, 0]
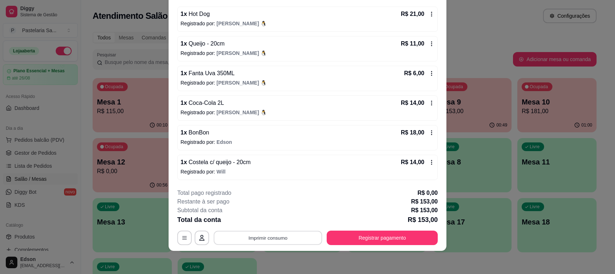
click at [290, 234] on button "Imprimir consumo" at bounding box center [268, 238] width 109 height 14
click at [273, 220] on button "Balcão" at bounding box center [266, 221] width 51 height 11
click at [273, 241] on button "Imprimir consumo" at bounding box center [268, 238] width 112 height 14
click at [274, 219] on button "Balcão" at bounding box center [267, 222] width 52 height 12
click at [404, 232] on button "Registrar pagamento" at bounding box center [382, 238] width 108 height 14
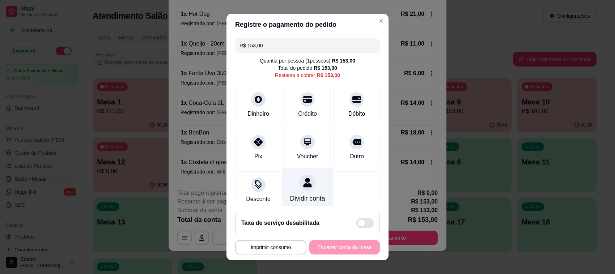
click at [295, 194] on div "Dividir conta" at bounding box center [307, 198] width 35 height 9
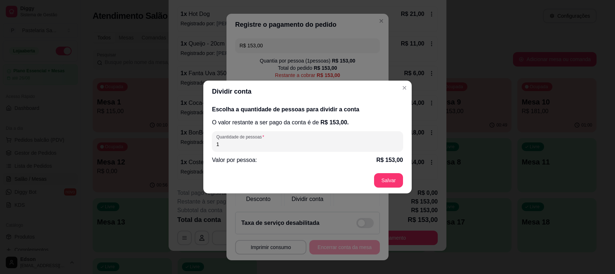
click at [297, 144] on input "1" at bounding box center [307, 144] width 182 height 7
type input "2"
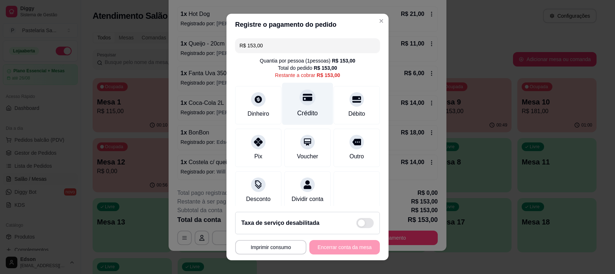
click at [304, 103] on div "Crédito" at bounding box center [307, 104] width 51 height 42
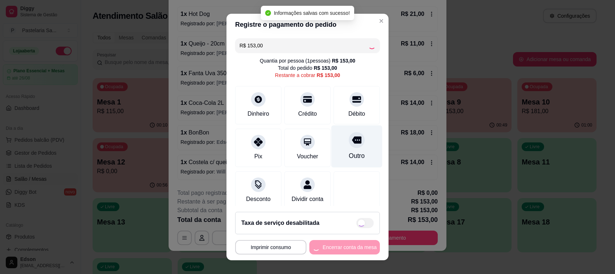
type input "R$ 0,00"
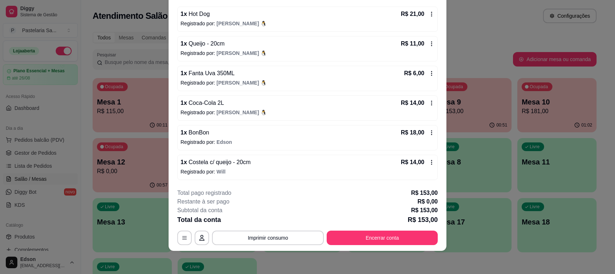
click at [391, 37] on div "1 x Queijo - 20cm R$ 11,00 Registrado por: [PERSON_NAME]" at bounding box center [307, 48] width 260 height 25
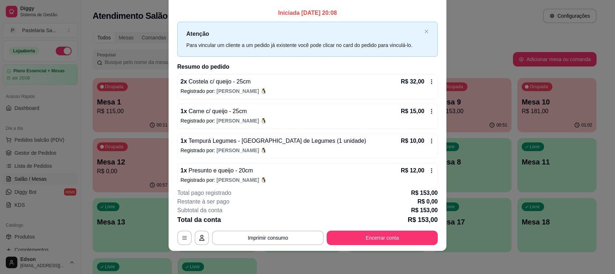
click at [402, 229] on div "**********" at bounding box center [307, 217] width 260 height 56
click at [401, 235] on button "Encerrar conta" at bounding box center [382, 238] width 111 height 14
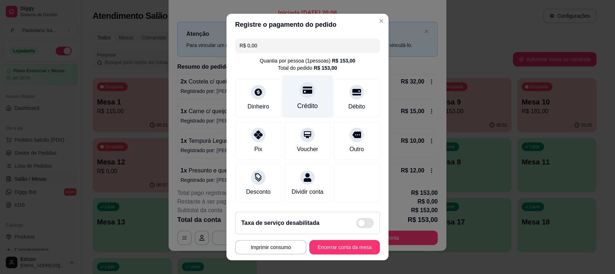
click at [303, 101] on div "Crédito" at bounding box center [307, 97] width 51 height 42
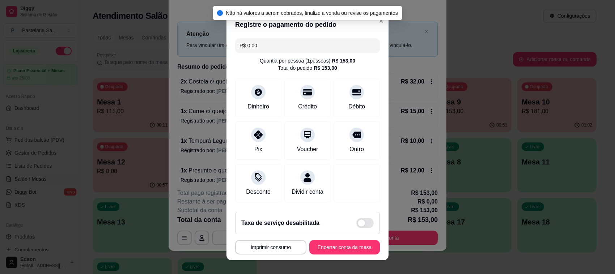
click at [350, 255] on footer "**********" at bounding box center [307, 233] width 162 height 54
click at [345, 249] on button "Encerrar conta da mesa" at bounding box center [344, 247] width 71 height 14
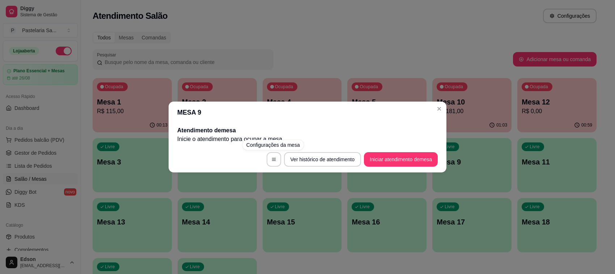
click at [386, 31] on div "MESA 9 Atendimento de mesa Inicie o atendimento para ocupar a mesa . Ver histór…" at bounding box center [307, 137] width 615 height 274
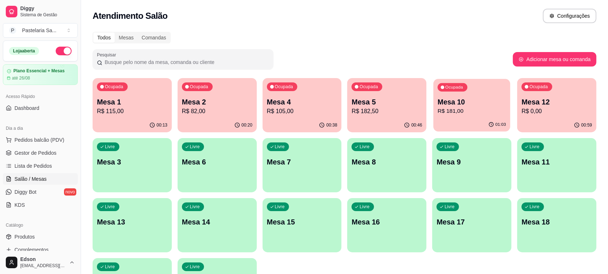
click at [461, 106] on p "Mesa 10" at bounding box center [472, 102] width 68 height 10
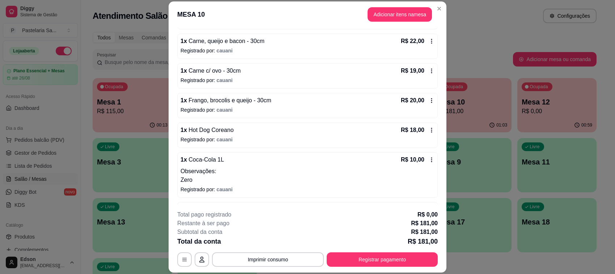
scroll to position [248, 0]
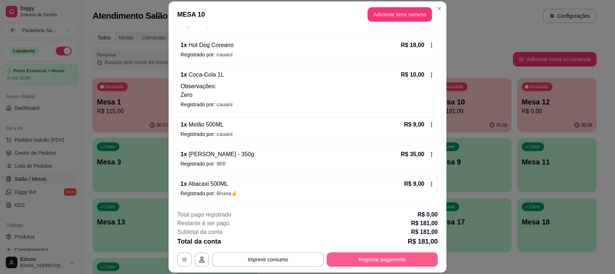
click at [377, 261] on button "Registrar pagamento" at bounding box center [382, 259] width 111 height 14
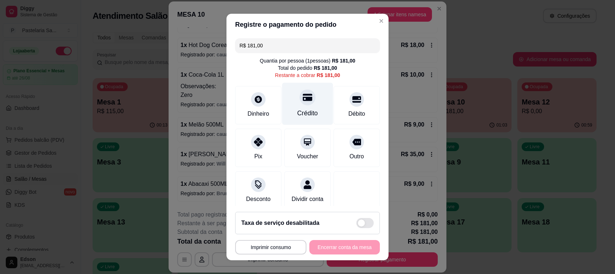
click at [297, 109] on div "Crédito" at bounding box center [307, 113] width 21 height 9
type input "R$ 0,00"
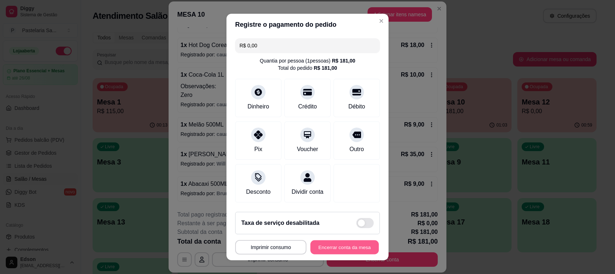
click at [339, 247] on button "Encerrar conta da mesa" at bounding box center [344, 248] width 68 height 14
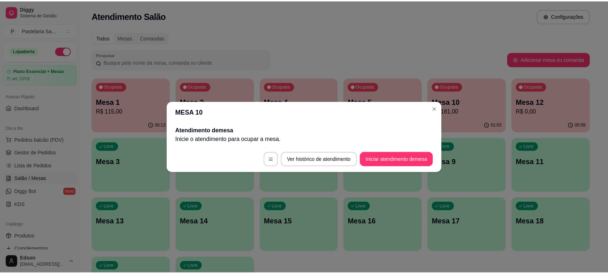
scroll to position [0, 0]
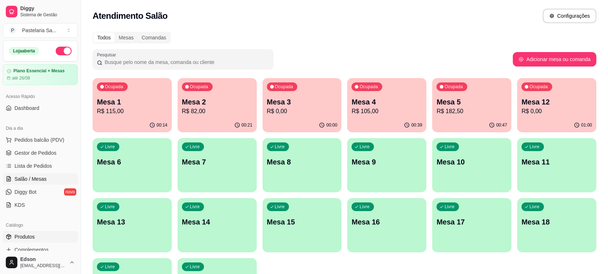
click at [34, 237] on span "Produtos" at bounding box center [24, 236] width 20 height 7
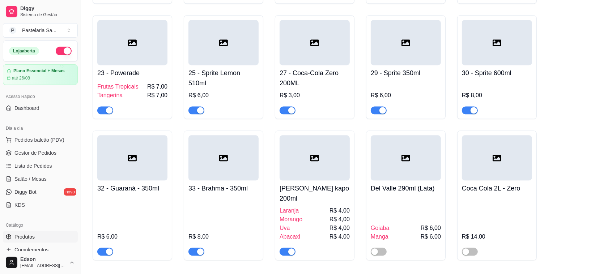
scroll to position [2401, 0]
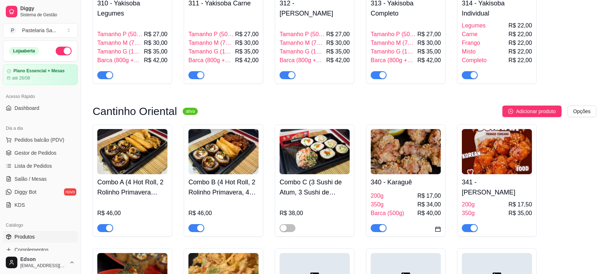
click at [298, 230] on div at bounding box center [315, 225] width 70 height 14
click at [286, 230] on div "button" at bounding box center [283, 228] width 7 height 7
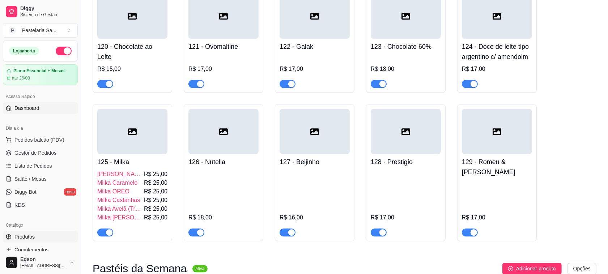
click at [42, 112] on link "Dashboard" at bounding box center [40, 108] width 75 height 12
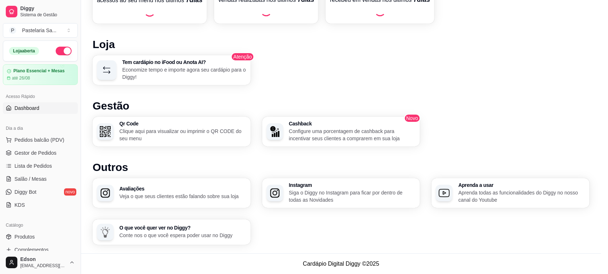
scroll to position [236, 0]
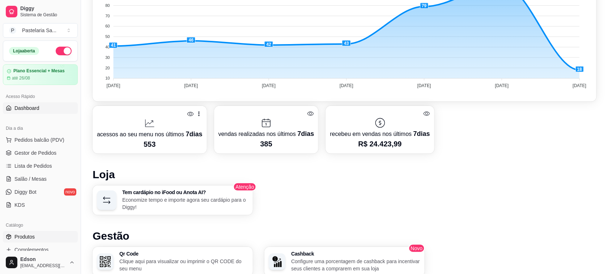
click at [37, 236] on link "Produtos" at bounding box center [40, 237] width 75 height 12
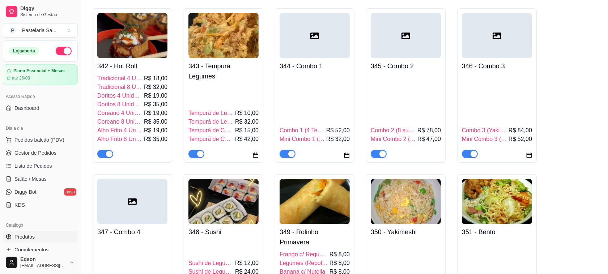
scroll to position [2401, 0]
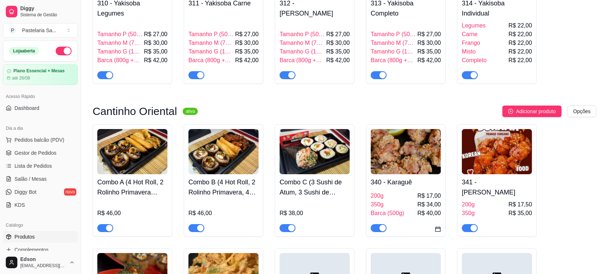
click at [283, 230] on span "button" at bounding box center [288, 228] width 16 height 8
click at [230, 162] on img at bounding box center [223, 151] width 70 height 45
click at [42, 107] on link "Dashboard" at bounding box center [40, 108] width 75 height 12
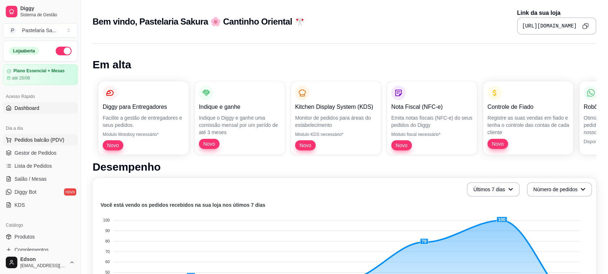
click at [56, 138] on span "Pedidos balcão (PDV)" at bounding box center [39, 139] width 50 height 7
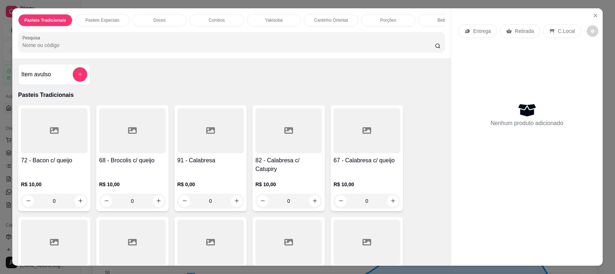
click at [196, 44] on div at bounding box center [231, 42] width 418 height 14
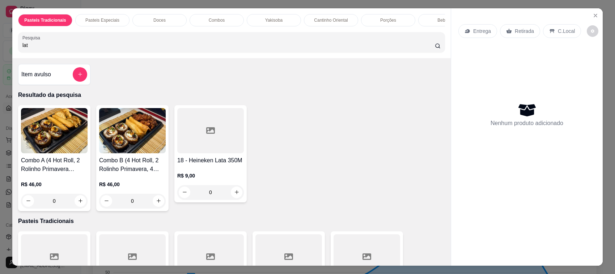
type input "lata"
drag, startPoint x: 37, startPoint y: 49, endPoint x: 0, endPoint y: 47, distance: 36.6
click at [0, 47] on div "Pasteis Tradicionais Pasteis Especiais Doces Combos Yakisoba Cantinho Oriental …" at bounding box center [307, 137] width 615 height 274
type input "350"
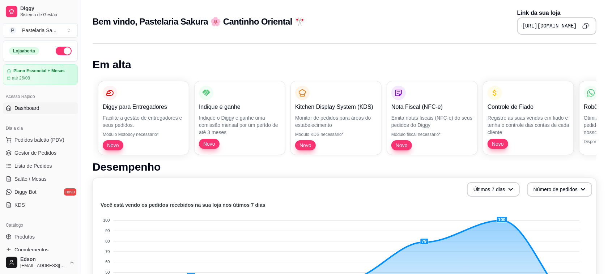
drag, startPoint x: 265, startPoint y: 165, endPoint x: 204, endPoint y: 198, distance: 68.6
click at [37, 175] on span "Salão / Mesas" at bounding box center [30, 178] width 32 height 7
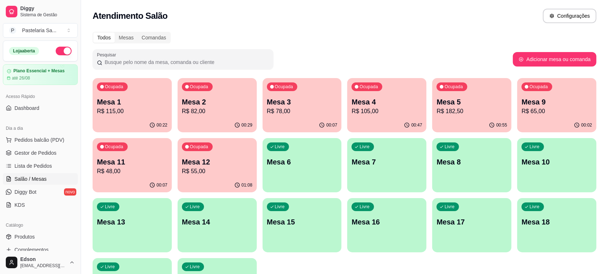
click at [391, 101] on p "Mesa 4" at bounding box center [387, 102] width 71 height 10
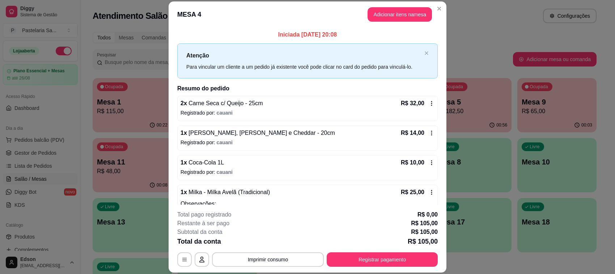
scroll to position [78, 0]
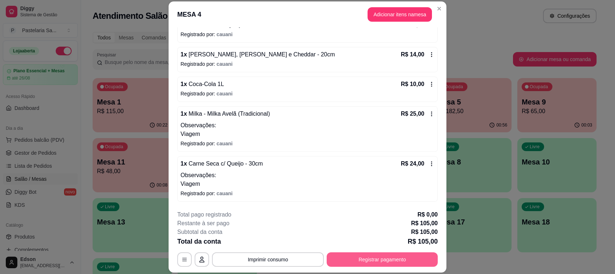
click at [339, 259] on button "Registrar pagamento" at bounding box center [382, 259] width 111 height 14
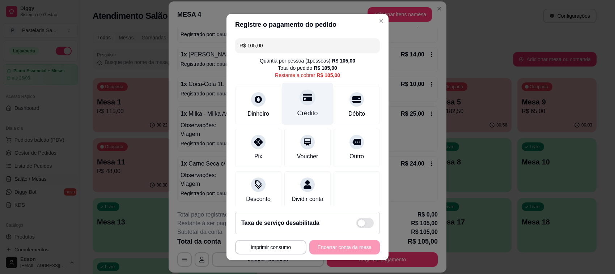
click at [310, 109] on div "Crédito" at bounding box center [307, 104] width 51 height 42
type input "R$ 0,00"
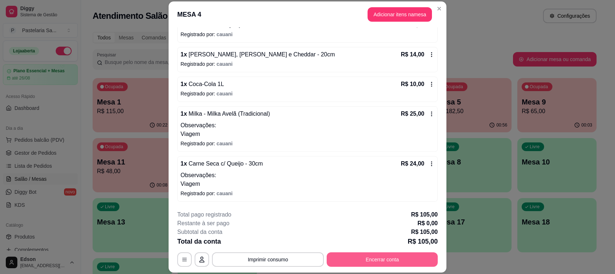
click at [366, 257] on button "Encerrar conta" at bounding box center [382, 259] width 111 height 14
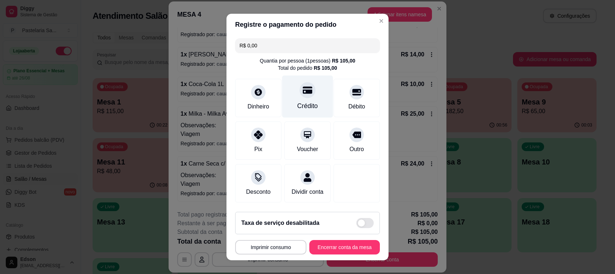
click at [296, 101] on div "Crédito" at bounding box center [307, 97] width 51 height 42
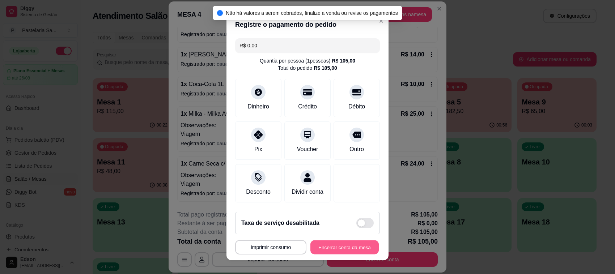
click at [344, 254] on button "Encerrar conta da mesa" at bounding box center [344, 248] width 68 height 14
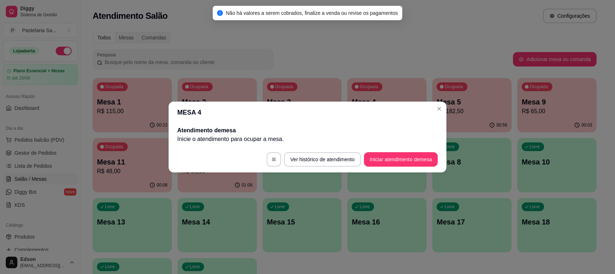
scroll to position [0, 0]
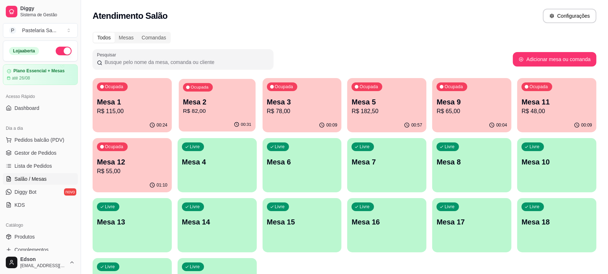
click at [229, 114] on p "R$ 82,00" at bounding box center [217, 111] width 68 height 8
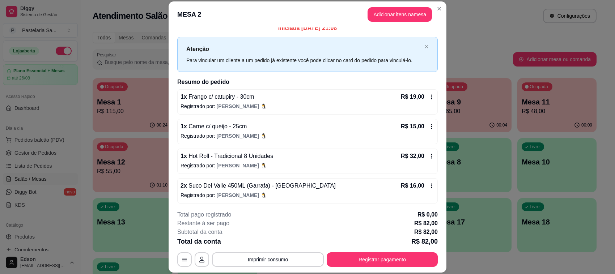
scroll to position [8, 0]
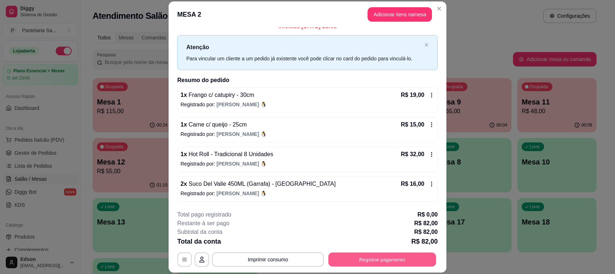
click at [364, 258] on button "Registrar pagamento" at bounding box center [382, 260] width 108 height 14
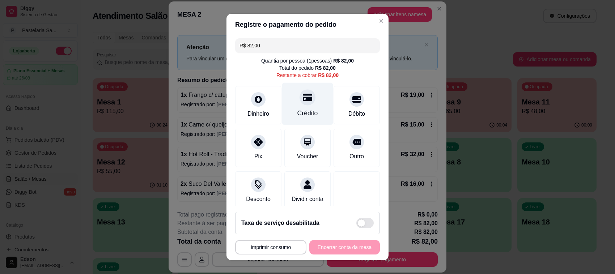
click at [297, 110] on div "Crédito" at bounding box center [307, 113] width 21 height 9
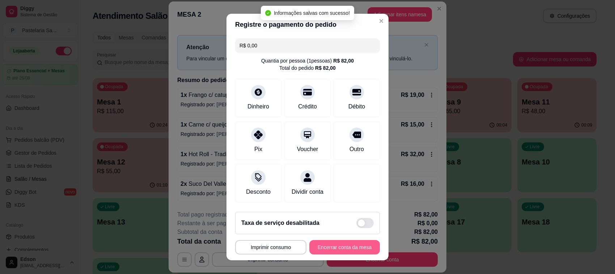
type input "R$ 0,00"
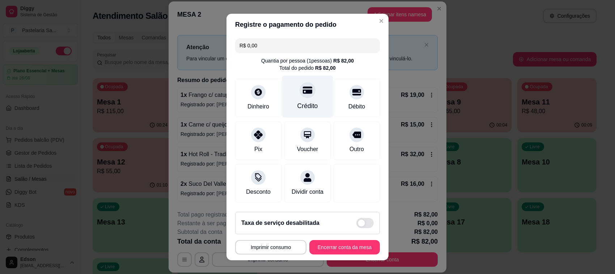
drag, startPoint x: 308, startPoint y: 80, endPoint x: 300, endPoint y: 85, distance: 9.1
click at [306, 80] on div "Crédito" at bounding box center [307, 97] width 51 height 42
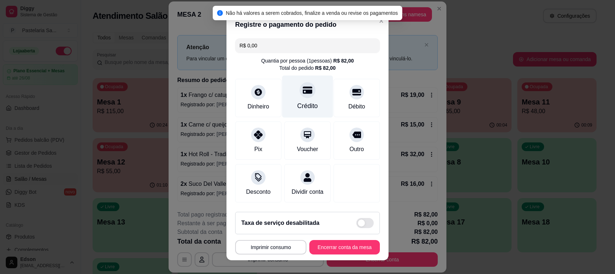
click at [303, 94] on icon at bounding box center [307, 89] width 9 height 9
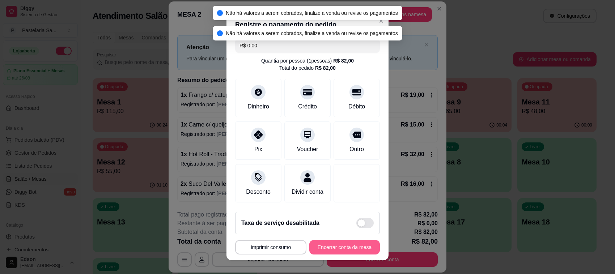
click at [334, 242] on button "Encerrar conta da mesa" at bounding box center [344, 247] width 71 height 14
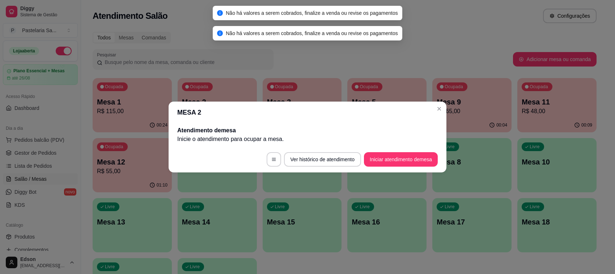
scroll to position [0, 0]
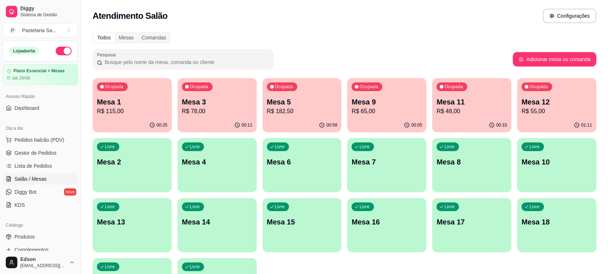
click at [329, 107] on p "R$ 182,50" at bounding box center [302, 111] width 71 height 9
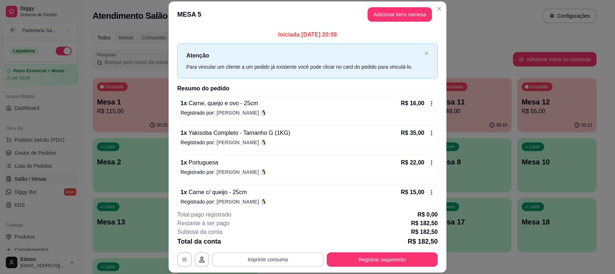
click at [277, 259] on button "Imprimir consumo" at bounding box center [268, 259] width 112 height 14
click at [276, 245] on button "Balcão" at bounding box center [266, 243] width 51 height 11
click at [276, 255] on button "Imprimir consumo" at bounding box center [268, 259] width 112 height 14
click at [278, 245] on button "Balcão" at bounding box center [266, 243] width 51 height 11
click at [335, 262] on button "Registrar pagamento" at bounding box center [382, 259] width 111 height 14
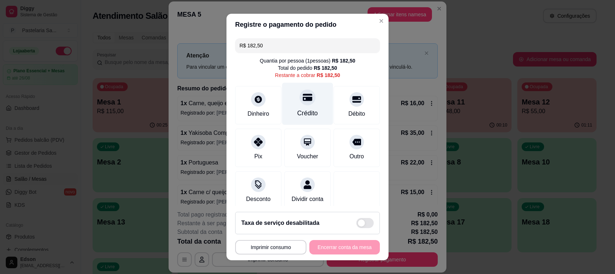
click at [295, 107] on div "Crédito" at bounding box center [307, 104] width 51 height 42
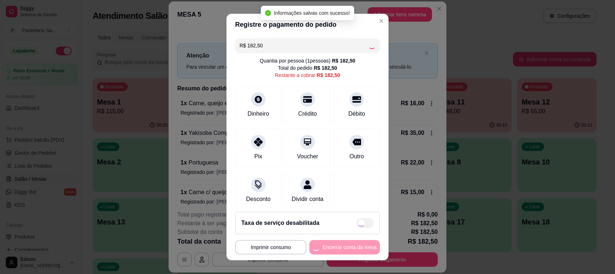
type input "R$ 0,00"
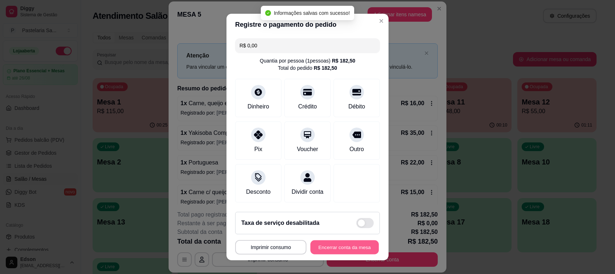
click at [350, 251] on button "Encerrar conta da mesa" at bounding box center [344, 248] width 68 height 14
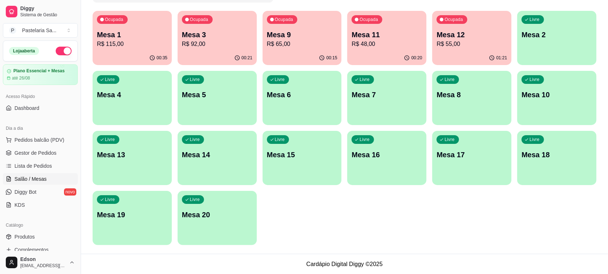
scroll to position [246, 0]
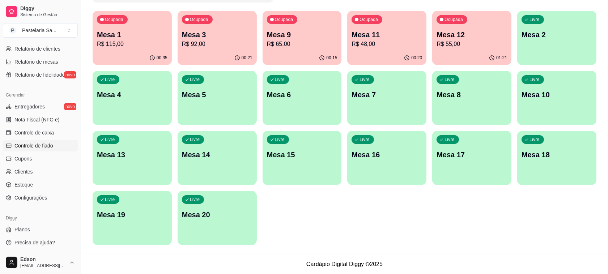
click at [55, 143] on link "Controle de fiado" at bounding box center [40, 146] width 75 height 12
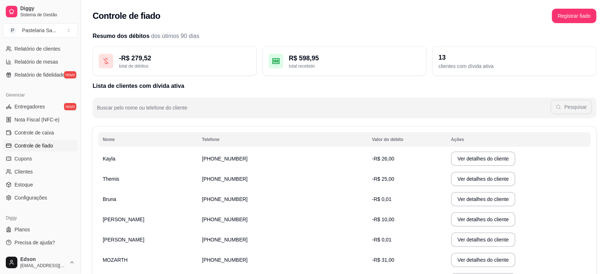
scroll to position [127, 0]
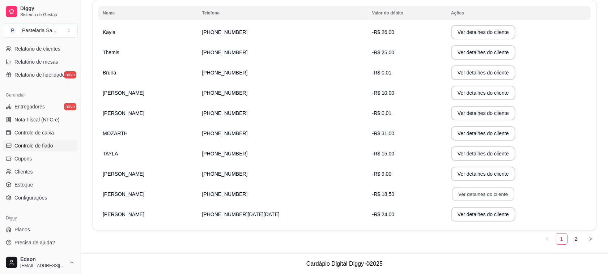
click at [452, 195] on button "Ver detalhes do cliente" at bounding box center [483, 194] width 62 height 14
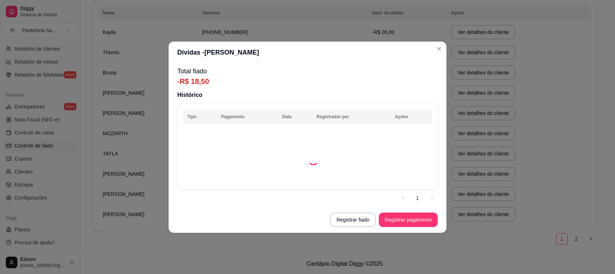
click at [411, 211] on footer "Registrar fiado Registrar pagamento" at bounding box center [308, 220] width 278 height 26
click at [415, 217] on button "Registrar pagamento" at bounding box center [408, 220] width 57 height 14
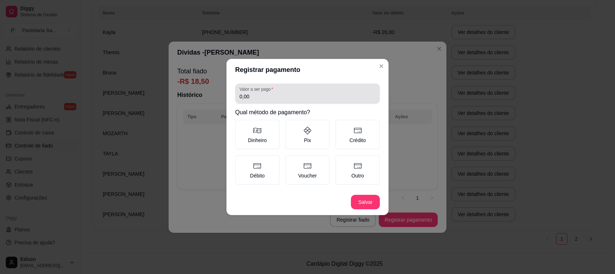
click at [291, 96] on input "0,00" at bounding box center [307, 96] width 136 height 7
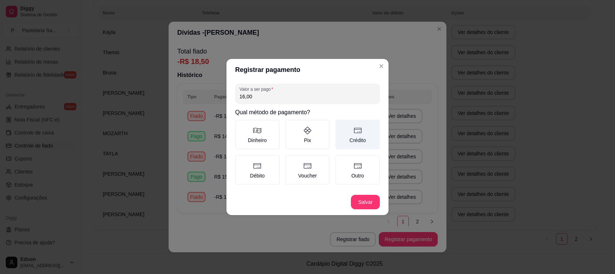
type input "16,00"
click at [357, 126] on label "Crédito" at bounding box center [357, 135] width 44 height 30
click at [341, 125] on button "Crédito" at bounding box center [338, 122] width 6 height 6
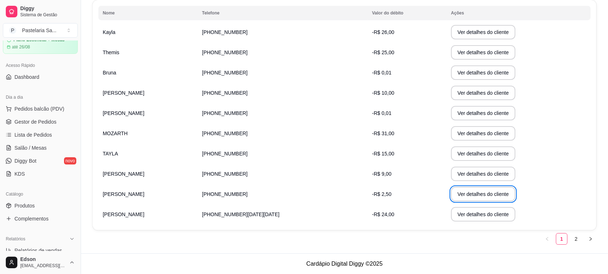
scroll to position [0, 0]
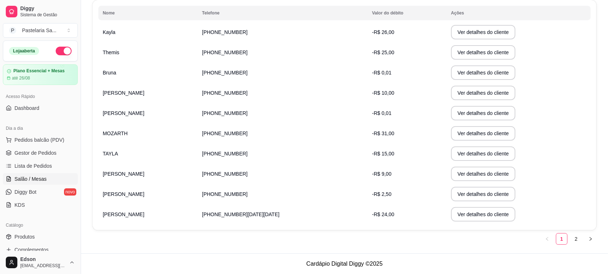
click at [34, 181] on span "Salão / Mesas" at bounding box center [30, 178] width 32 height 7
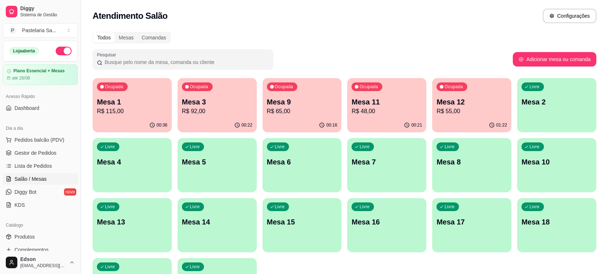
click at [391, 124] on div "00:21" at bounding box center [386, 125] width 79 height 14
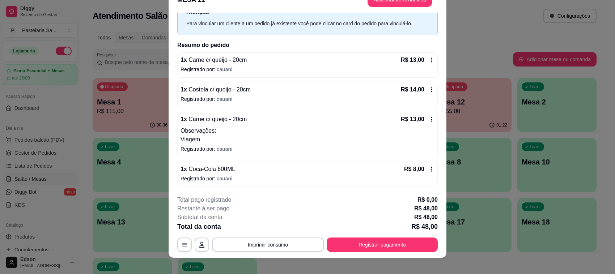
scroll to position [22, 0]
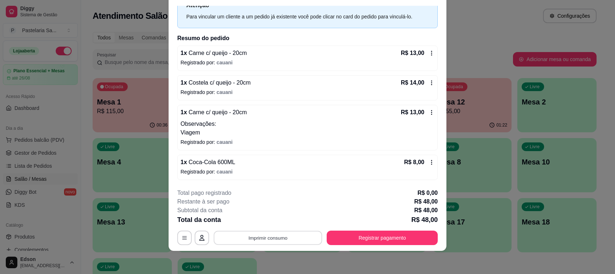
click at [278, 233] on button "Imprimir consumo" at bounding box center [268, 238] width 109 height 14
click at [269, 228] on div "Escolha a impressora Cozinha Cantinho Balcão" at bounding box center [267, 209] width 60 height 39
click at [268, 226] on button "Balcão" at bounding box center [267, 222] width 52 height 12
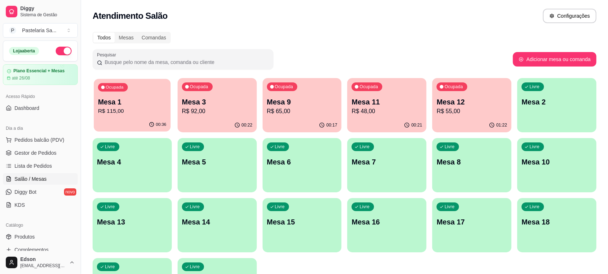
click at [121, 121] on div "00:36" at bounding box center [132, 125] width 77 height 14
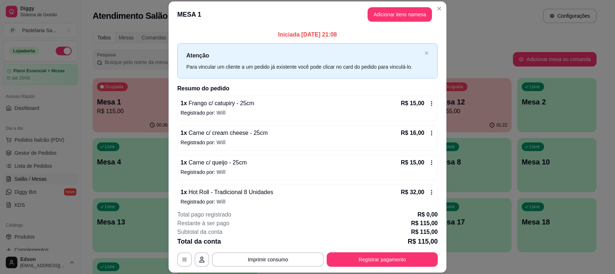
click at [272, 270] on footer "**********" at bounding box center [308, 239] width 278 height 68
click at [272, 263] on button "Imprimir consumo" at bounding box center [268, 259] width 112 height 14
click at [271, 245] on button "Balcão" at bounding box center [266, 243] width 51 height 11
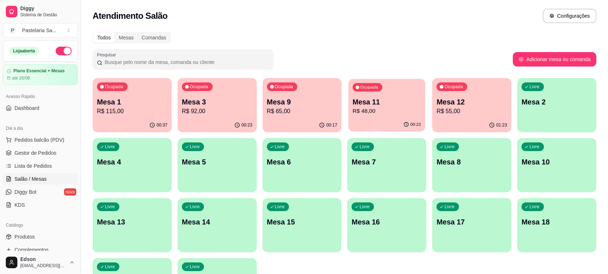
click at [404, 109] on p "R$ 48,00" at bounding box center [387, 111] width 68 height 8
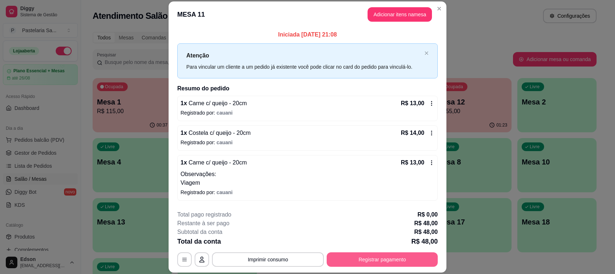
click at [416, 262] on button "Registrar pagamento" at bounding box center [382, 259] width 111 height 14
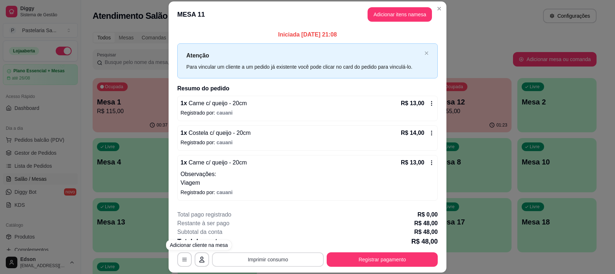
click at [219, 272] on footer "**********" at bounding box center [308, 239] width 278 height 68
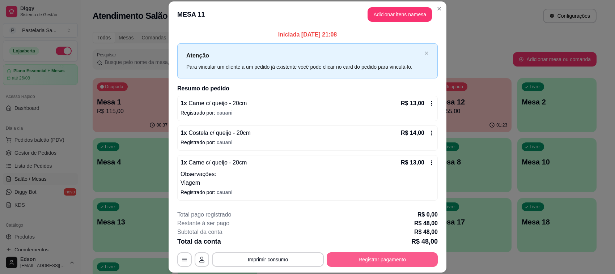
click at [365, 258] on button "Registrar pagamento" at bounding box center [382, 259] width 111 height 14
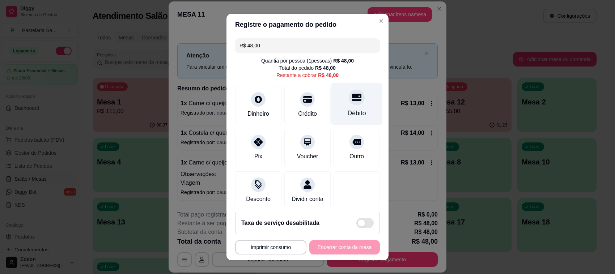
click at [348, 112] on div "Débito" at bounding box center [357, 113] width 18 height 9
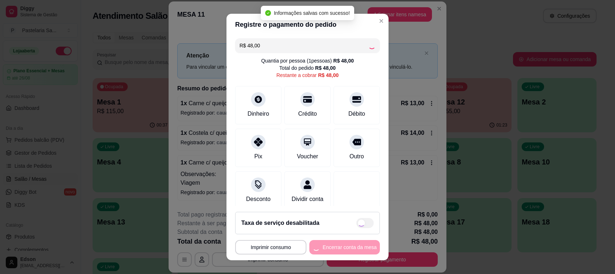
type input "R$ 0,00"
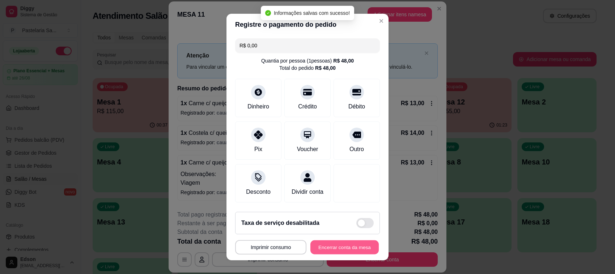
click at [356, 252] on button "Encerrar conta da mesa" at bounding box center [344, 248] width 68 height 14
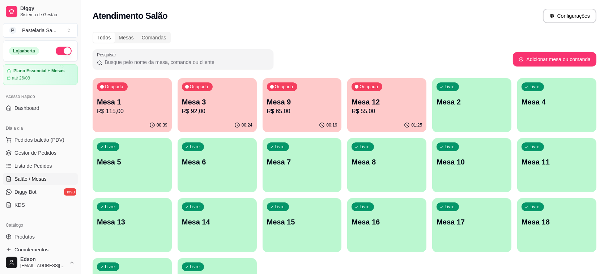
click at [111, 113] on p "R$ 115,00" at bounding box center [132, 111] width 71 height 9
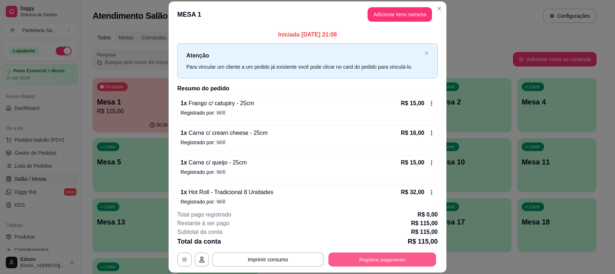
click at [373, 255] on button "Registrar pagamento" at bounding box center [382, 260] width 108 height 14
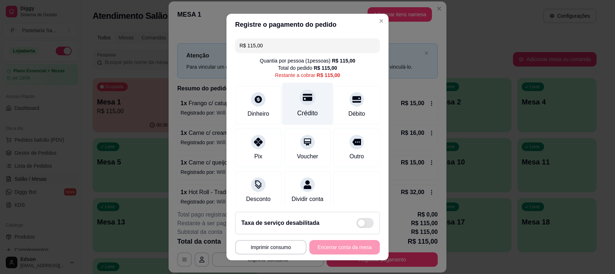
click at [308, 94] on div "Crédito" at bounding box center [307, 104] width 51 height 42
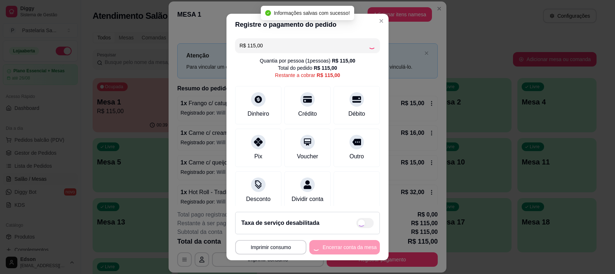
type input "R$ 0,00"
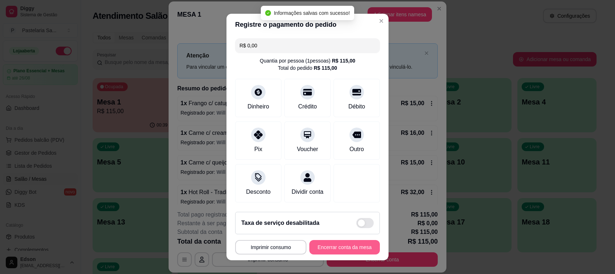
click at [347, 245] on button "Encerrar conta da mesa" at bounding box center [344, 247] width 71 height 14
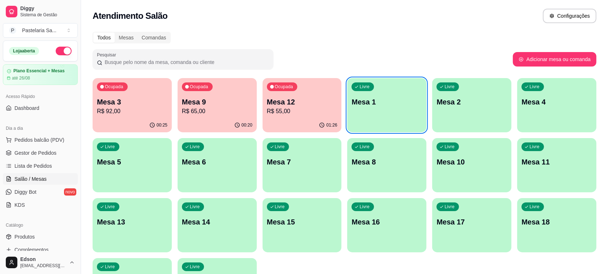
click at [157, 111] on p "R$ 92,00" at bounding box center [132, 111] width 71 height 9
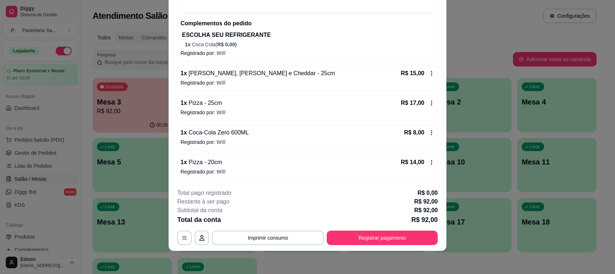
click at [374, 246] on footer "**********" at bounding box center [308, 217] width 278 height 68
click at [377, 233] on button "Registrar pagamento" at bounding box center [382, 238] width 111 height 14
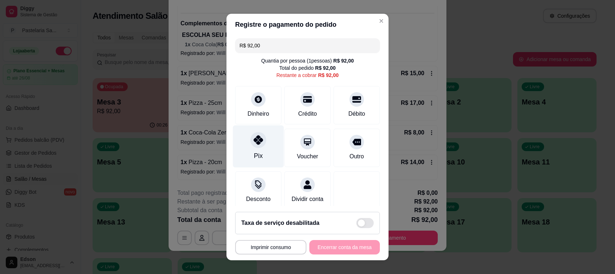
click at [245, 145] on div "Pix" at bounding box center [258, 147] width 51 height 42
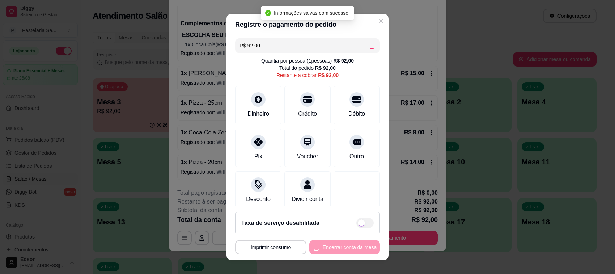
type input "R$ 0,00"
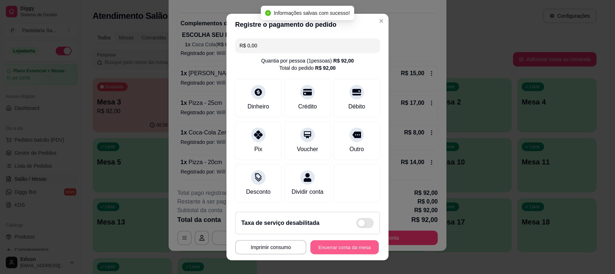
click at [350, 250] on button "Encerrar conta da mesa" at bounding box center [344, 248] width 68 height 14
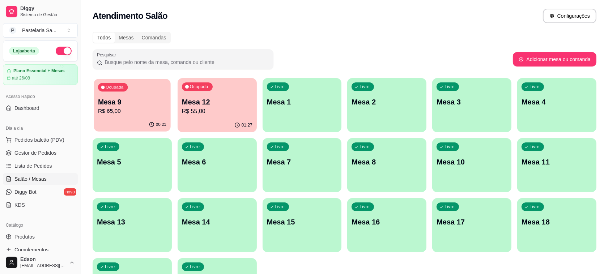
click at [127, 102] on p "Mesa 9" at bounding box center [132, 102] width 68 height 10
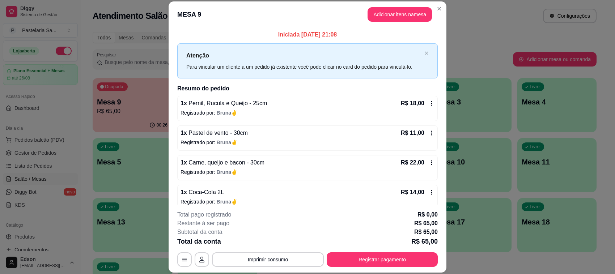
scroll to position [8, 0]
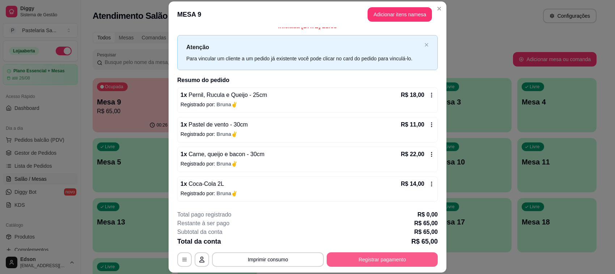
click at [353, 258] on button "Registrar pagamento" at bounding box center [382, 259] width 111 height 14
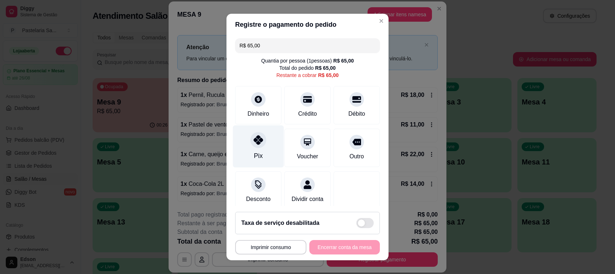
click at [254, 144] on icon at bounding box center [258, 139] width 9 height 9
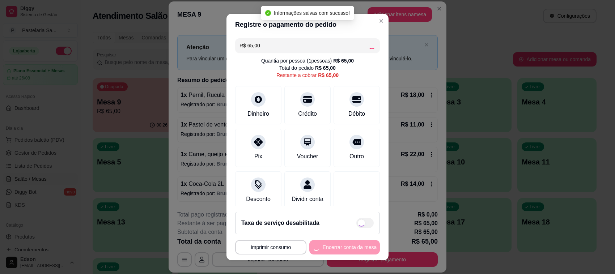
type input "R$ 0,00"
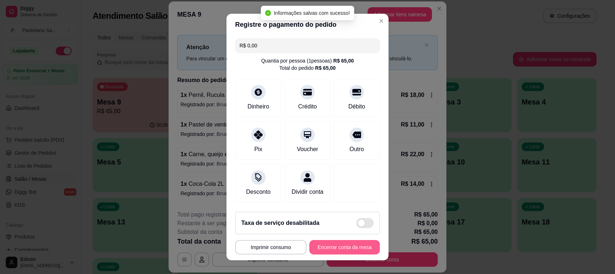
click at [350, 249] on button "Encerrar conta da mesa" at bounding box center [344, 247] width 71 height 14
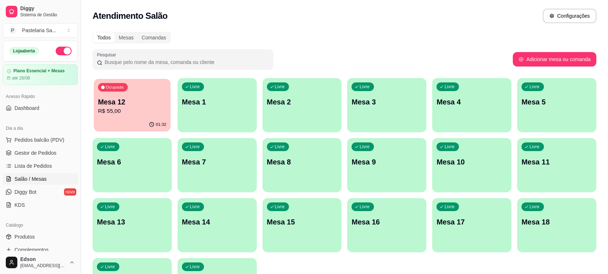
click at [132, 116] on div "Ocupada Mesa 12 R$ 55,00" at bounding box center [132, 98] width 77 height 39
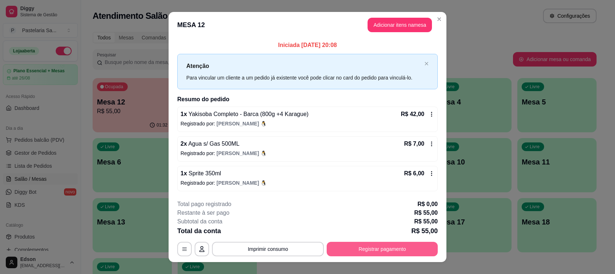
click at [382, 253] on button "Registrar pagamento" at bounding box center [382, 249] width 111 height 14
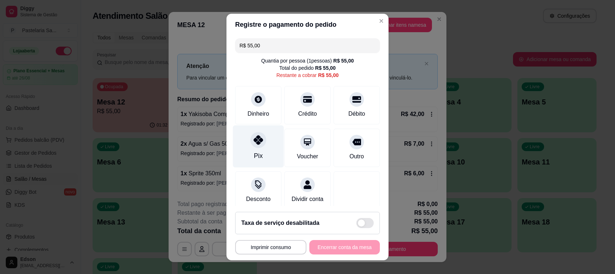
click at [256, 132] on div "Pix" at bounding box center [258, 147] width 51 height 42
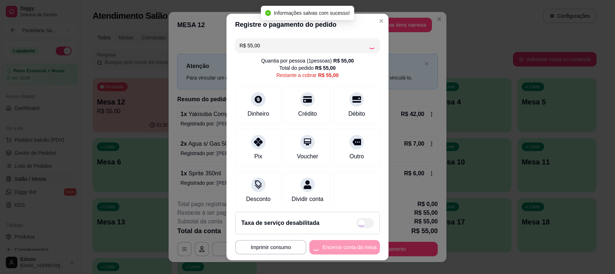
type input "R$ 0,00"
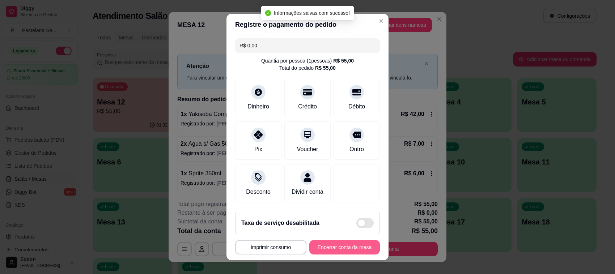
click at [339, 246] on button "Encerrar conta da mesa" at bounding box center [344, 247] width 71 height 14
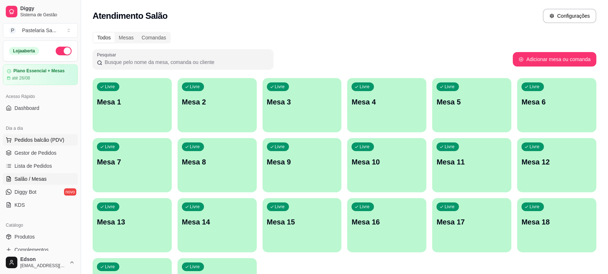
click at [20, 141] on span "Pedidos balcão (PDV)" at bounding box center [39, 139] width 50 height 7
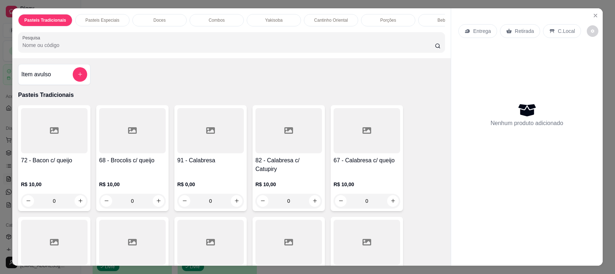
click at [287, 25] on div "Yakisoba" at bounding box center [274, 20] width 54 height 12
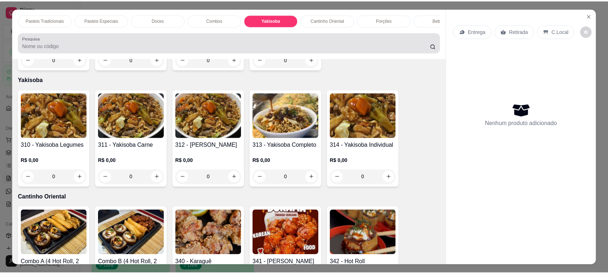
scroll to position [15, 0]
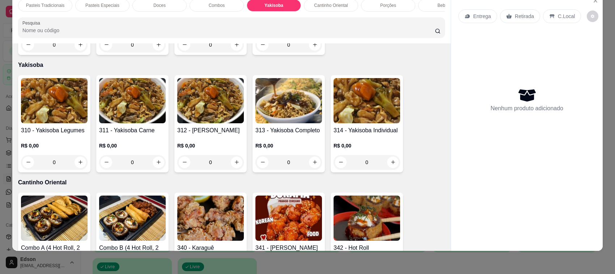
click at [290, 107] on img at bounding box center [288, 100] width 67 height 45
click at [300, 130] on div "Tamanho G (1KG) R$ 35,00" at bounding box center [307, 140] width 191 height 24
radio input "true"
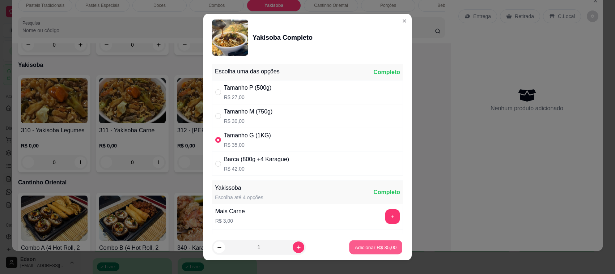
click at [379, 254] on button "Adicionar R$ 35,00" at bounding box center [375, 248] width 53 height 14
type input "1"
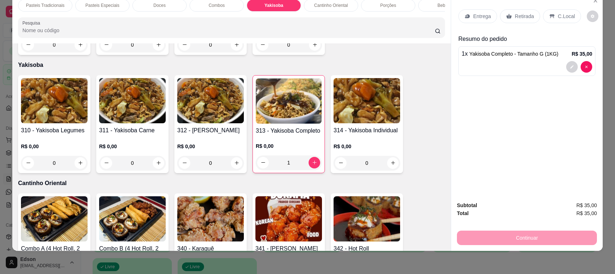
click at [517, 18] on p "Retirada" at bounding box center [524, 16] width 19 height 7
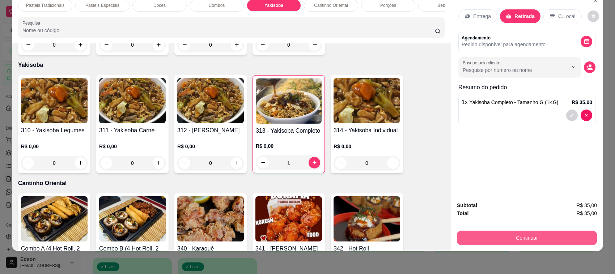
click at [481, 234] on button "Continuar" at bounding box center [527, 238] width 140 height 14
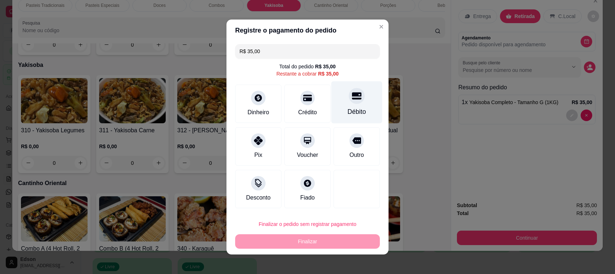
click at [352, 97] on icon at bounding box center [356, 95] width 9 height 9
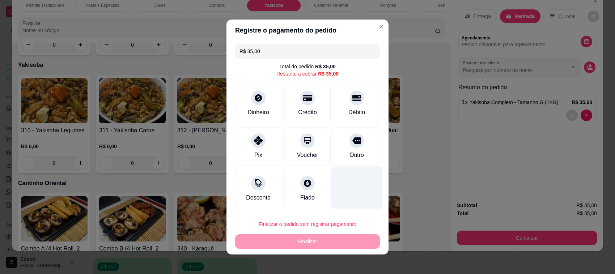
type input "R$ 0,00"
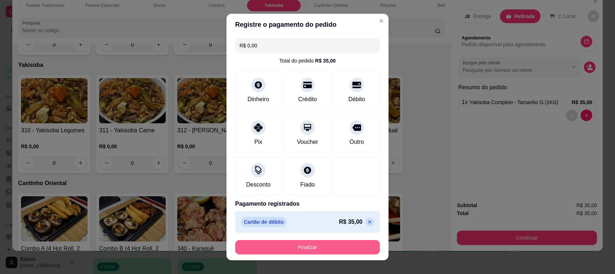
click at [324, 243] on button "Finalizar" at bounding box center [307, 247] width 145 height 14
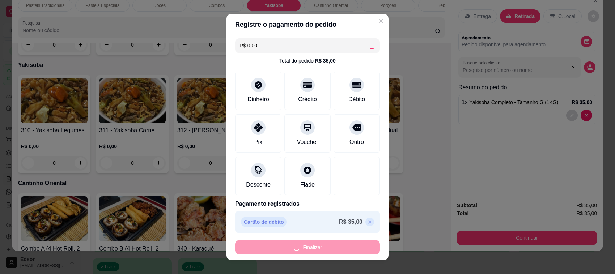
type input "0"
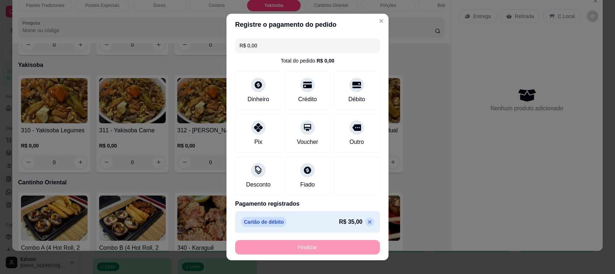
type input "-R$ 35,00"
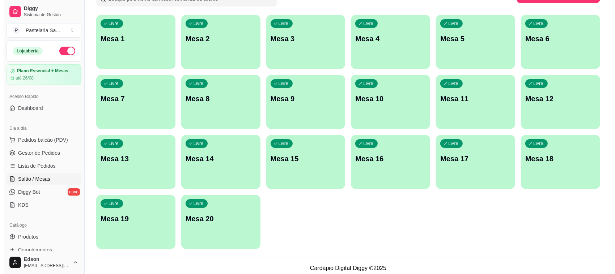
scroll to position [67, 0]
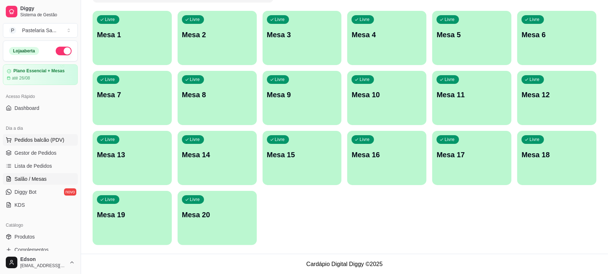
click at [46, 138] on span "Pedidos balcão (PDV)" at bounding box center [39, 139] width 50 height 7
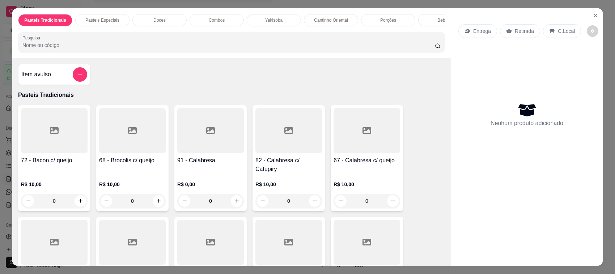
scroll to position [176, 0]
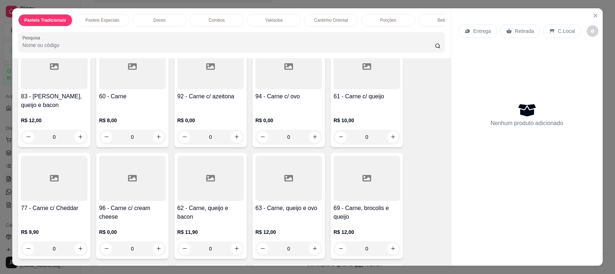
click at [365, 110] on div "R$ 10,00 0" at bounding box center [367, 127] width 67 height 35
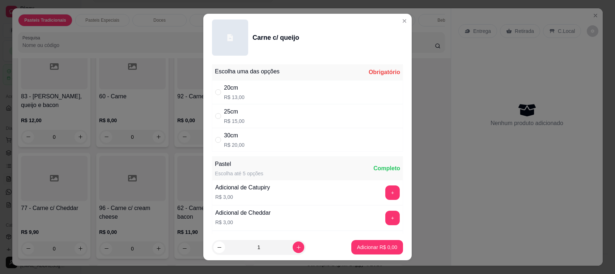
click at [248, 143] on div "30cm R$ 20,00" at bounding box center [307, 140] width 191 height 24
radio input "true"
click at [375, 248] on p "Adicionar R$ 20,00" at bounding box center [375, 247] width 43 height 7
type input "1"
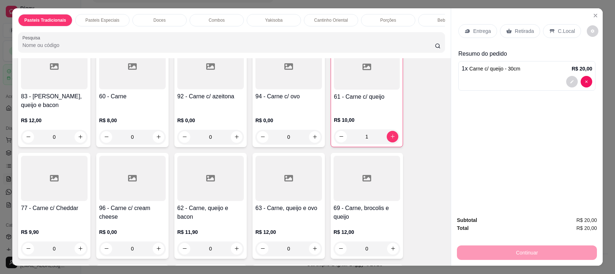
scroll to position [528, 0]
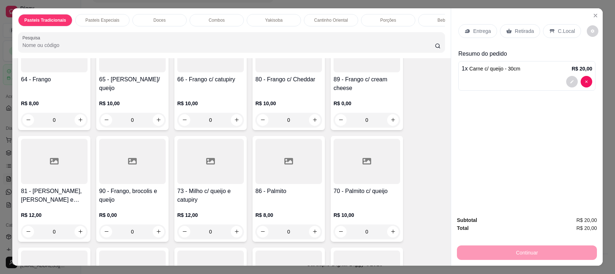
click at [228, 85] on div "66 - Frango c/ catupiry" at bounding box center [210, 83] width 67 height 17
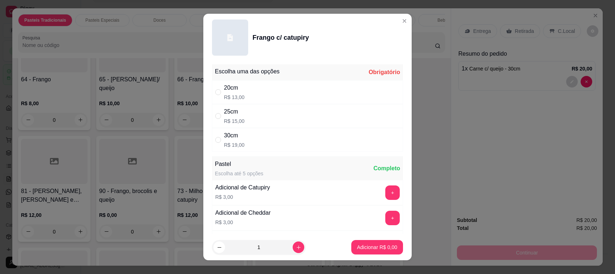
click at [267, 145] on div "30cm R$ 19,00" at bounding box center [307, 140] width 191 height 24
radio input "true"
click at [366, 248] on p "Adicionar R$ 19,00" at bounding box center [376, 247] width 42 height 7
type input "1"
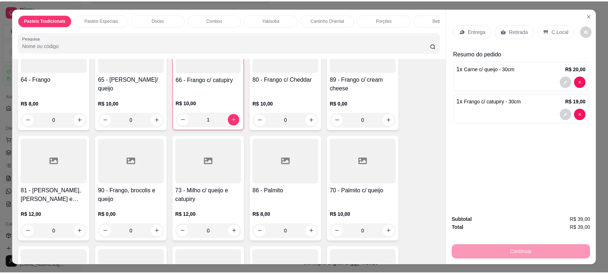
scroll to position [0, 0]
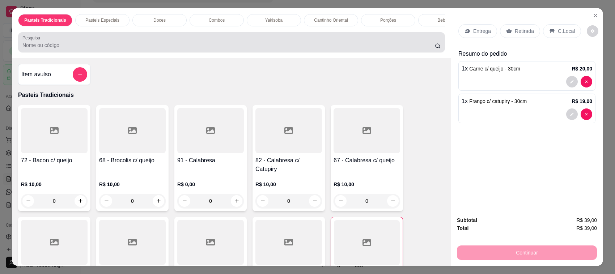
click at [76, 49] on input "Pesquisa" at bounding box center [228, 45] width 412 height 7
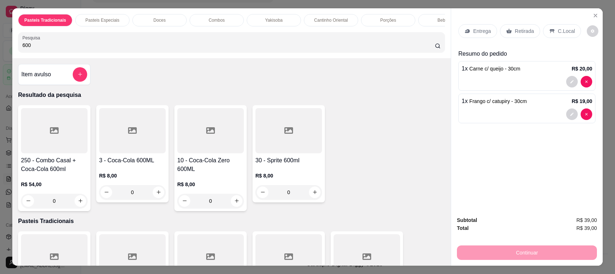
type input "600"
click at [128, 165] on h4 "3 - Coca-Cola 600ML" at bounding box center [132, 160] width 67 height 9
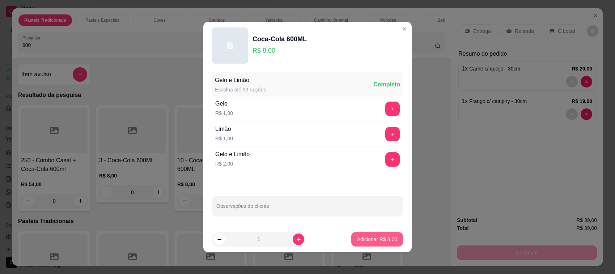
click at [362, 242] on p "Adicionar R$ 8,00" at bounding box center [377, 239] width 40 height 7
type input "1"
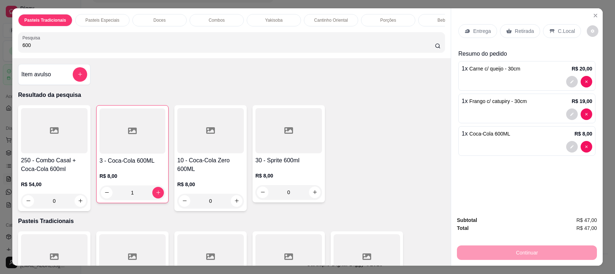
click at [515, 32] on p "Retirada" at bounding box center [524, 30] width 19 height 7
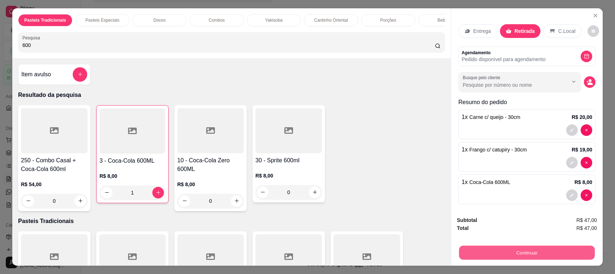
click at [512, 248] on button "Continuar" at bounding box center [527, 253] width 136 height 14
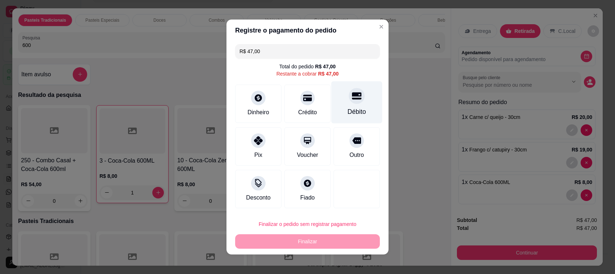
click at [348, 105] on div "Débito" at bounding box center [356, 102] width 51 height 42
type input "R$ 0,00"
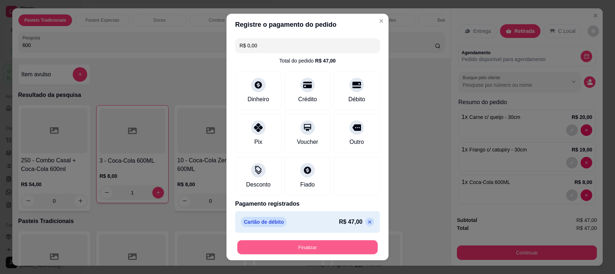
click at [299, 250] on button "Finalizar" at bounding box center [307, 248] width 140 height 14
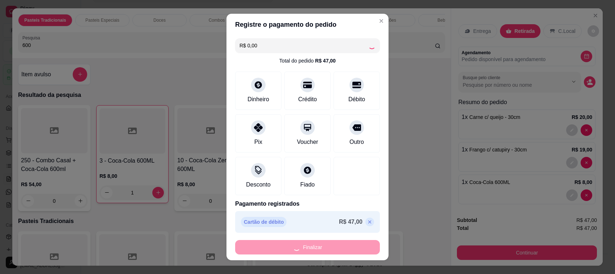
type input "0"
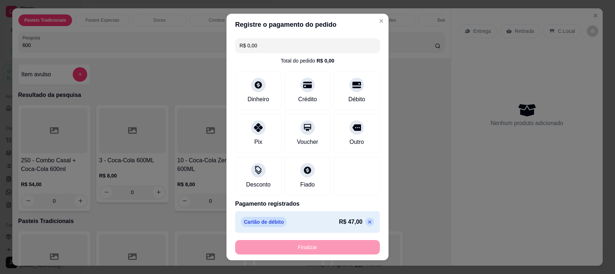
type input "-R$ 47,00"
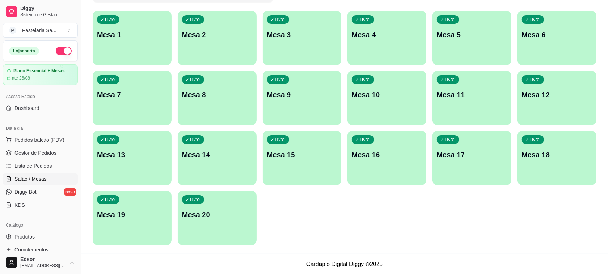
click at [52, 46] on div "Loja aberta" at bounding box center [40, 51] width 74 height 20
click at [56, 50] on button "button" at bounding box center [64, 51] width 16 height 9
drag, startPoint x: 57, startPoint y: 51, endPoint x: 284, endPoint y: 86, distance: 229.9
click at [57, 51] on button "button" at bounding box center [64, 51] width 16 height 9
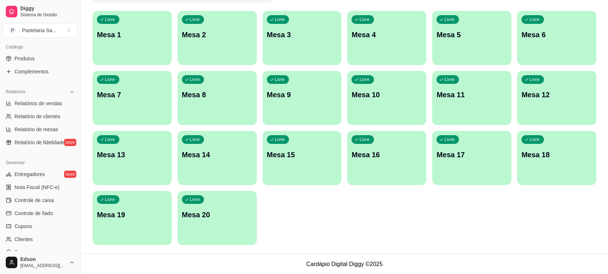
scroll to position [246, 0]
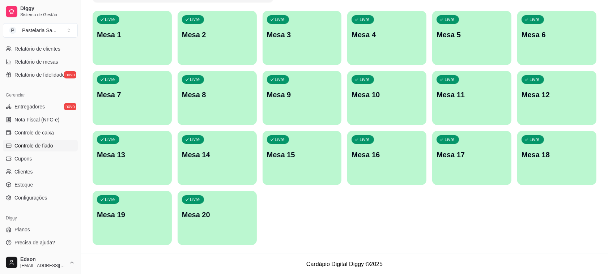
click at [44, 142] on span "Controle de fiado" at bounding box center [33, 145] width 39 height 7
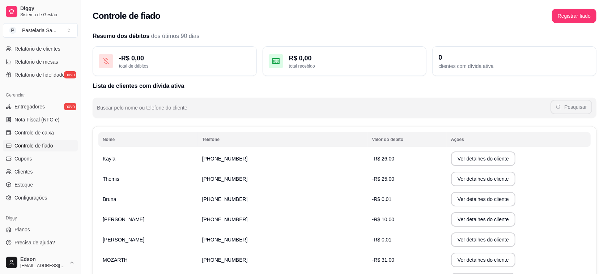
click at [308, 153] on td "[PHONE_NUMBER]" at bounding box center [283, 159] width 170 height 20
click at [311, 161] on td "[PHONE_NUMBER]" at bounding box center [283, 159] width 170 height 20
click at [451, 153] on button "Ver detalhes do cliente" at bounding box center [483, 159] width 64 height 14
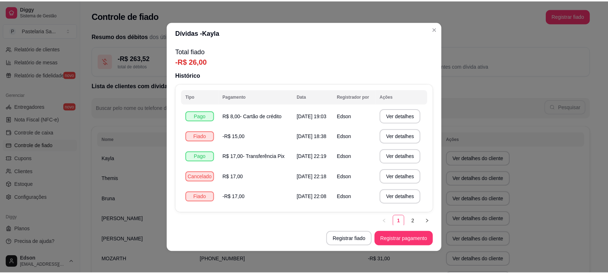
scroll to position [1, 0]
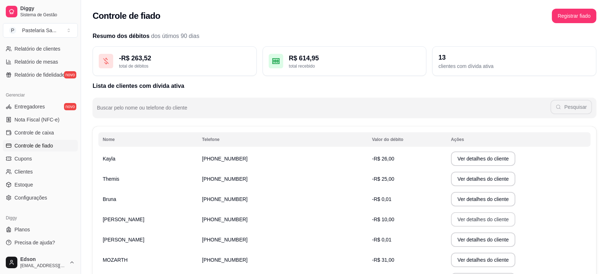
click at [451, 217] on button "Ver detalhes do cliente" at bounding box center [483, 219] width 64 height 14
click at [463, 220] on button "Ver detalhes do cliente" at bounding box center [483, 220] width 62 height 14
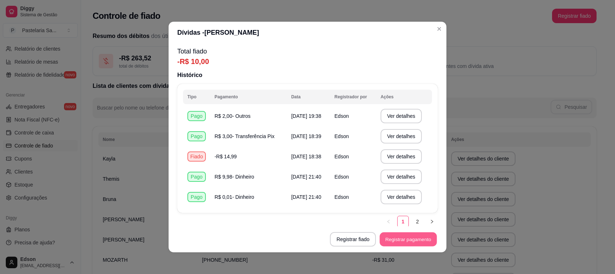
click at [399, 241] on button "Registrar pagamento" at bounding box center [408, 240] width 57 height 14
click at [309, 97] on input "0,00" at bounding box center [307, 96] width 136 height 7
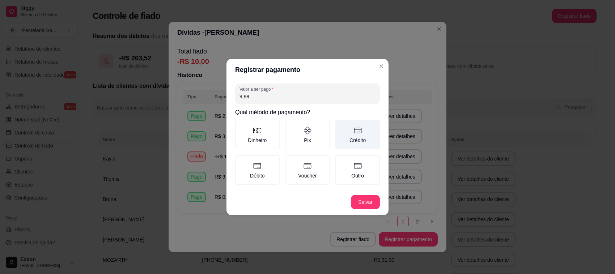
type input "9,99"
click at [378, 133] on label "Crédito" at bounding box center [357, 135] width 44 height 30
click at [341, 125] on button "Crédito" at bounding box center [338, 122] width 6 height 6
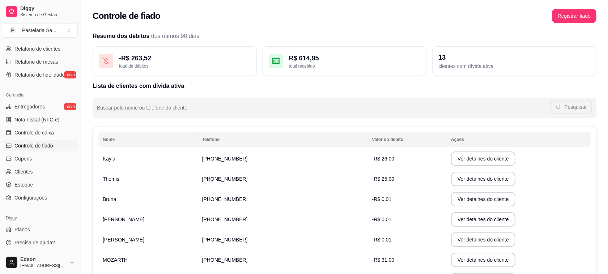
scroll to position [127, 0]
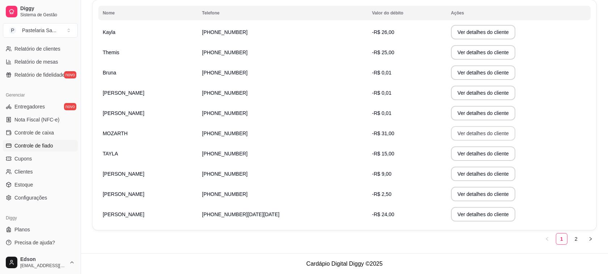
click at [451, 130] on button "Ver detalhes do cliente" at bounding box center [483, 133] width 64 height 14
click at [461, 128] on button "Ver detalhes do cliente" at bounding box center [483, 133] width 64 height 14
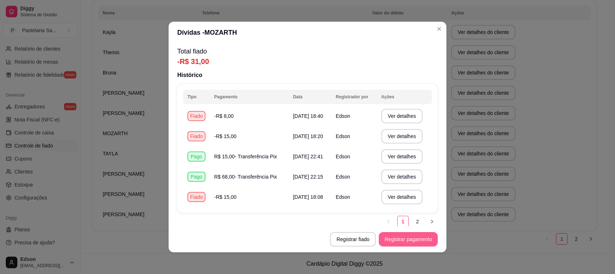
click at [387, 233] on button "Registrar pagamento" at bounding box center [408, 239] width 59 height 14
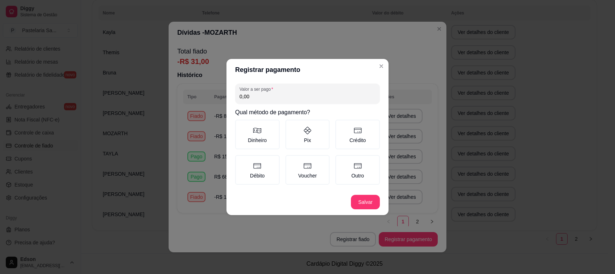
click at [269, 99] on input "0,00" at bounding box center [307, 96] width 136 height 7
type input "30,99"
click at [354, 131] on icon at bounding box center [358, 130] width 8 height 5
click at [341, 125] on button "Crédito" at bounding box center [338, 122] width 6 height 6
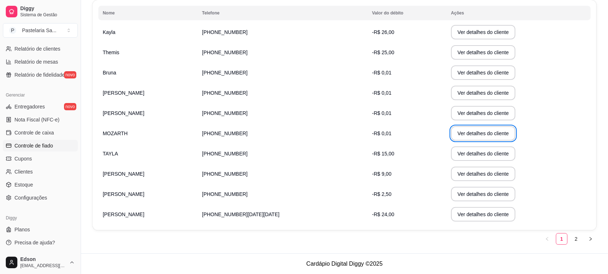
scroll to position [0, 0]
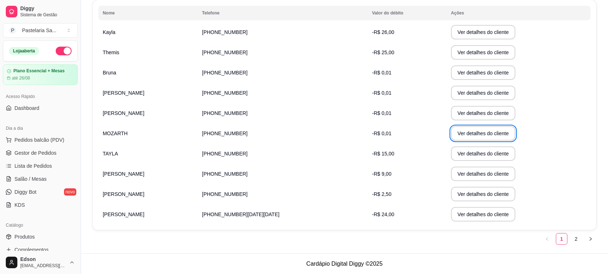
drag, startPoint x: 57, startPoint y: 52, endPoint x: 295, endPoint y: 54, distance: 238.0
click at [57, 52] on button "button" at bounding box center [64, 51] width 16 height 9
click at [59, 50] on button "button" at bounding box center [64, 51] width 16 height 9
click at [49, 152] on span "Gestor de Pedidos" at bounding box center [35, 152] width 42 height 7
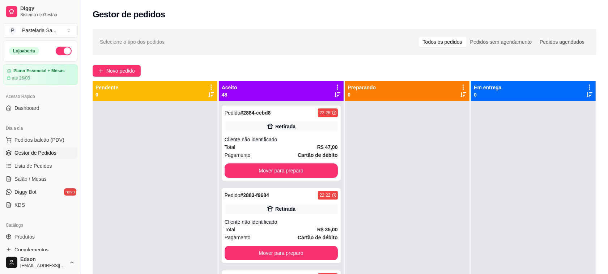
click at [335, 87] on icon at bounding box center [337, 87] width 7 height 7
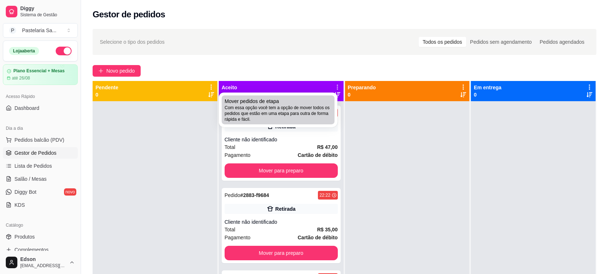
click at [324, 116] on span "Com essa opção você tem a opção de mover todos os pedidos que estão em uma etap…" at bounding box center [278, 113] width 107 height 17
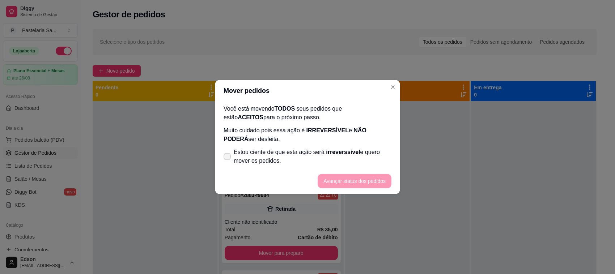
click at [351, 157] on span "Estou ciente de que esta ação será irreverssível e quero mover os pedidos." at bounding box center [313, 156] width 158 height 17
click at [228, 158] on input "Estou ciente de que esta ação será irreverssível e quero mover os pedidos." at bounding box center [225, 160] width 5 height 5
checkbox input "true"
click at [368, 178] on button "Avançar status dos pedidos" at bounding box center [355, 181] width 74 height 14
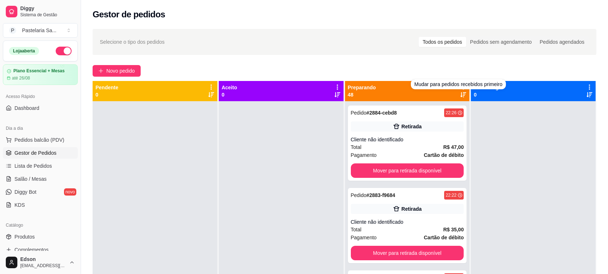
click at [459, 77] on div "Selecione o tipo dos pedidos Todos os pedidos Pedidos sem agendamento Pedidos a…" at bounding box center [344, 194] width 527 height 339
click at [419, 93] on div "Preparando 48" at bounding box center [407, 91] width 119 height 14
click at [443, 98] on div "Preparando 48" at bounding box center [407, 91] width 125 height 20
click at [437, 99] on div "Preparando 48" at bounding box center [407, 91] width 125 height 20
click at [460, 84] on icon at bounding box center [463, 87] width 7 height 7
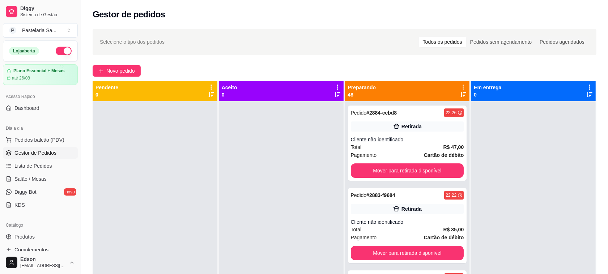
click at [433, 112] on span "Com essa opção você tem a opção de mover todos os pedidos que estão em uma etap…" at bounding box center [415, 109] width 86 height 14
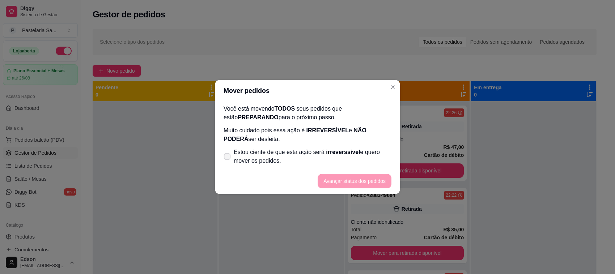
click at [334, 151] on span "irreverssível" at bounding box center [343, 152] width 34 height 6
click at [228, 158] on input "Estou ciente de que esta ação será irreverssível e quero mover os pedidos." at bounding box center [225, 160] width 5 height 5
checkbox input "true"
click at [355, 183] on button "Avançar status dos pedidos" at bounding box center [355, 181] width 74 height 14
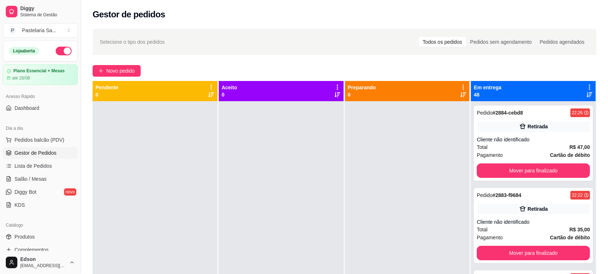
click at [586, 86] on icon at bounding box center [589, 87] width 7 height 7
click at [532, 116] on span "Com essa opção você tem a opção de mover todos os pedidos que estão em uma etap…" at bounding box center [539, 109] width 86 height 14
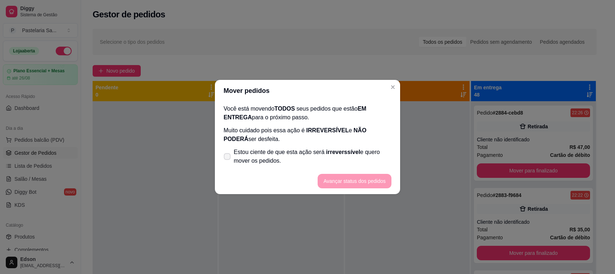
click at [327, 153] on span "irreverssível" at bounding box center [343, 152] width 34 height 6
click at [228, 158] on input "Estou ciente de que esta ação será irreverssível e quero mover os pedidos." at bounding box center [225, 160] width 5 height 5
checkbox input "true"
click at [349, 174] on button "Avançar status dos pedidos" at bounding box center [355, 181] width 74 height 14
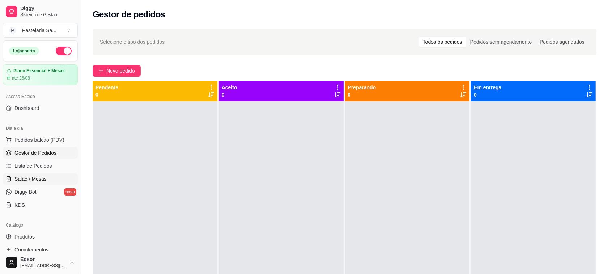
scroll to position [184, 0]
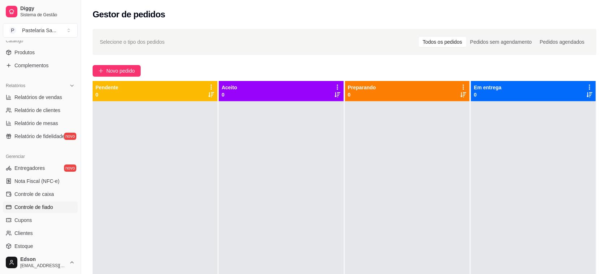
click at [58, 207] on link "Controle de fiado" at bounding box center [40, 207] width 75 height 12
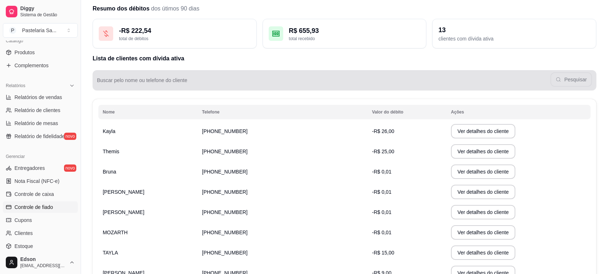
scroll to position [127, 0]
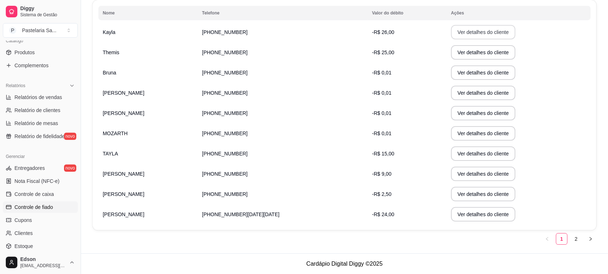
click at [458, 30] on button "Ver detalhes do cliente" at bounding box center [483, 32] width 64 height 14
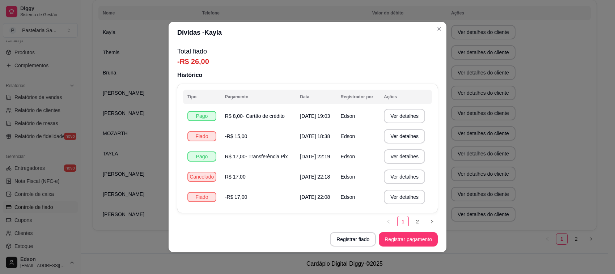
click at [412, 222] on link "2" at bounding box center [417, 221] width 11 height 11
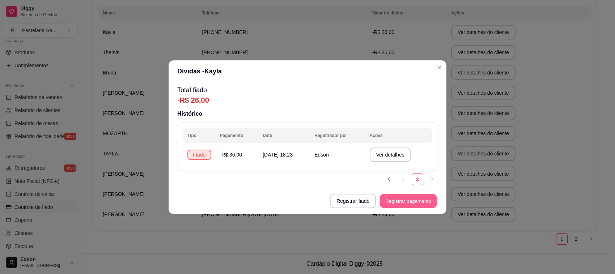
click at [400, 203] on button "Registrar pagamento" at bounding box center [408, 201] width 57 height 14
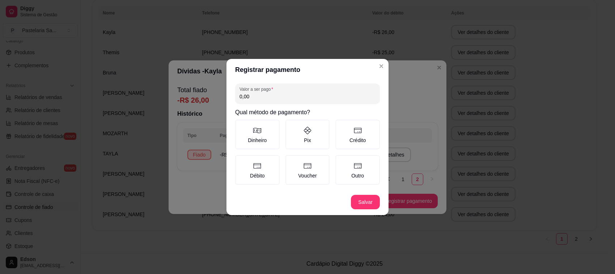
click at [279, 99] on input "0,00" at bounding box center [307, 96] width 136 height 7
type input "14,00"
click at [356, 136] on label "Crédito" at bounding box center [357, 135] width 44 height 30
click at [341, 125] on button "Crédito" at bounding box center [338, 122] width 6 height 6
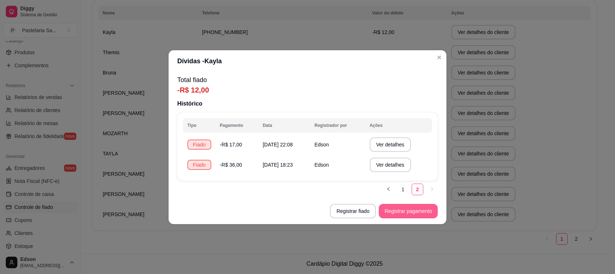
click at [423, 212] on button "Registrar pagamento" at bounding box center [408, 211] width 59 height 14
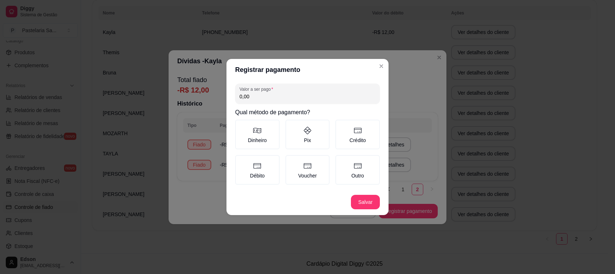
click at [270, 105] on div "Valor a ser pago 0,00 Qual método de pagamento? Dinheiro Pix Crédito Débito Vou…" at bounding box center [307, 135] width 162 height 109
click at [270, 98] on input "0,00" at bounding box center [307, 96] width 136 height 7
type input "8,00"
click at [364, 124] on section "Registrar pagamento Valor a ser pago 8,00 Qual método de pagamento? Dinheiro Pi…" at bounding box center [307, 137] width 162 height 156
click at [360, 127] on icon at bounding box center [357, 130] width 9 height 9
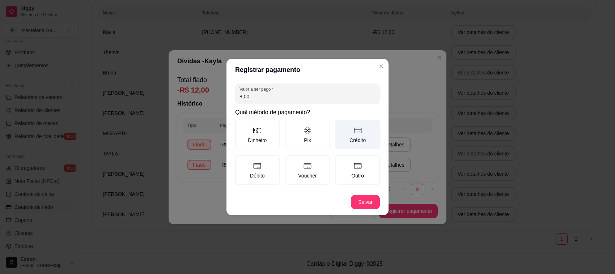
click at [341, 125] on button "Crédito" at bounding box center [338, 122] width 6 height 6
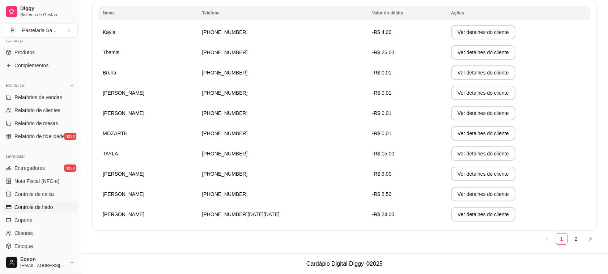
click at [532, 101] on tbody "Kayla [PHONE_NUMBER] -R$ 4,00 Ver detalhes do cliente Themis [PHONE_NUMBER] -R$…" at bounding box center [344, 123] width 492 height 203
click at [465, 24] on td "Ver detalhes do cliente" at bounding box center [519, 32] width 144 height 20
click at [462, 30] on button "Ver detalhes do cliente" at bounding box center [483, 32] width 62 height 14
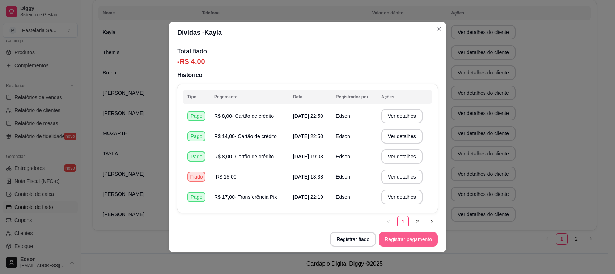
click at [396, 243] on button "Registrar pagamento" at bounding box center [408, 239] width 59 height 14
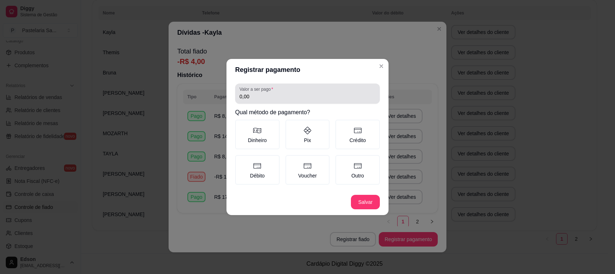
click at [265, 90] on label "Valor a ser pago" at bounding box center [257, 89] width 36 height 6
click at [265, 93] on input "0,00" at bounding box center [307, 96] width 136 height 7
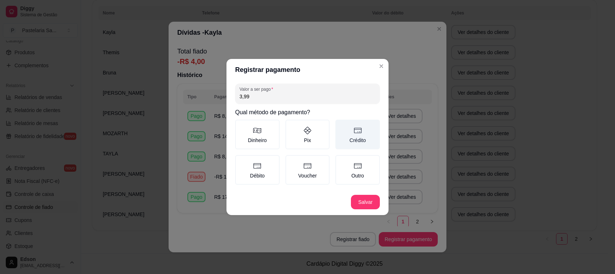
type input "3,99"
click at [360, 128] on icon at bounding box center [358, 130] width 8 height 5
click at [341, 125] on button "Crédito" at bounding box center [338, 122] width 6 height 6
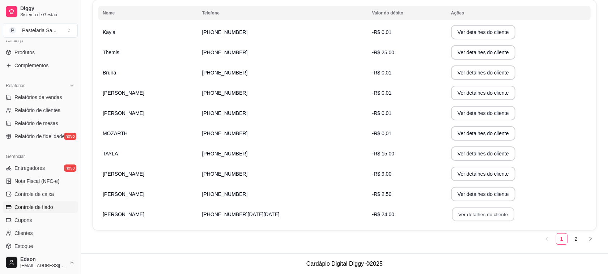
click at [452, 210] on button "Ver detalhes do cliente" at bounding box center [483, 215] width 62 height 14
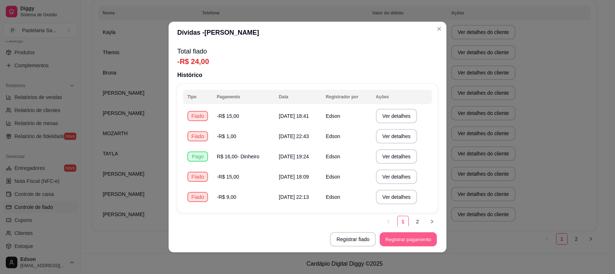
click at [411, 238] on button "Registrar pagamento" at bounding box center [408, 240] width 57 height 14
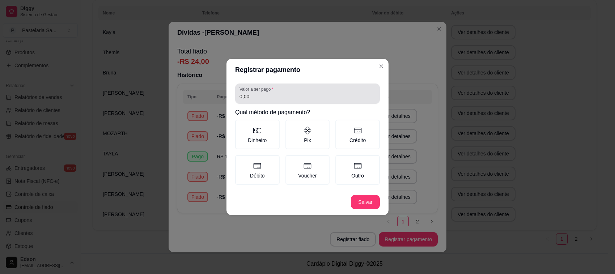
click at [268, 93] on div "0,00" at bounding box center [307, 93] width 136 height 14
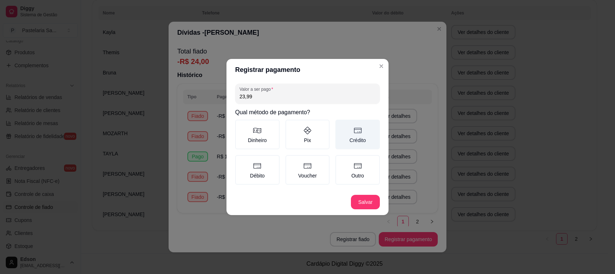
type input "23,99"
click at [361, 133] on icon at bounding box center [357, 130] width 9 height 9
click at [341, 125] on button "Crédito" at bounding box center [338, 122] width 6 height 6
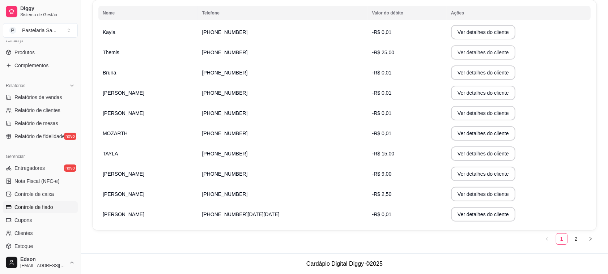
click at [463, 48] on button "Ver detalhes do cliente" at bounding box center [483, 52] width 64 height 14
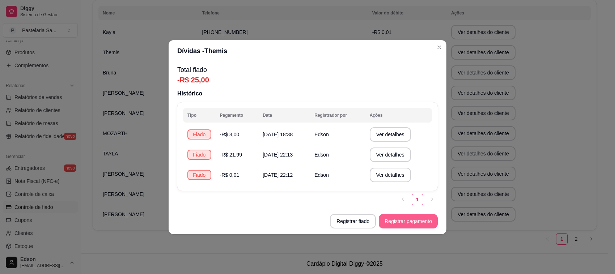
click at [391, 223] on button "Registrar pagamento" at bounding box center [408, 221] width 59 height 14
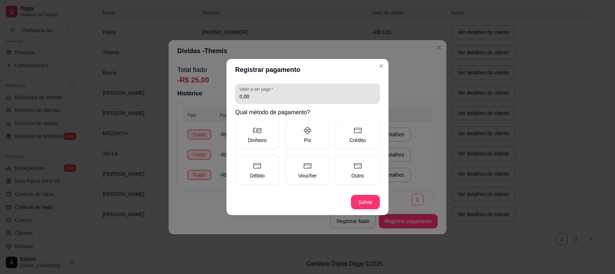
click at [277, 104] on div "Valor a ser pago 0,00" at bounding box center [307, 94] width 145 height 20
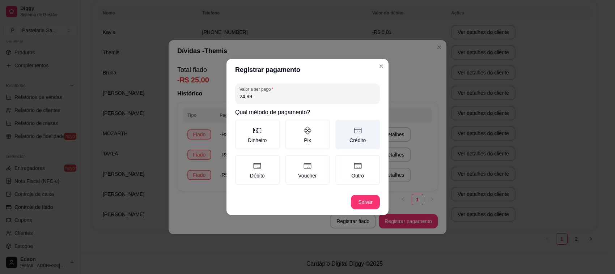
type input "24,99"
click at [353, 135] on icon at bounding box center [357, 130] width 9 height 9
click at [341, 125] on button "Crédito" at bounding box center [338, 122] width 6 height 6
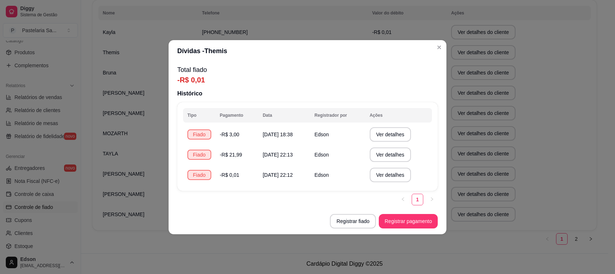
click at [440, 44] on section "Dívidas - Themis Total fiado -R$ 0,01 Histórico Tipo Pagamento Data Registrador…" at bounding box center [308, 137] width 278 height 194
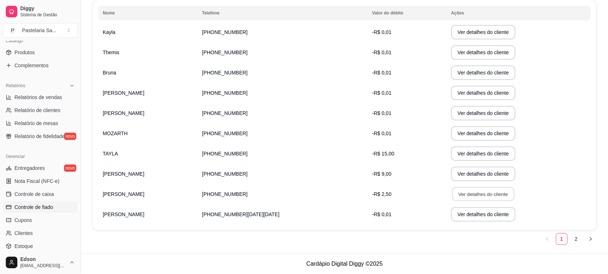
click at [470, 194] on button "Ver detalhes do cliente" at bounding box center [483, 194] width 62 height 14
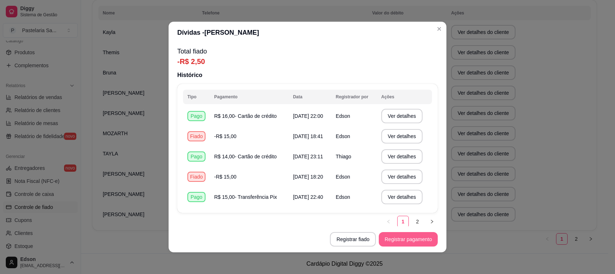
click at [396, 236] on button "Registrar pagamento" at bounding box center [408, 239] width 59 height 14
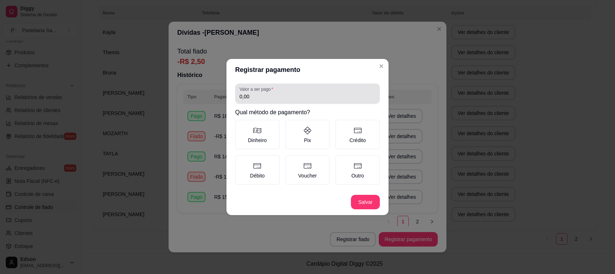
click at [253, 100] on input "0,00" at bounding box center [307, 96] width 136 height 7
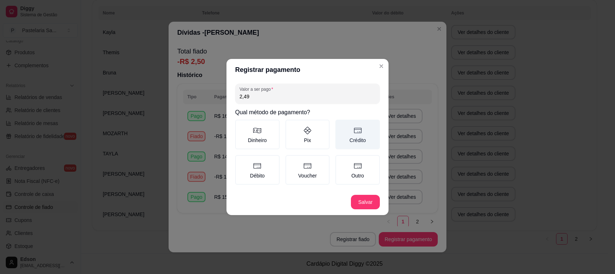
click at [357, 131] on icon at bounding box center [357, 130] width 9 height 9
click at [341, 125] on button "Crédito" at bounding box center [338, 122] width 6 height 6
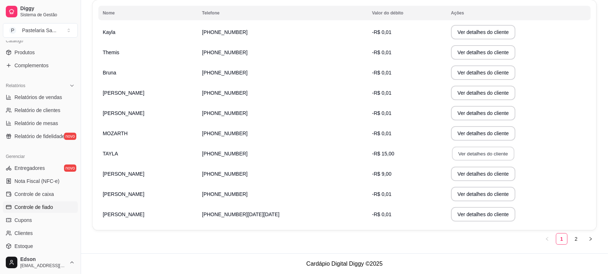
click at [455, 149] on button "Ver detalhes do cliente" at bounding box center [483, 154] width 62 height 14
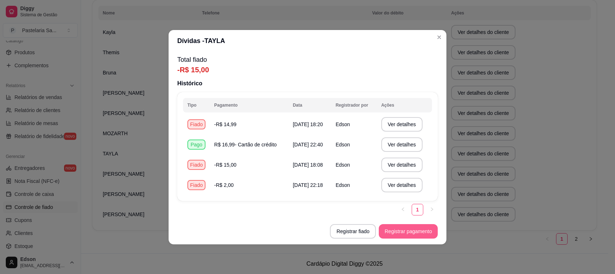
click at [400, 236] on button "Registrar pagamento" at bounding box center [408, 231] width 59 height 14
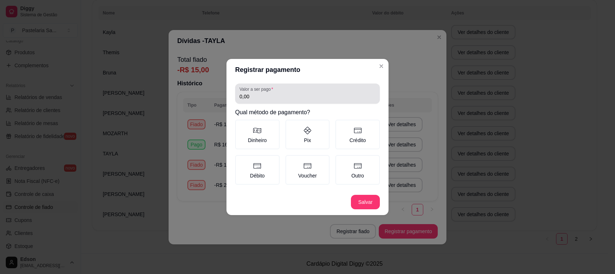
click at [285, 90] on div "0,00" at bounding box center [307, 93] width 136 height 14
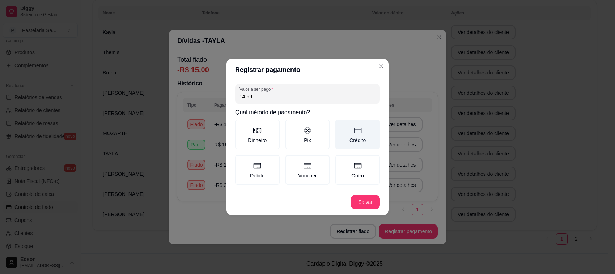
click at [357, 132] on icon at bounding box center [357, 130] width 9 height 9
click at [341, 125] on button "Crédito" at bounding box center [338, 122] width 6 height 6
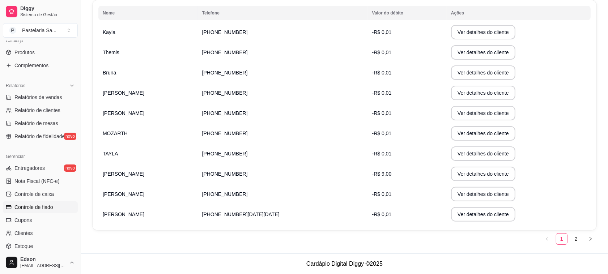
scroll to position [0, 0]
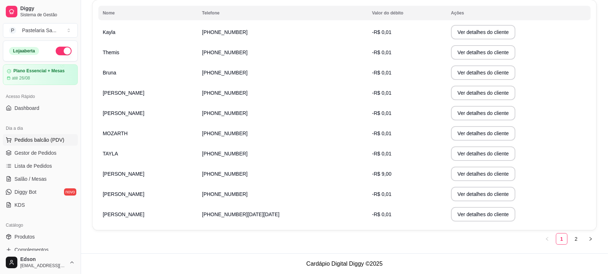
click at [29, 143] on span "Pedidos balcão (PDV)" at bounding box center [39, 139] width 50 height 7
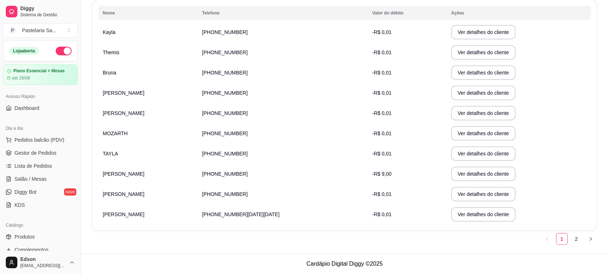
click at [218, 39] on div "Pesquisa" at bounding box center [231, 42] width 427 height 20
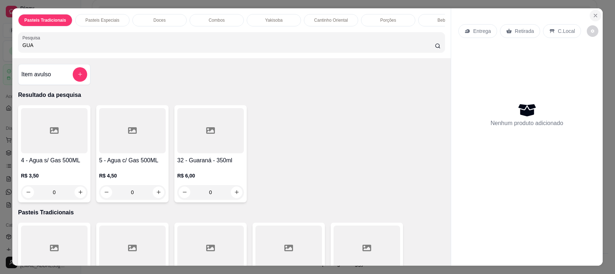
click at [594, 15] on icon "Close" at bounding box center [596, 16] width 6 height 6
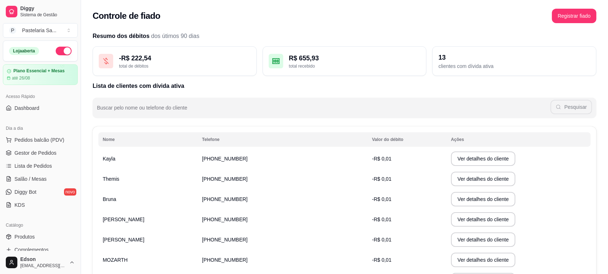
scroll to position [127, 0]
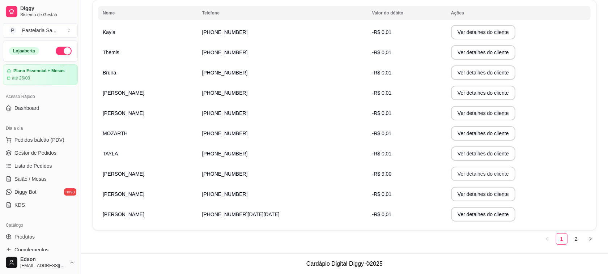
click at [462, 172] on button "Ver detalhes do cliente" at bounding box center [483, 174] width 64 height 14
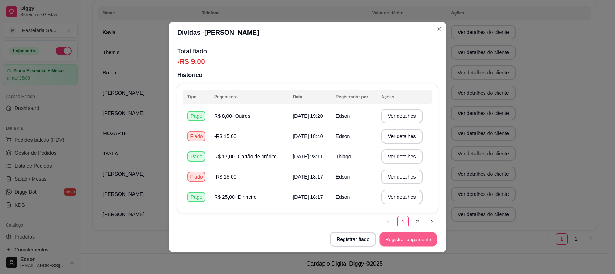
click at [404, 240] on button "Registrar pagamento" at bounding box center [408, 240] width 57 height 14
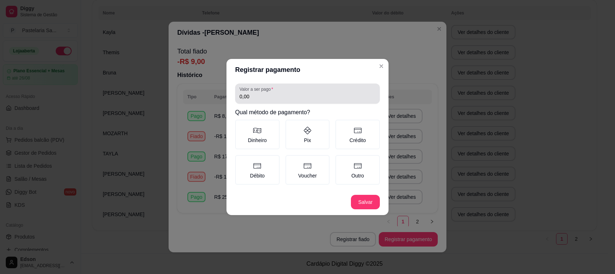
click at [279, 90] on div "0,00" at bounding box center [307, 93] width 136 height 14
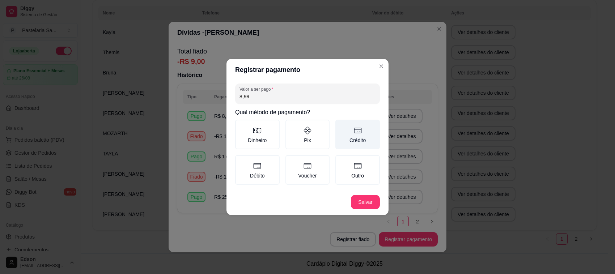
click at [362, 133] on label "Crédito" at bounding box center [357, 135] width 44 height 30
click at [341, 125] on button "Crédito" at bounding box center [338, 122] width 6 height 6
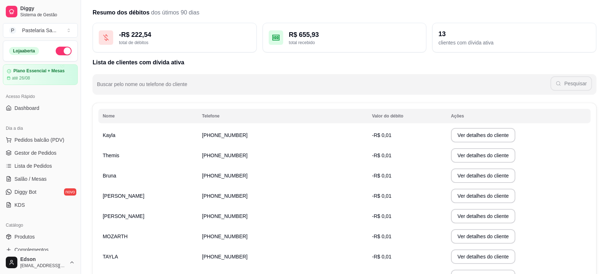
scroll to position [0, 0]
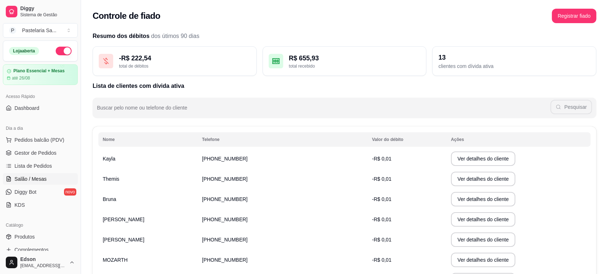
click at [39, 177] on span "Salão / Mesas" at bounding box center [30, 178] width 32 height 7
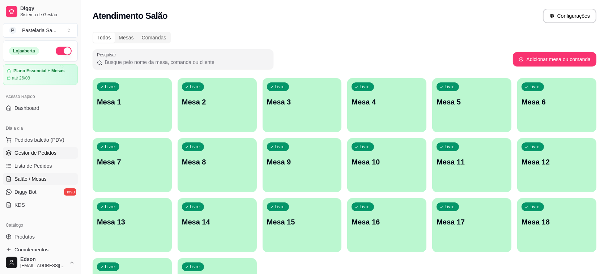
click at [44, 151] on span "Gestor de Pedidos" at bounding box center [35, 152] width 42 height 7
